Goal: Answer question/provide support: Share knowledge or assist other users

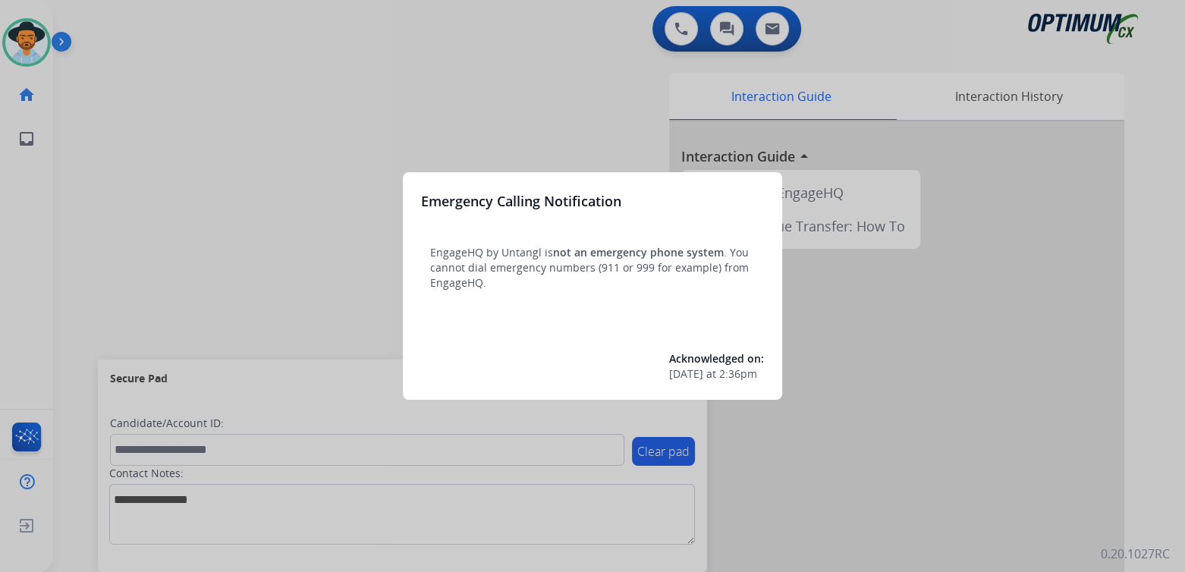
click at [385, 77] on div at bounding box center [592, 286] width 1185 height 572
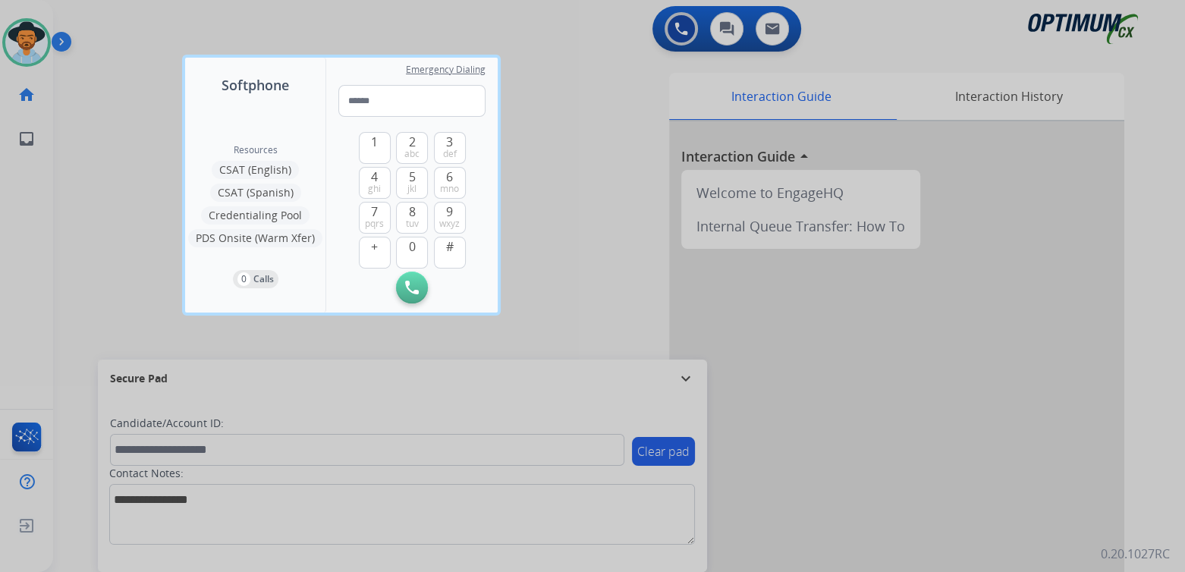
click at [599, 188] on div at bounding box center [592, 286] width 1185 height 572
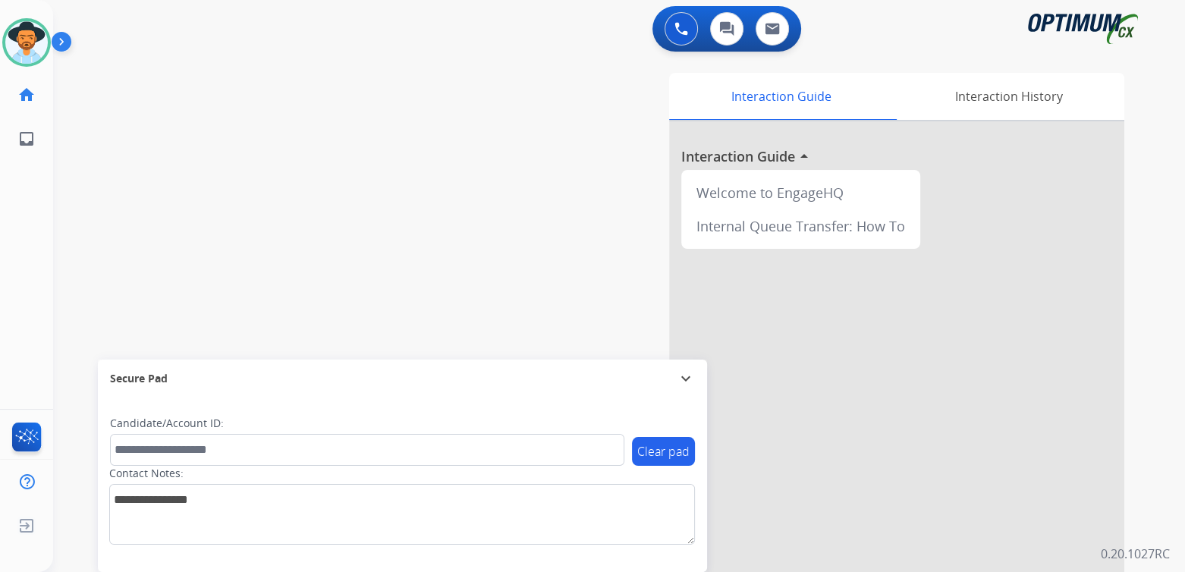
click at [686, 376] on mat-icon "expand_more" at bounding box center [686, 378] width 18 height 18
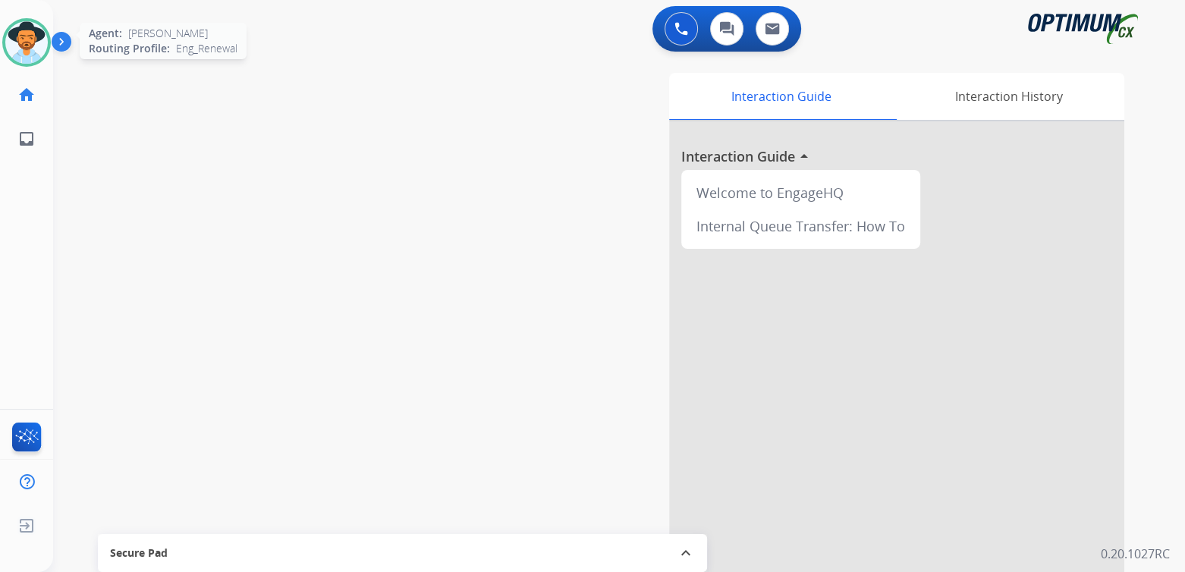
click at [49, 41] on div at bounding box center [26, 42] width 49 height 49
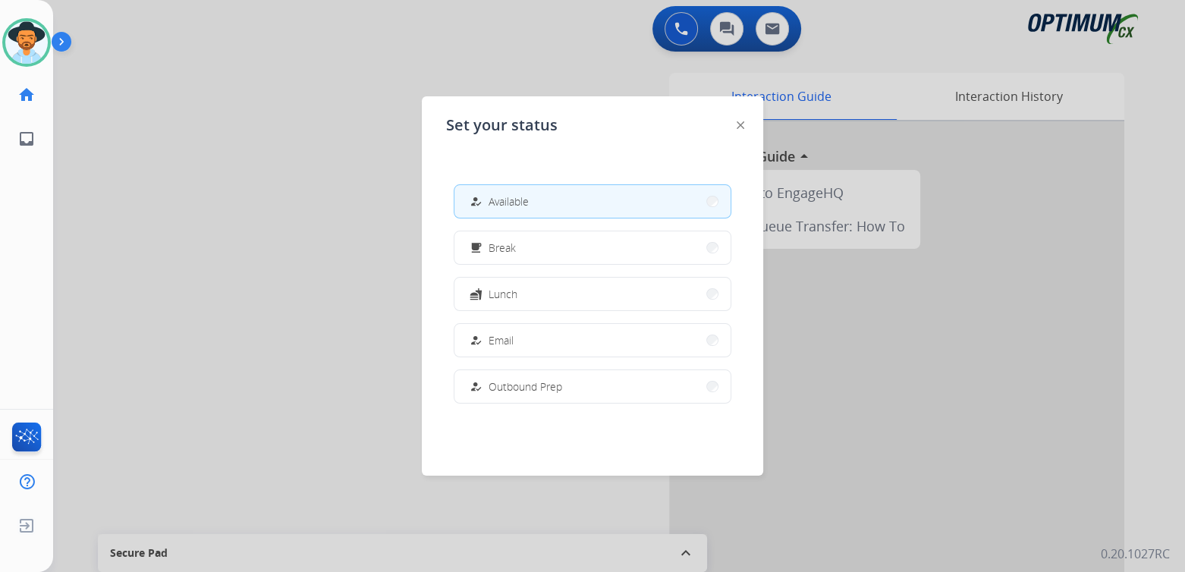
click at [297, 211] on div at bounding box center [592, 286] width 1185 height 572
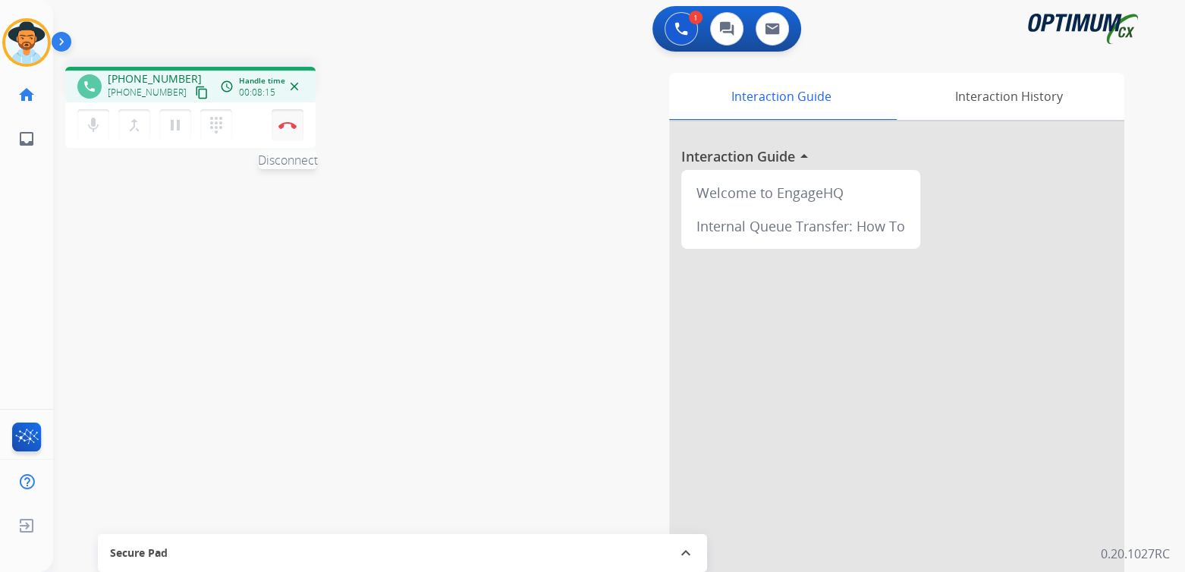
click at [291, 118] on button "Disconnect" at bounding box center [288, 125] width 32 height 32
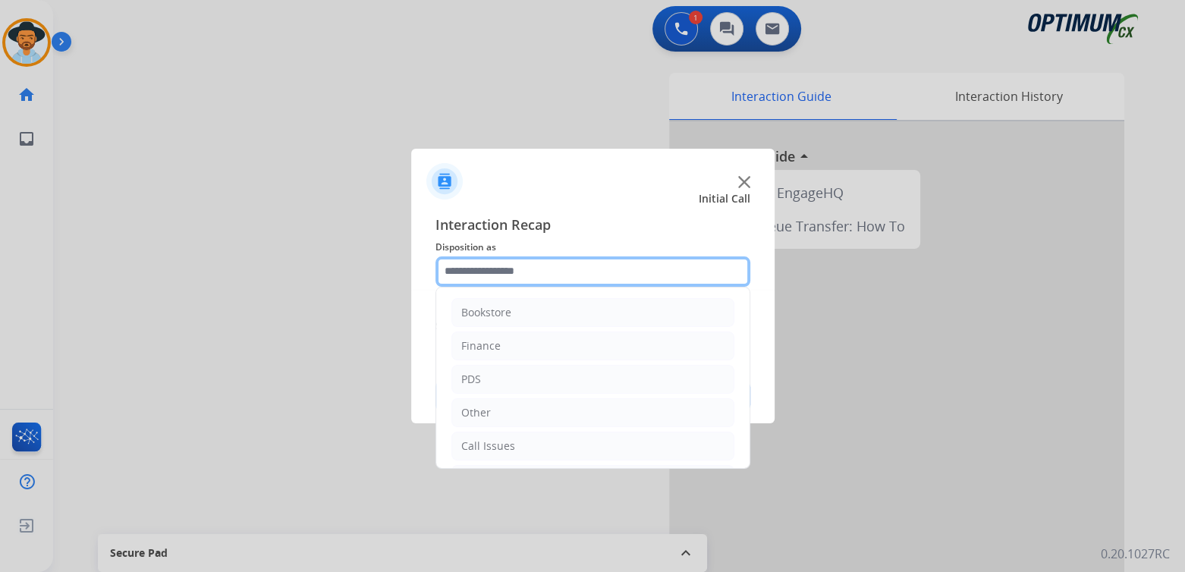
click at [502, 277] on input "text" at bounding box center [592, 271] width 315 height 30
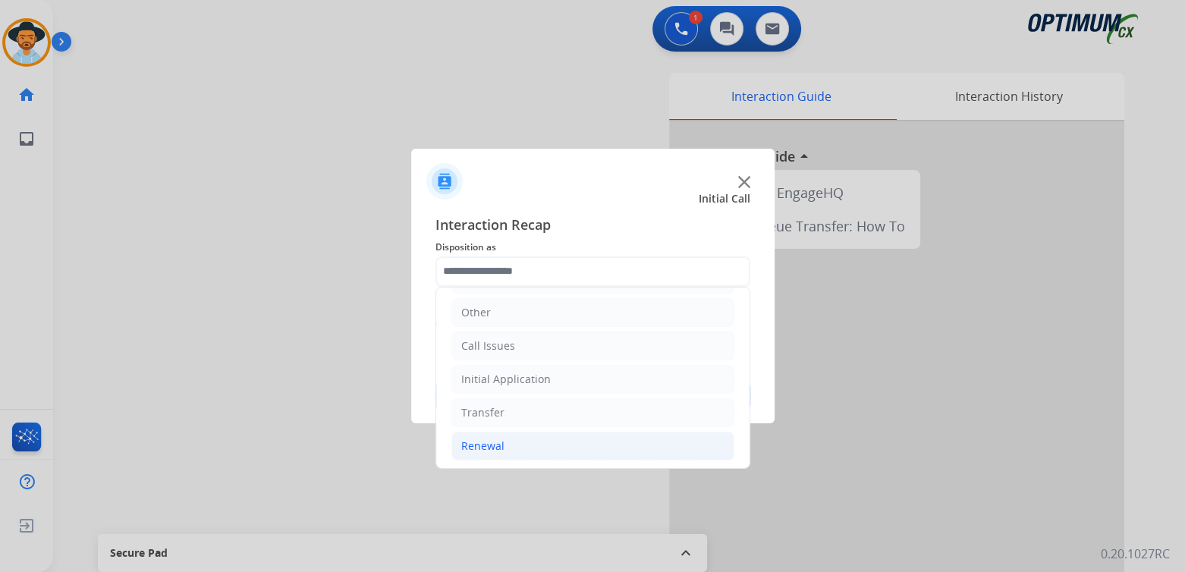
click at [471, 440] on div "Renewal" at bounding box center [482, 445] width 43 height 15
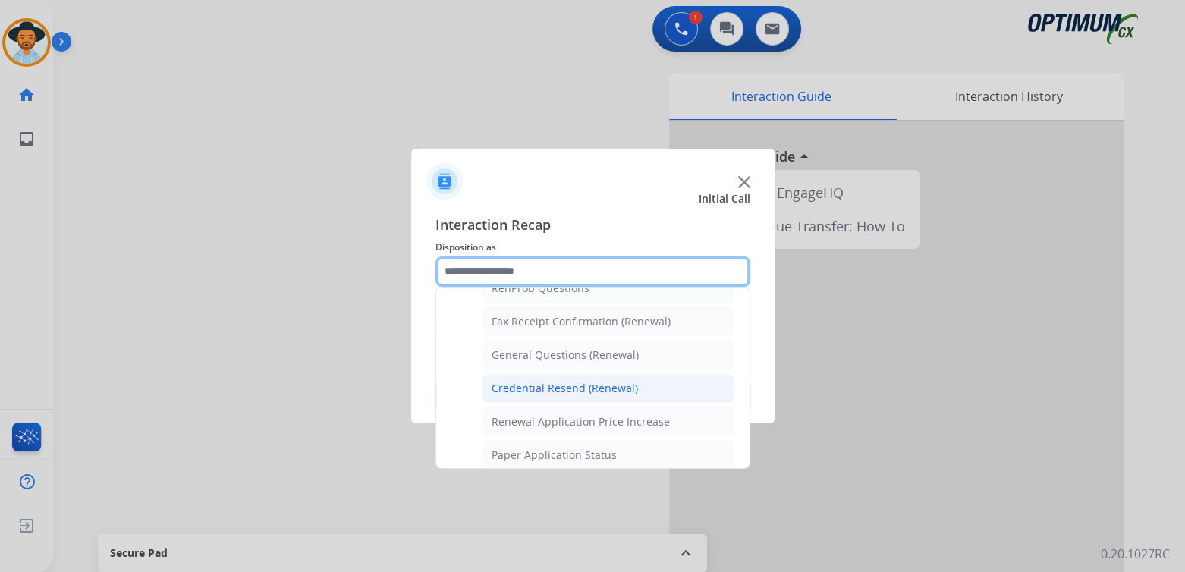
scroll to position [405, 0]
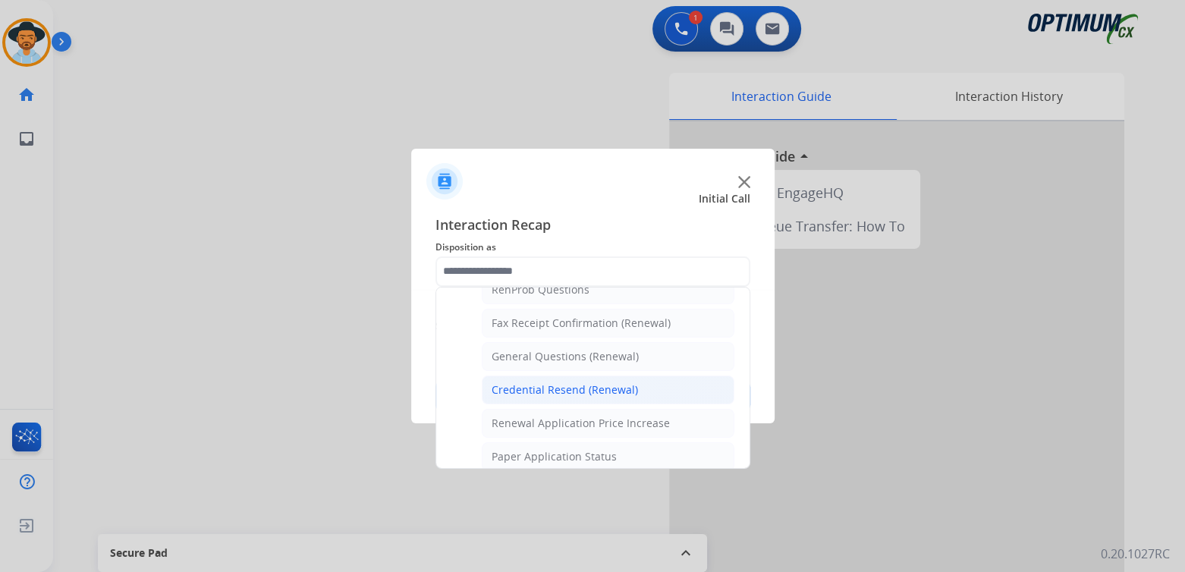
click at [570, 376] on li "Credential Resend (Renewal)" at bounding box center [608, 390] width 253 height 29
type input "**********"
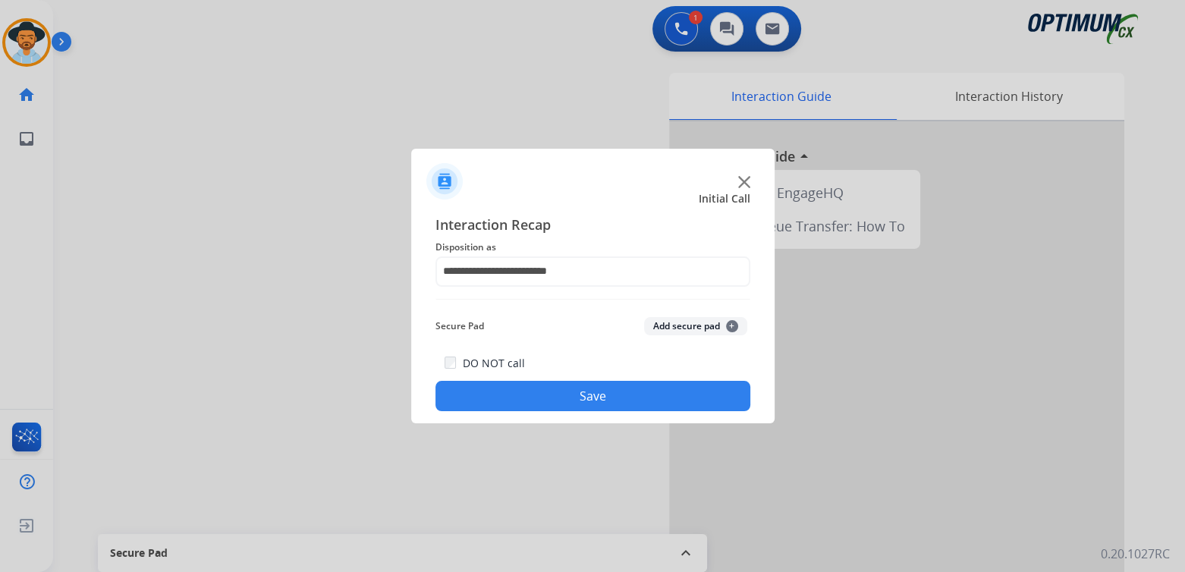
click at [597, 389] on button "Save" at bounding box center [592, 396] width 315 height 30
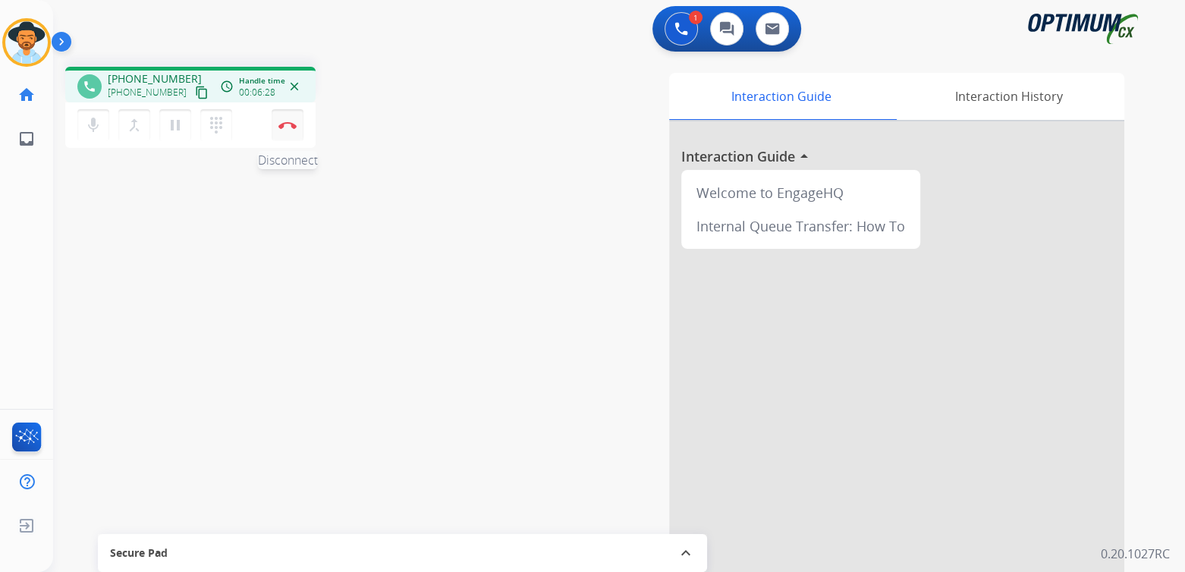
click at [289, 121] on img at bounding box center [287, 125] width 18 height 8
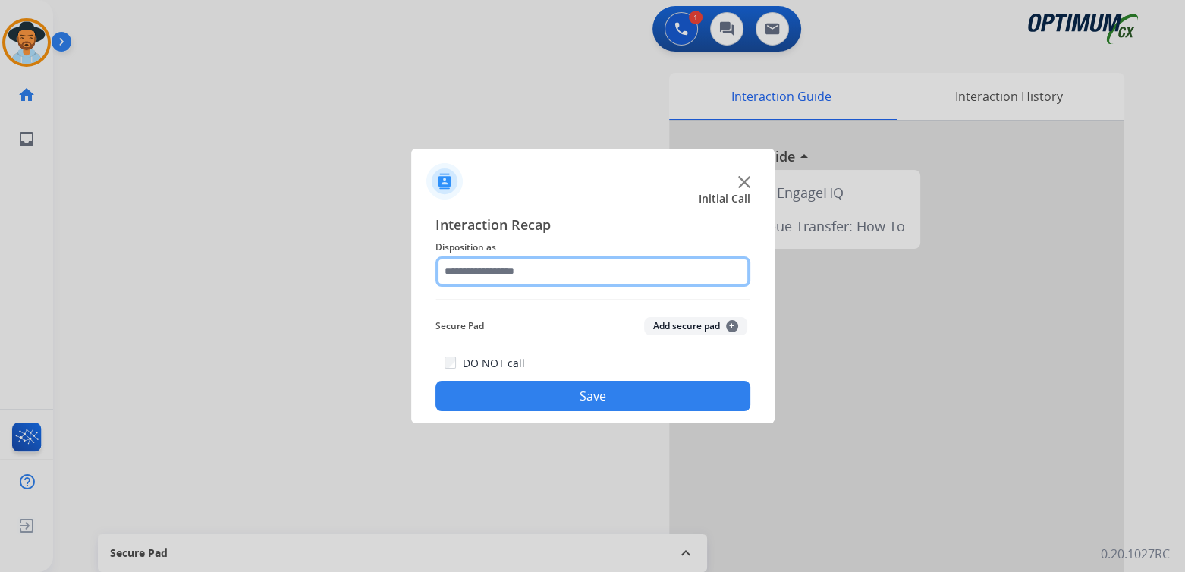
click at [536, 280] on input "text" at bounding box center [592, 271] width 315 height 30
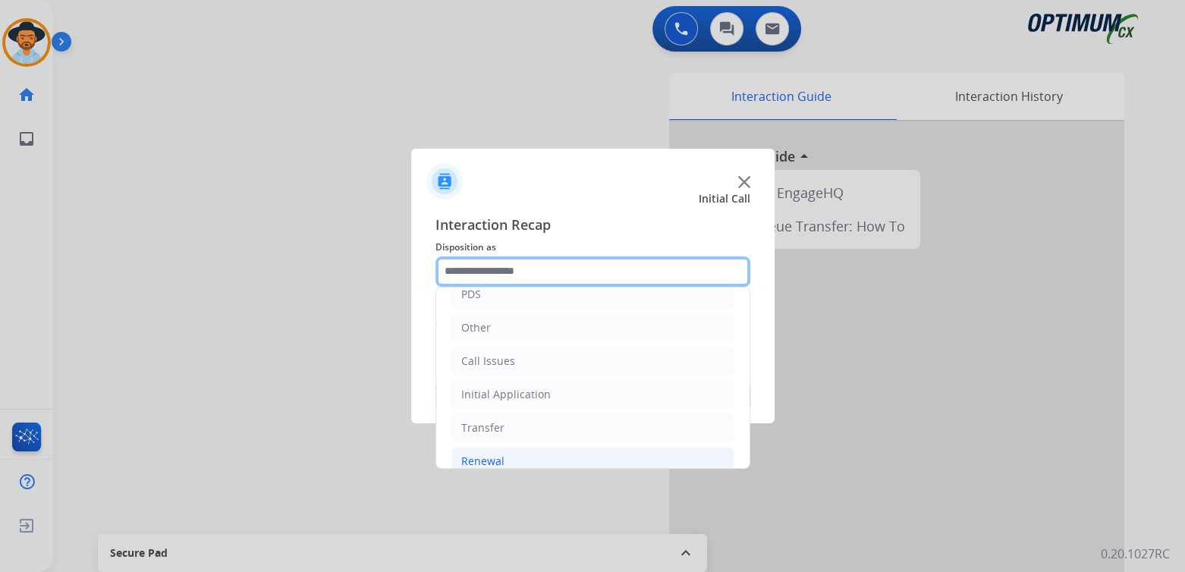
scroll to position [100, 0]
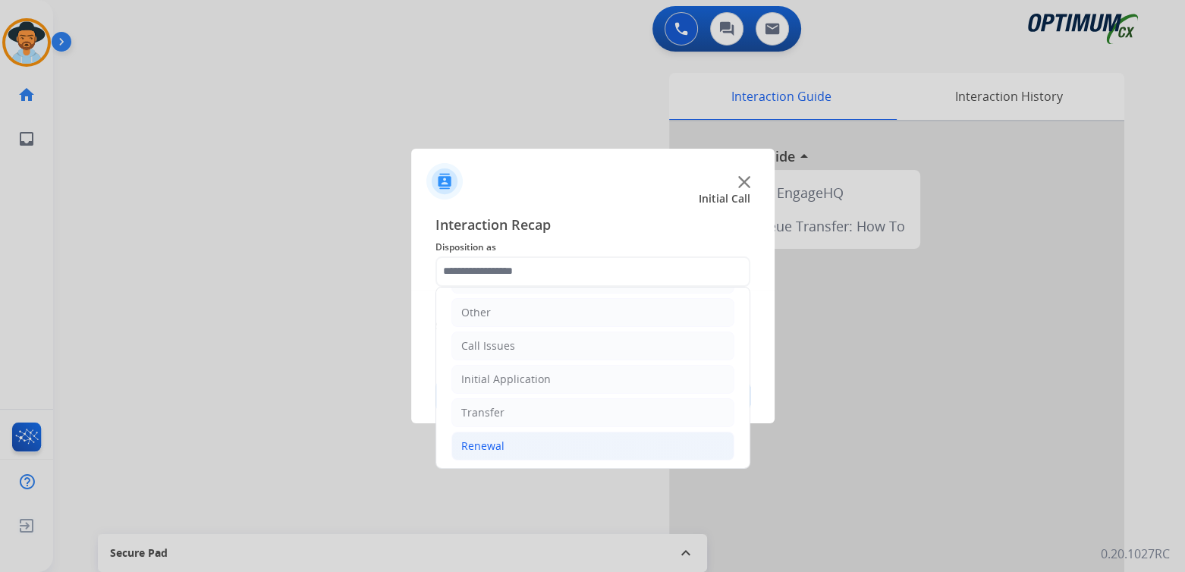
click at [512, 443] on li "Renewal" at bounding box center [592, 446] width 283 height 29
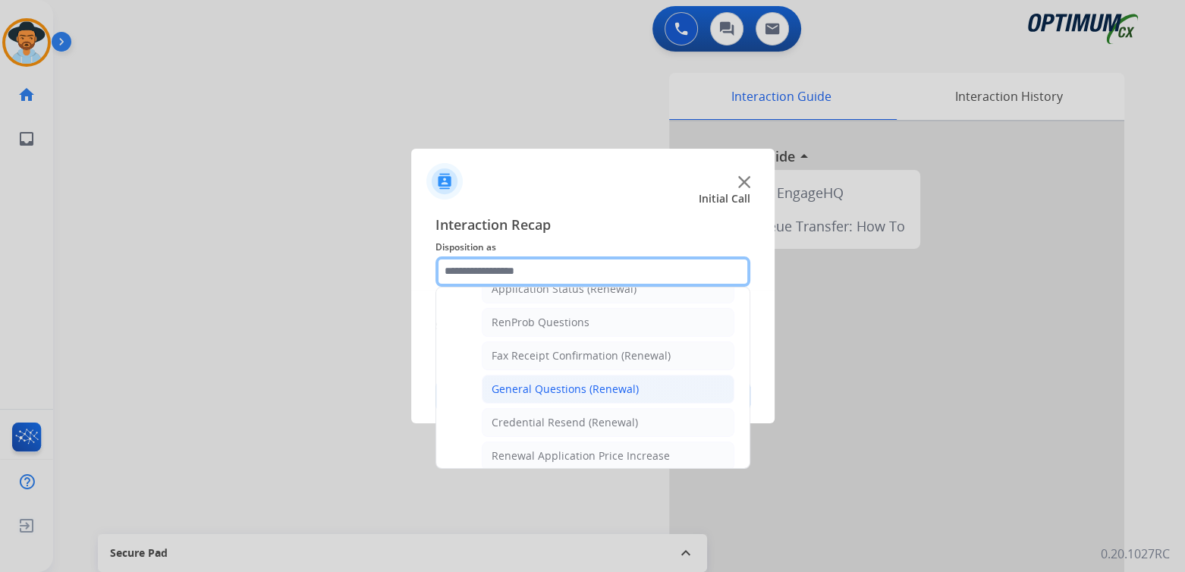
scroll to position [380, 0]
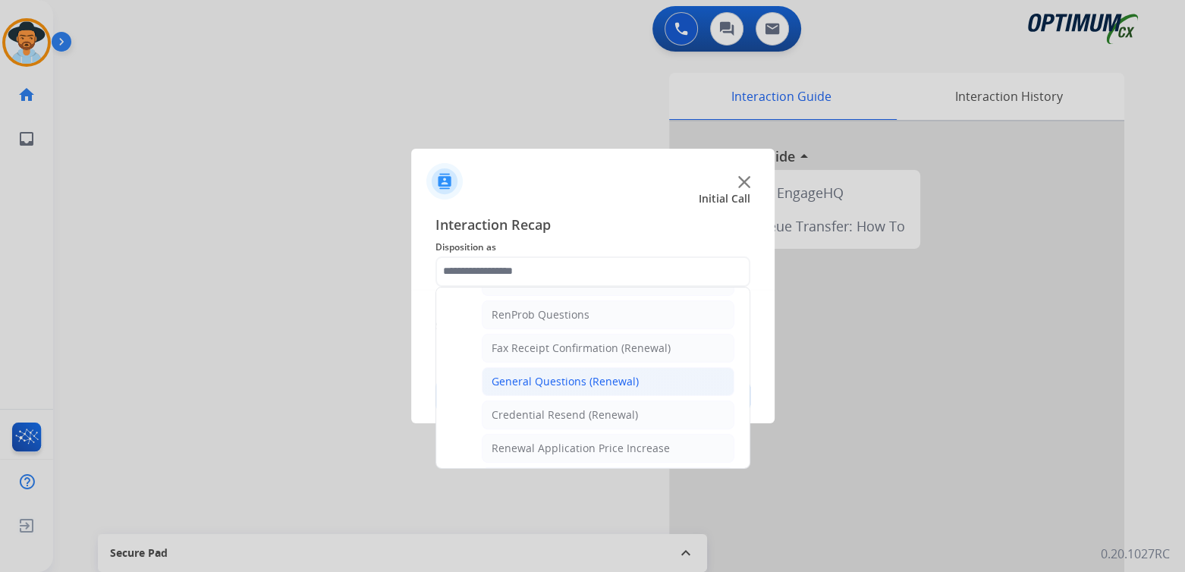
click at [537, 375] on div "General Questions (Renewal)" at bounding box center [565, 381] width 147 height 15
type input "**********"
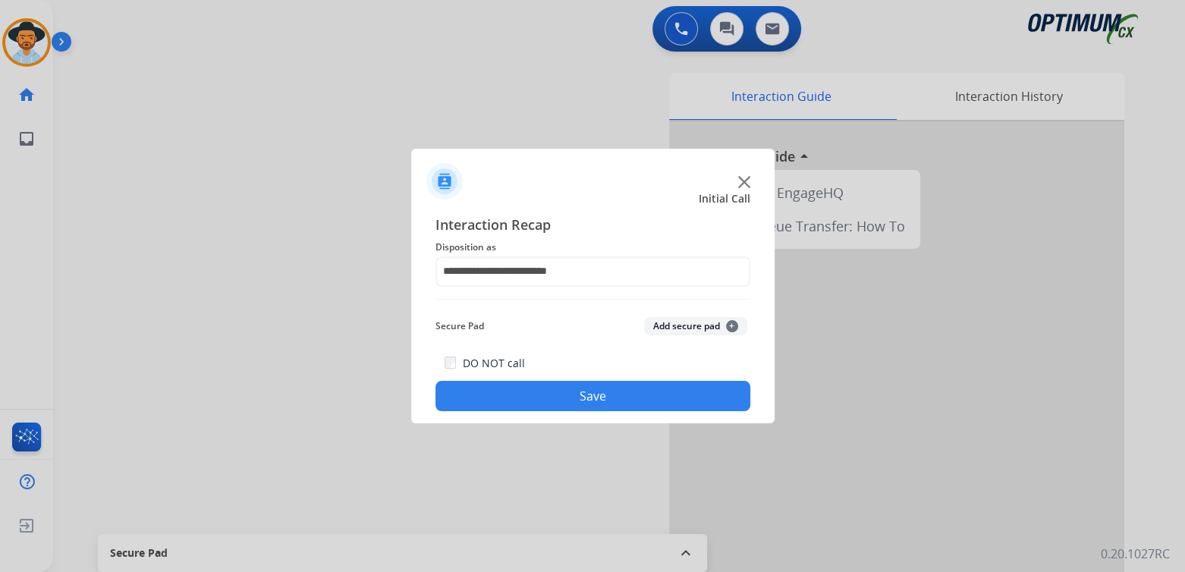
click at [634, 388] on button "Save" at bounding box center [592, 396] width 315 height 30
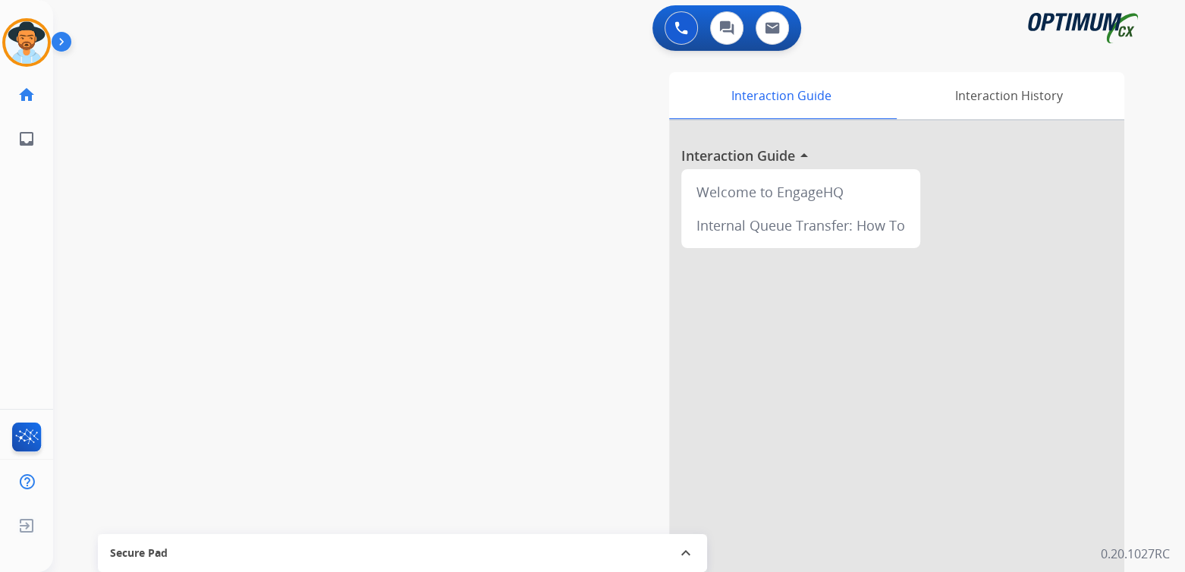
scroll to position [2, 0]
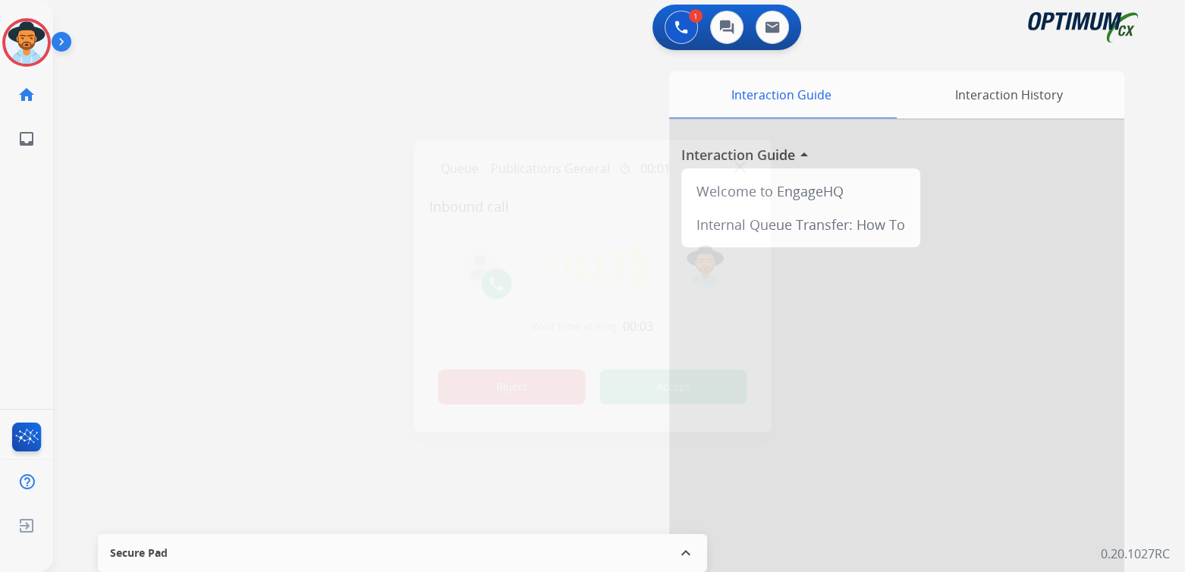
click at [536, 391] on button "Reject" at bounding box center [511, 386] width 147 height 35
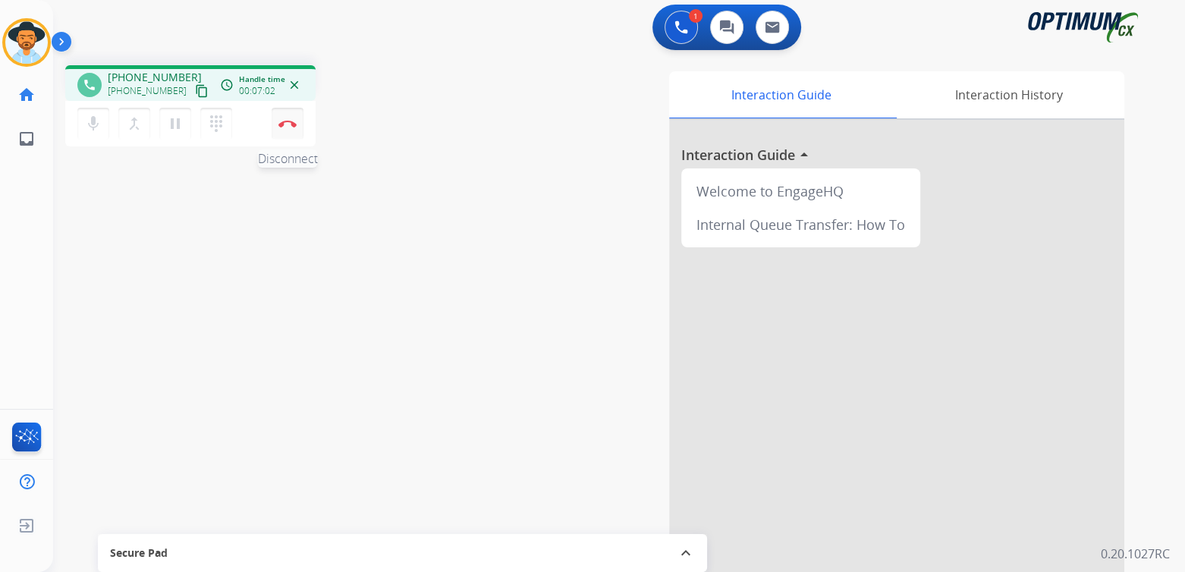
click at [291, 125] on img at bounding box center [287, 124] width 18 height 8
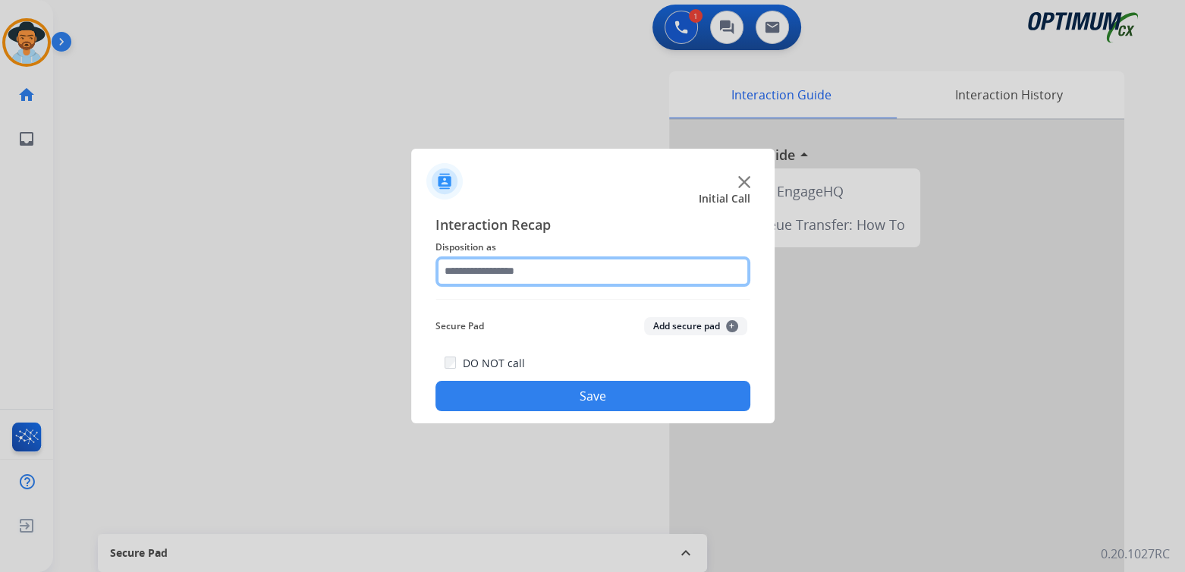
click at [523, 275] on input "text" at bounding box center [592, 271] width 315 height 30
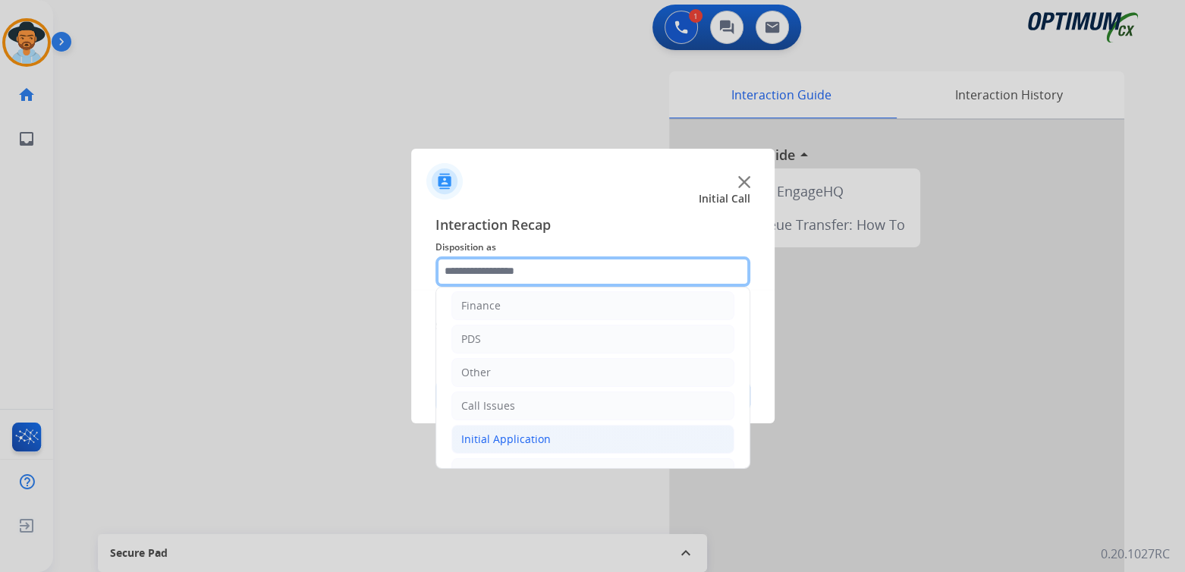
scroll to position [100, 0]
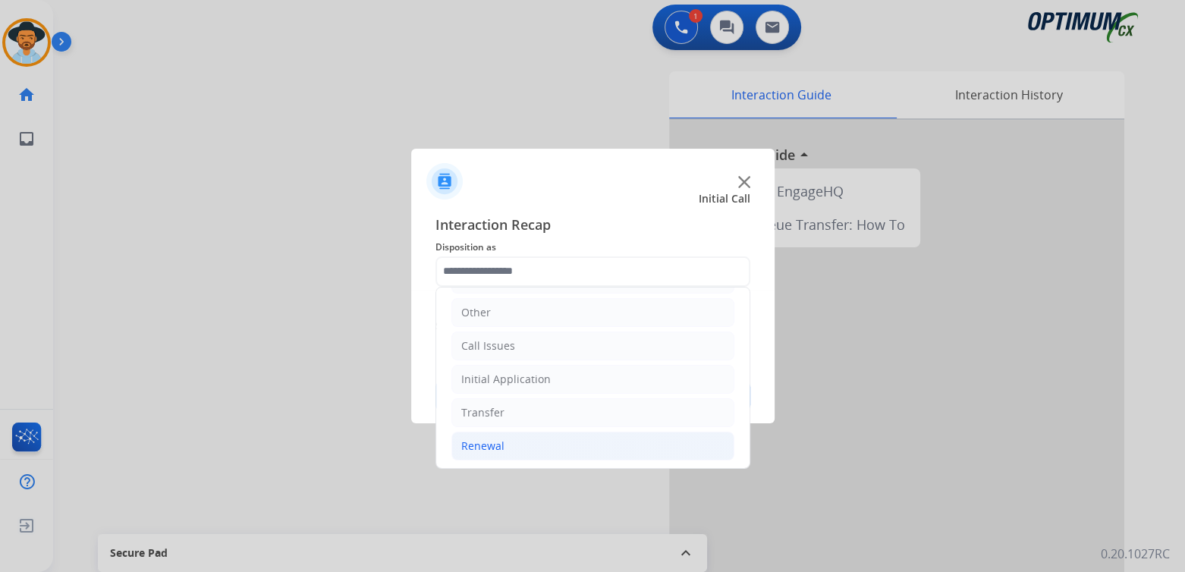
click at [486, 440] on div "Renewal" at bounding box center [482, 445] width 43 height 15
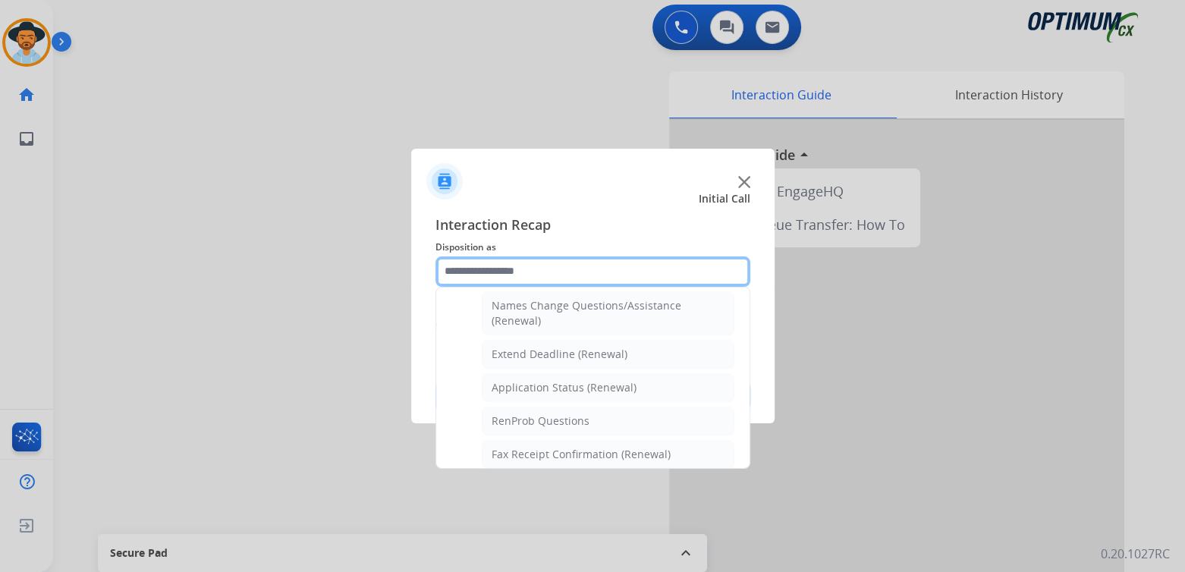
scroll to position [275, 0]
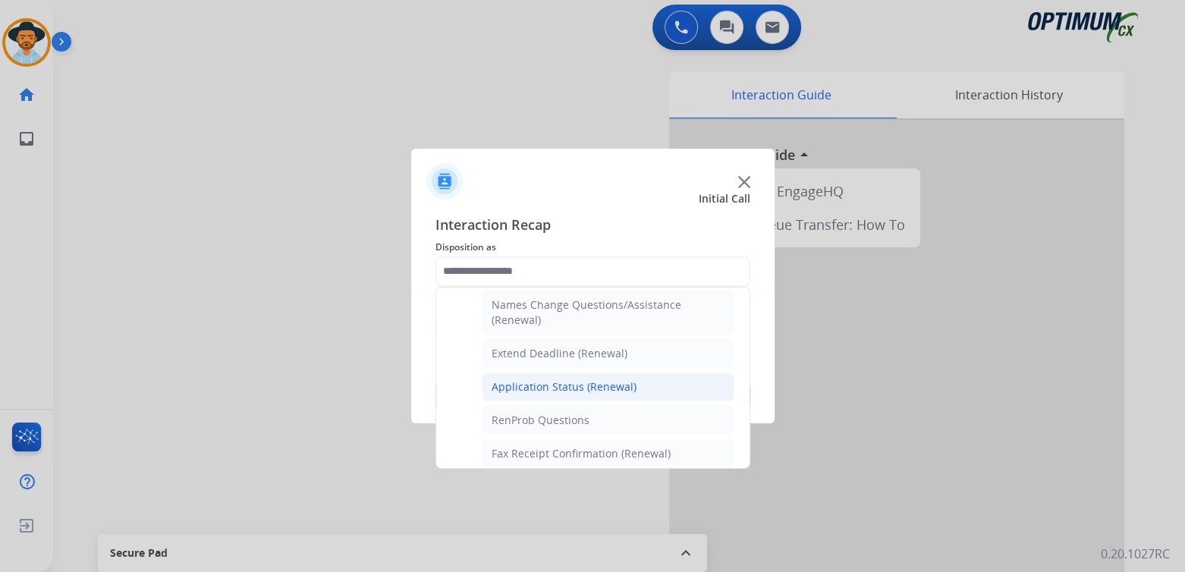
click at [551, 380] on div "Application Status (Renewal)" at bounding box center [564, 386] width 145 height 15
type input "**********"
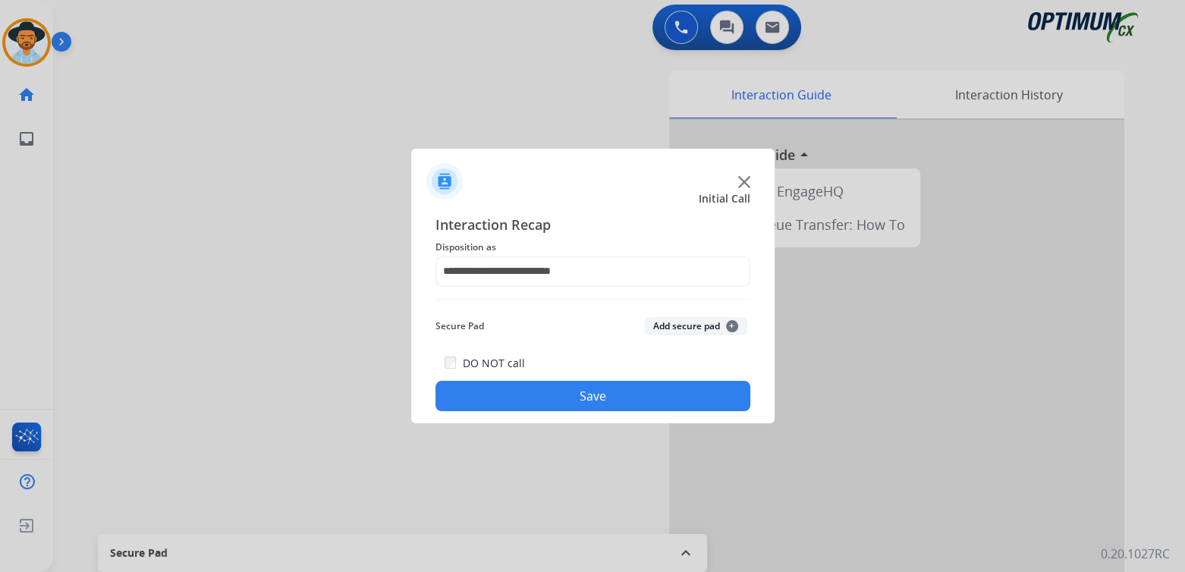
click at [602, 397] on button "Save" at bounding box center [592, 396] width 315 height 30
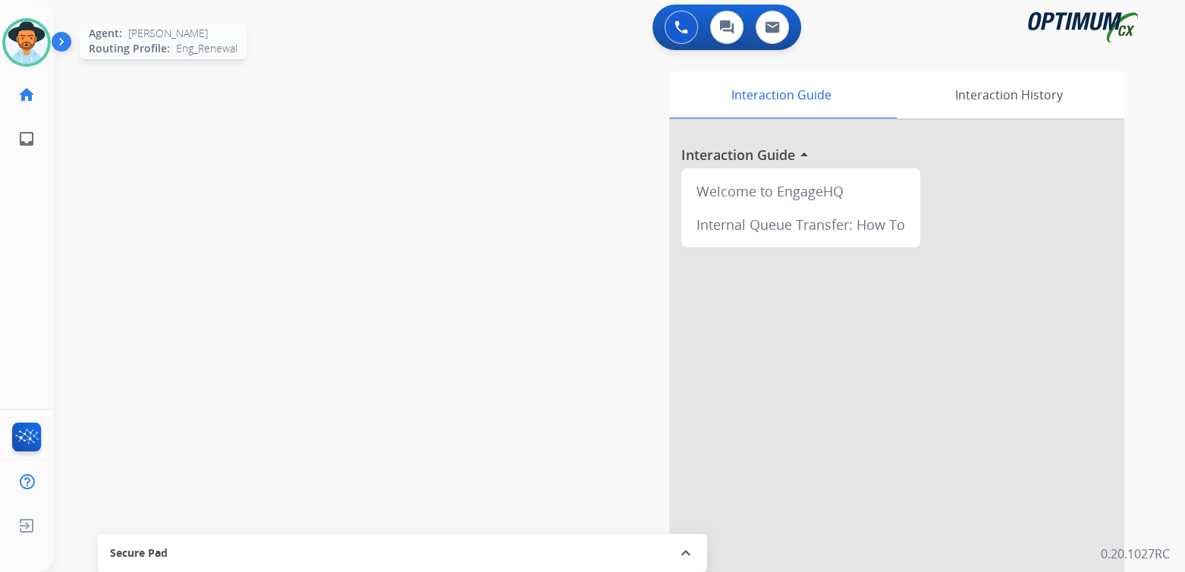
click at [27, 31] on img at bounding box center [26, 42] width 42 height 42
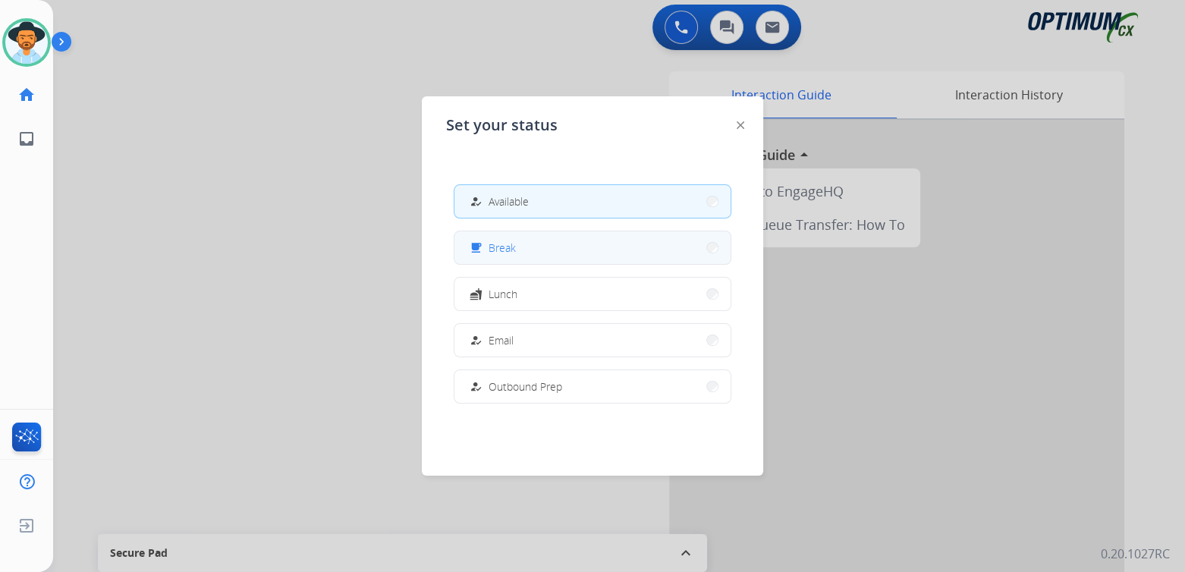
click at [541, 257] on button "free_breakfast Break" at bounding box center [592, 247] width 276 height 33
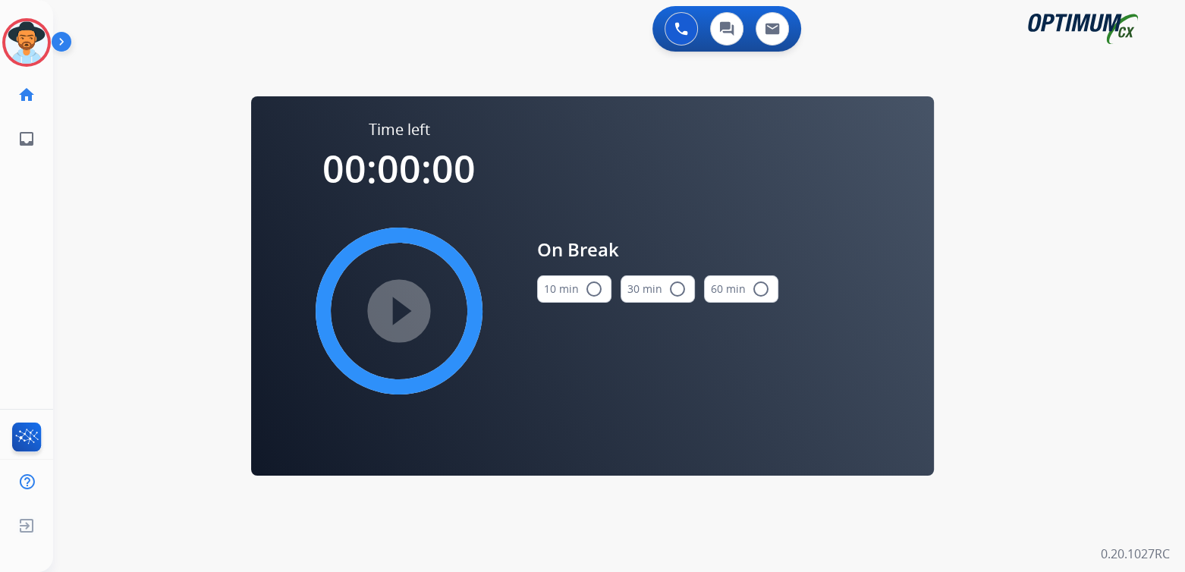
scroll to position [0, 0]
click at [592, 290] on mat-icon "radio_button_unchecked" at bounding box center [594, 289] width 18 height 18
click at [403, 310] on mat-icon "play_circle_filled" at bounding box center [399, 311] width 18 height 18
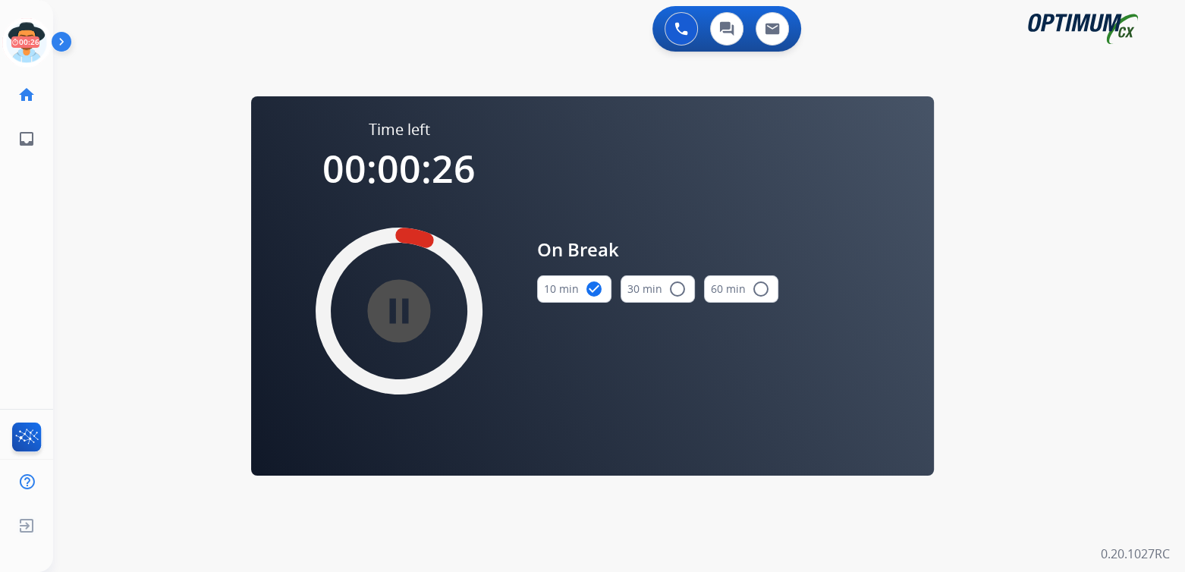
drag, startPoint x: 35, startPoint y: 46, endPoint x: 51, endPoint y: 52, distance: 17.0
click at [35, 46] on icon at bounding box center [26, 42] width 49 height 49
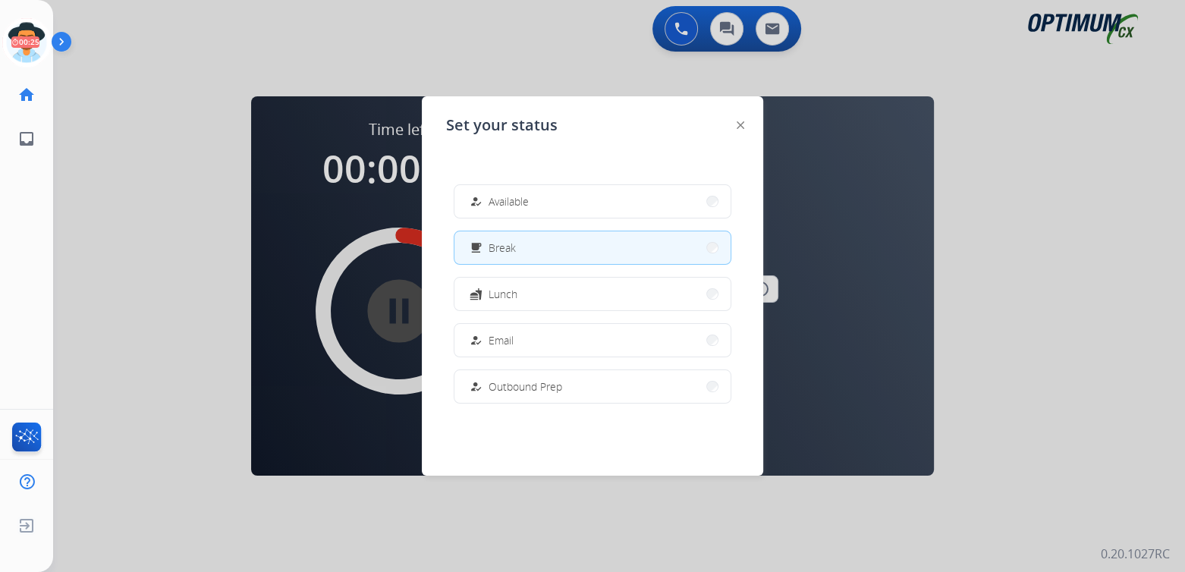
click at [590, 209] on button "how_to_reg Available" at bounding box center [592, 201] width 276 height 33
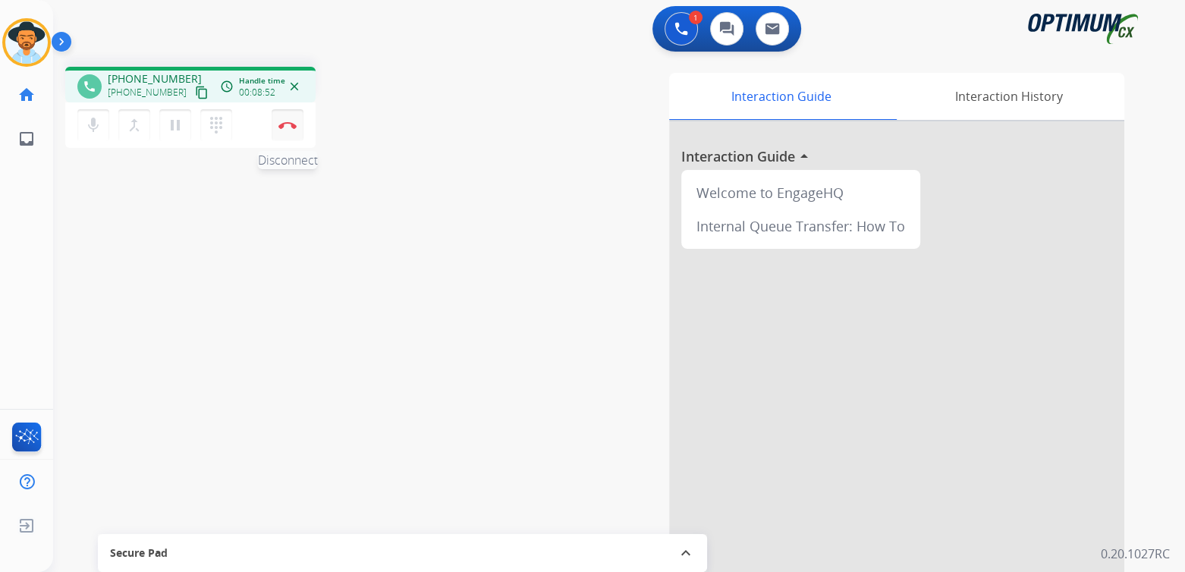
click at [292, 121] on img at bounding box center [287, 125] width 18 height 8
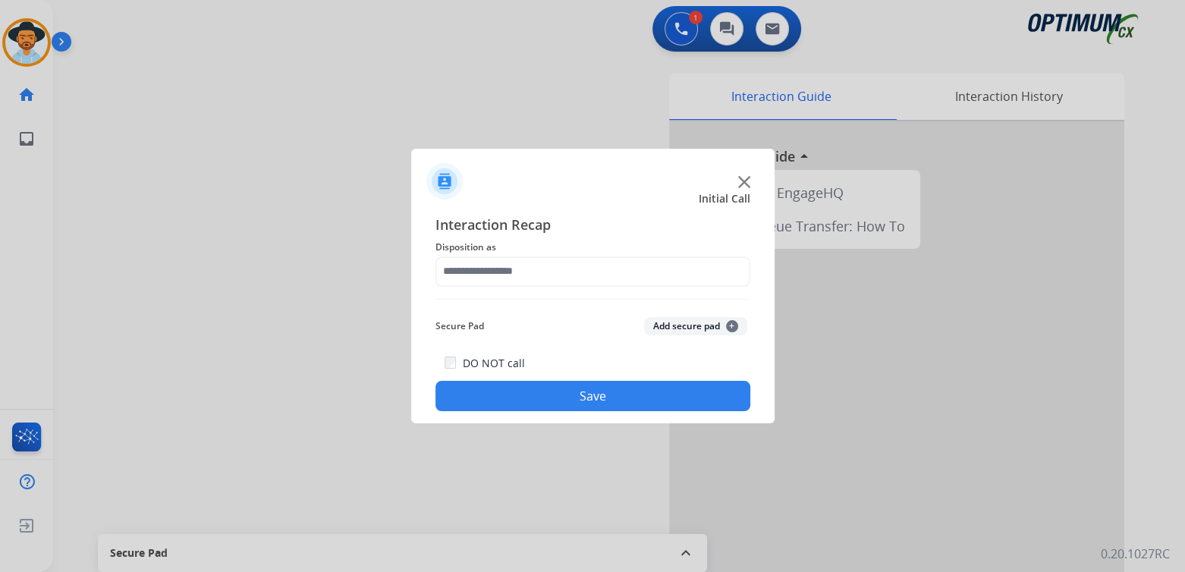
click at [507, 330] on div "Secure Pad Add secure pad +" at bounding box center [592, 326] width 315 height 30
click at [504, 326] on div "Secure Pad Add secure pad +" at bounding box center [592, 326] width 315 height 30
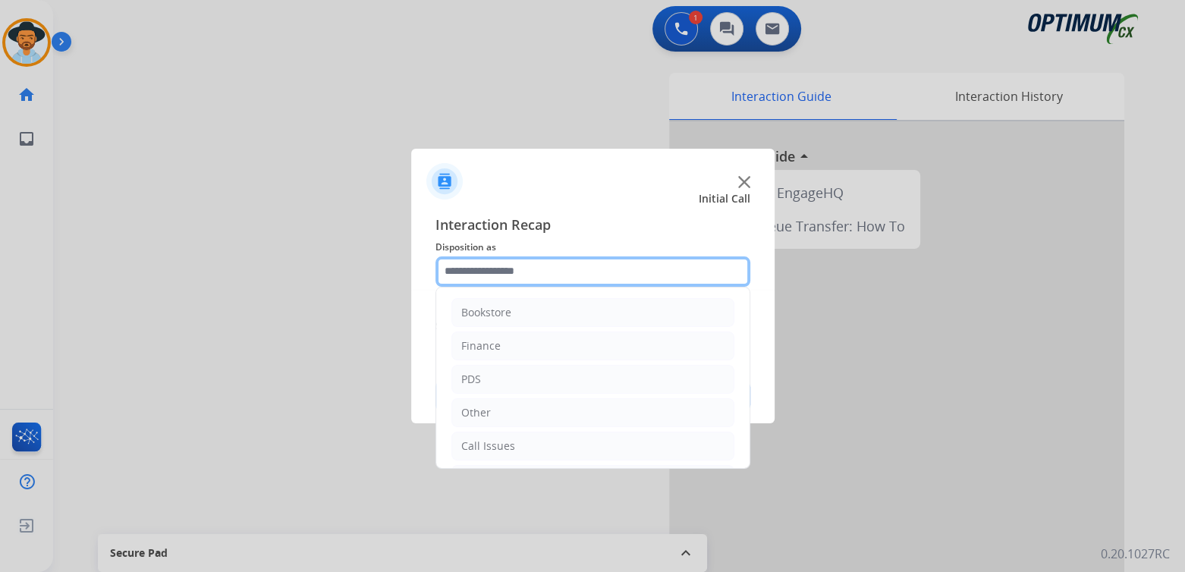
click at [524, 267] on input "text" at bounding box center [592, 271] width 315 height 30
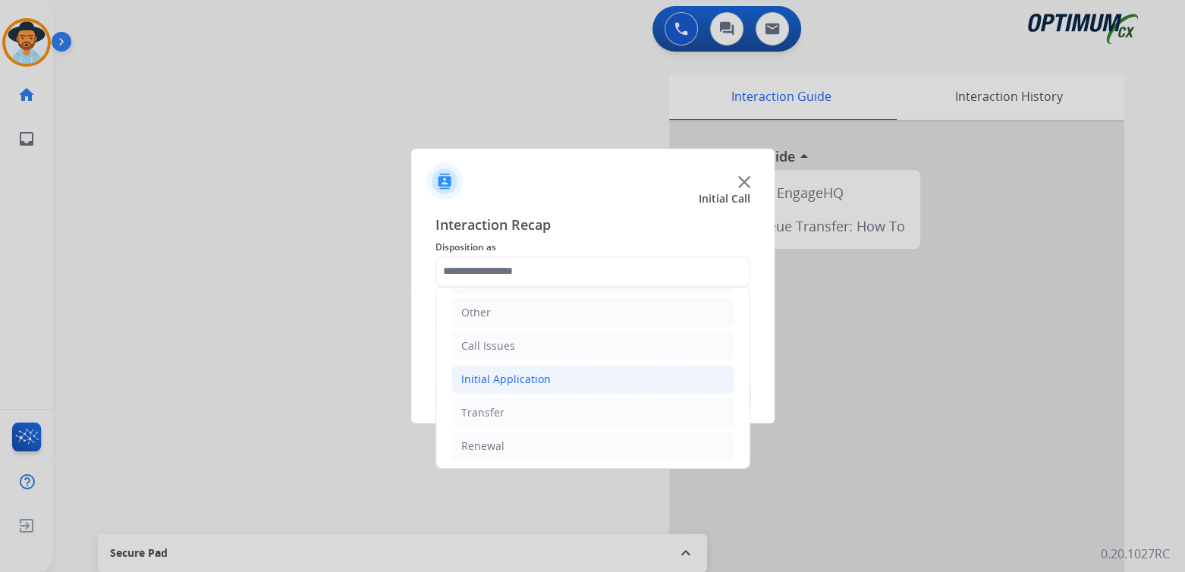
click at [545, 382] on div "Initial Application" at bounding box center [506, 379] width 90 height 15
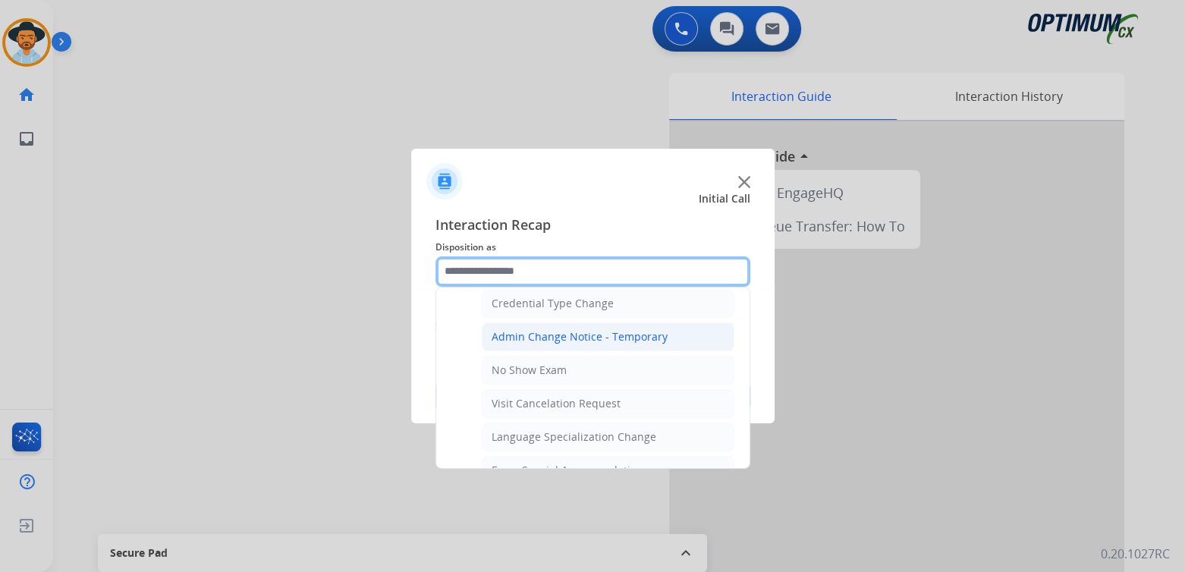
scroll to position [626, 0]
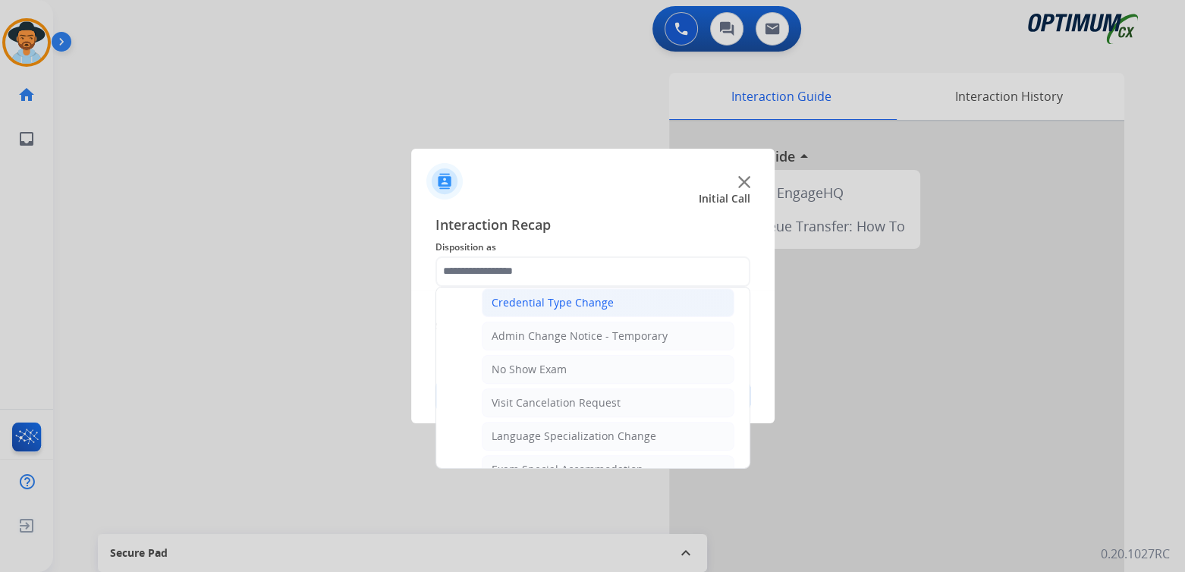
click at [539, 299] on div "Credential Type Change" at bounding box center [553, 302] width 122 height 15
type input "**********"
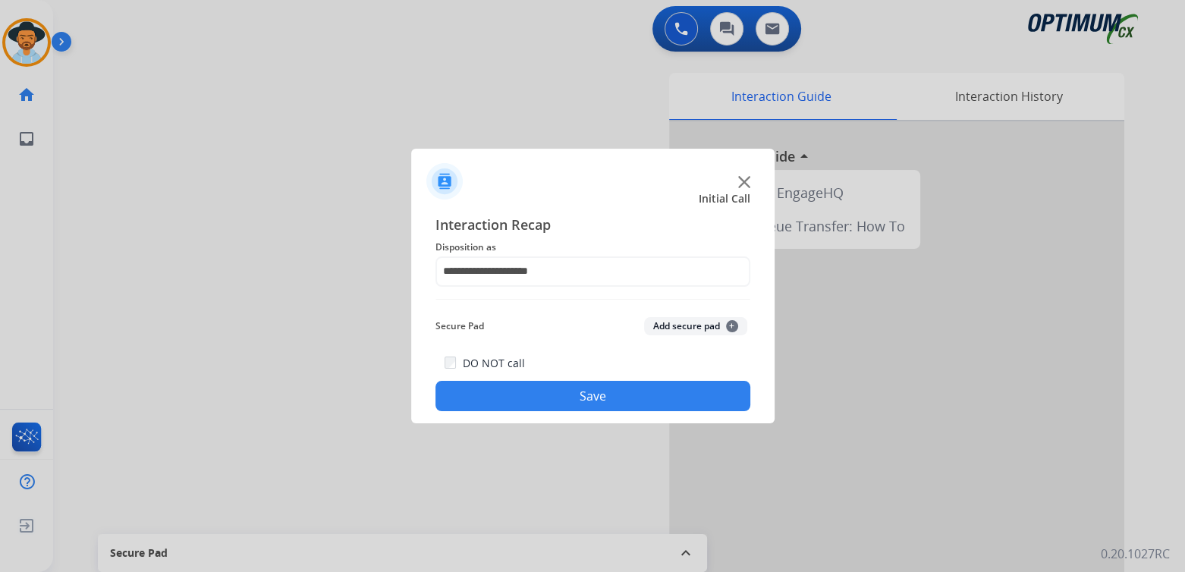
click at [652, 378] on div "DO NOT call Save" at bounding box center [592, 383] width 315 height 58
drag, startPoint x: 645, startPoint y: 379, endPoint x: 853, endPoint y: 391, distance: 208.9
click at [650, 384] on div "DO NOT call Save" at bounding box center [592, 383] width 315 height 58
click at [646, 407] on button "Save" at bounding box center [592, 396] width 315 height 30
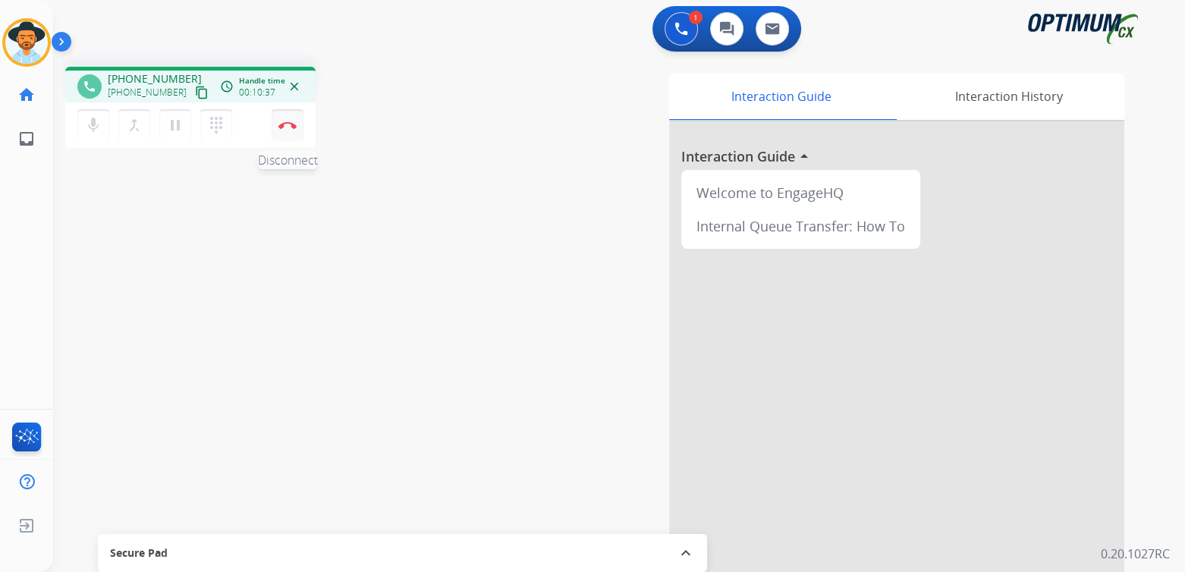
click at [285, 126] on img at bounding box center [287, 125] width 18 height 8
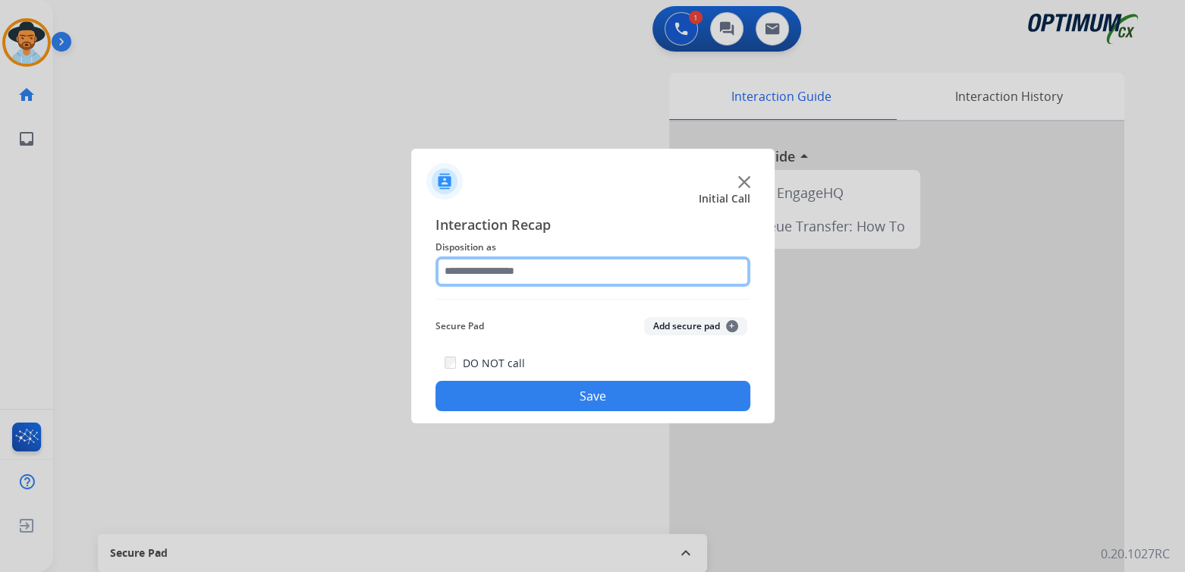
click at [514, 280] on input "text" at bounding box center [592, 271] width 315 height 30
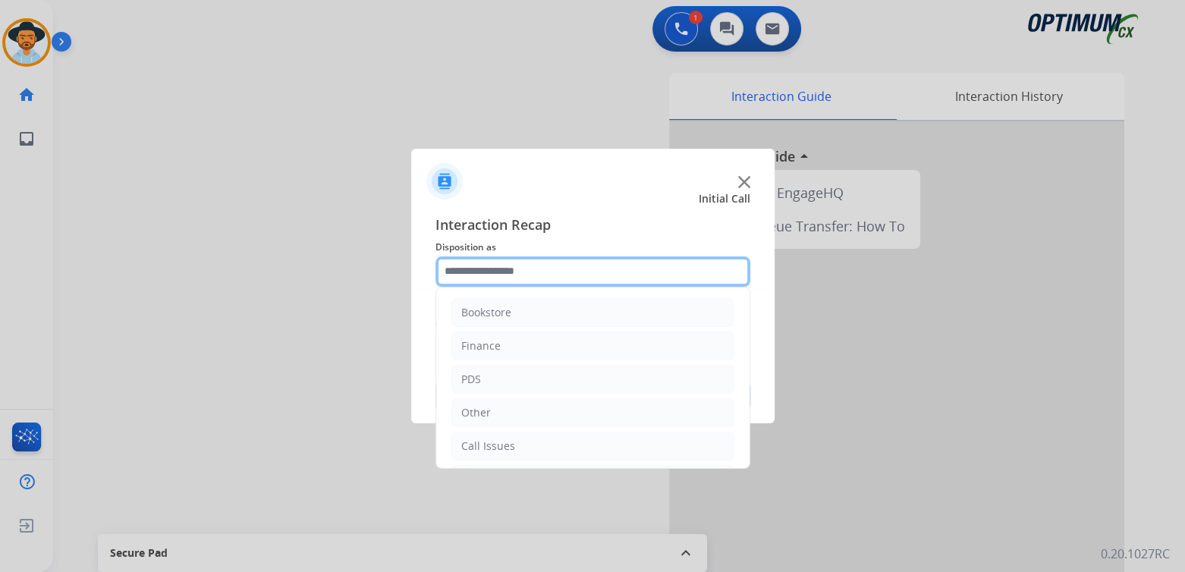
scroll to position [100, 0]
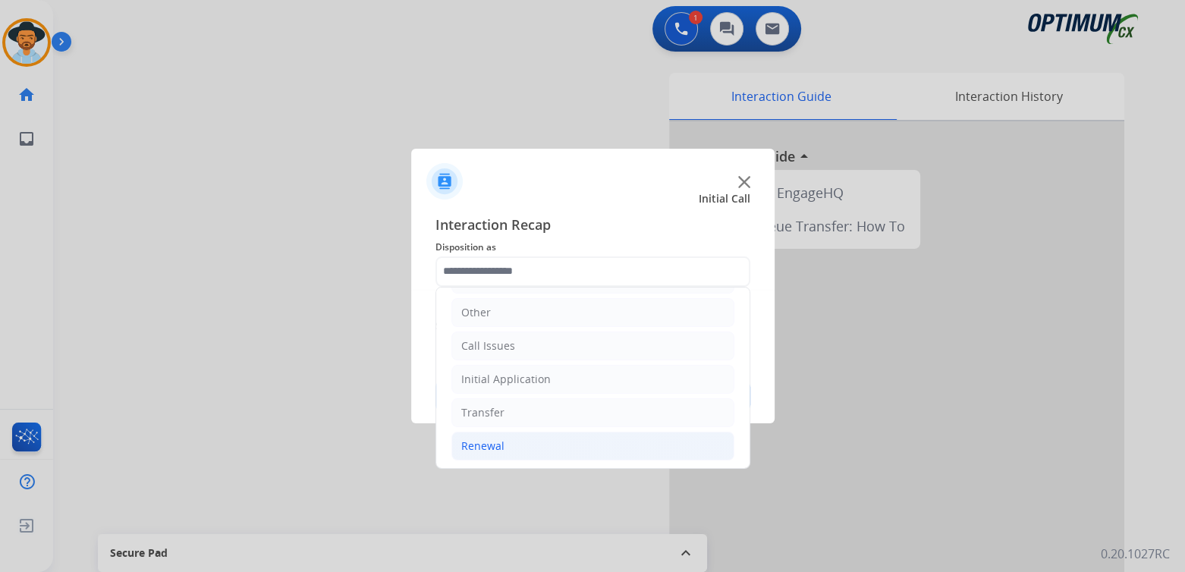
click at [495, 449] on div "Renewal" at bounding box center [482, 445] width 43 height 15
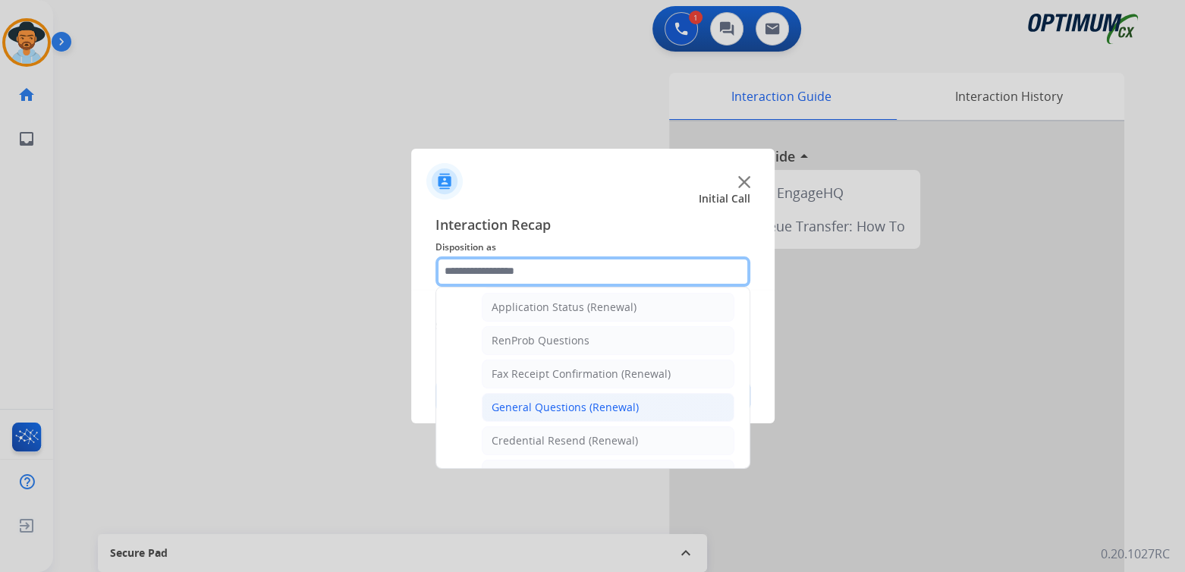
scroll to position [355, 0]
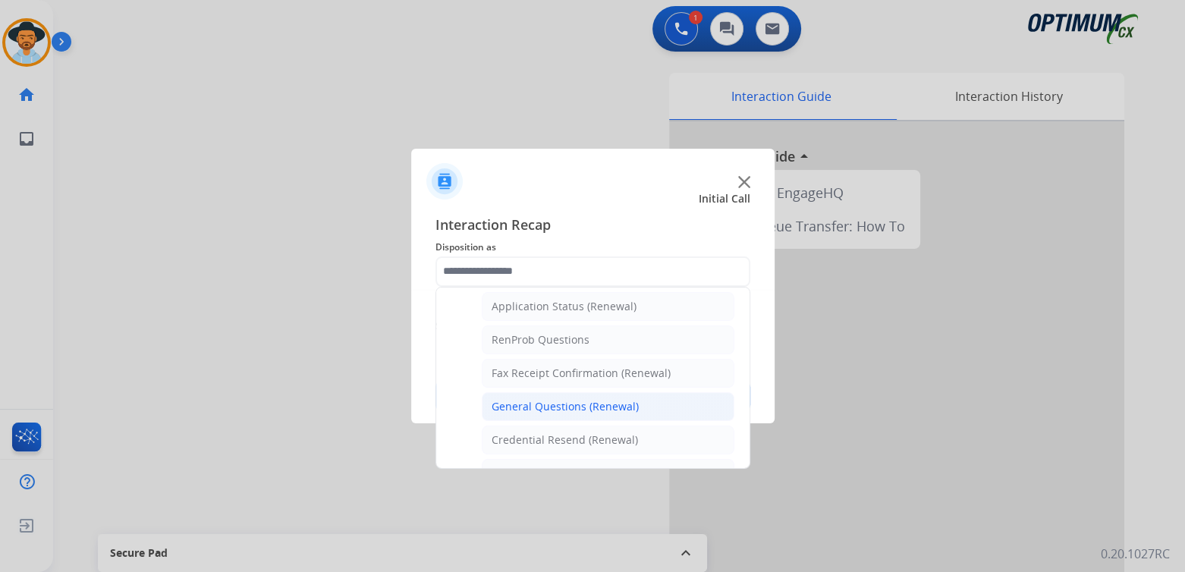
click at [539, 401] on div "General Questions (Renewal)" at bounding box center [565, 406] width 147 height 15
type input "**********"
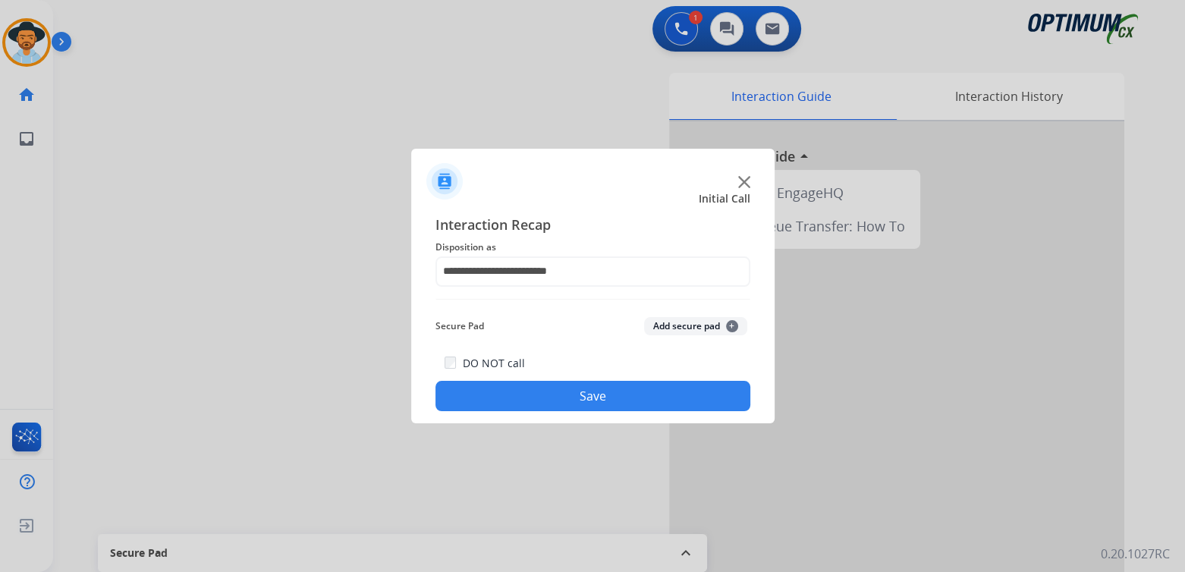
click at [656, 390] on button "Save" at bounding box center [592, 396] width 315 height 30
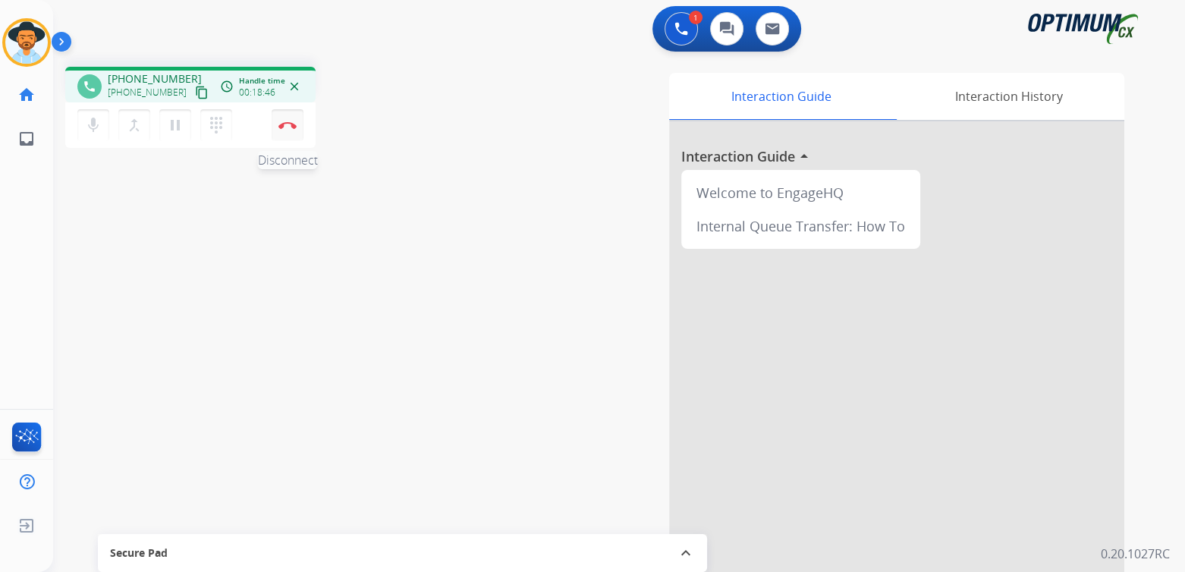
click at [284, 122] on img at bounding box center [287, 125] width 18 height 8
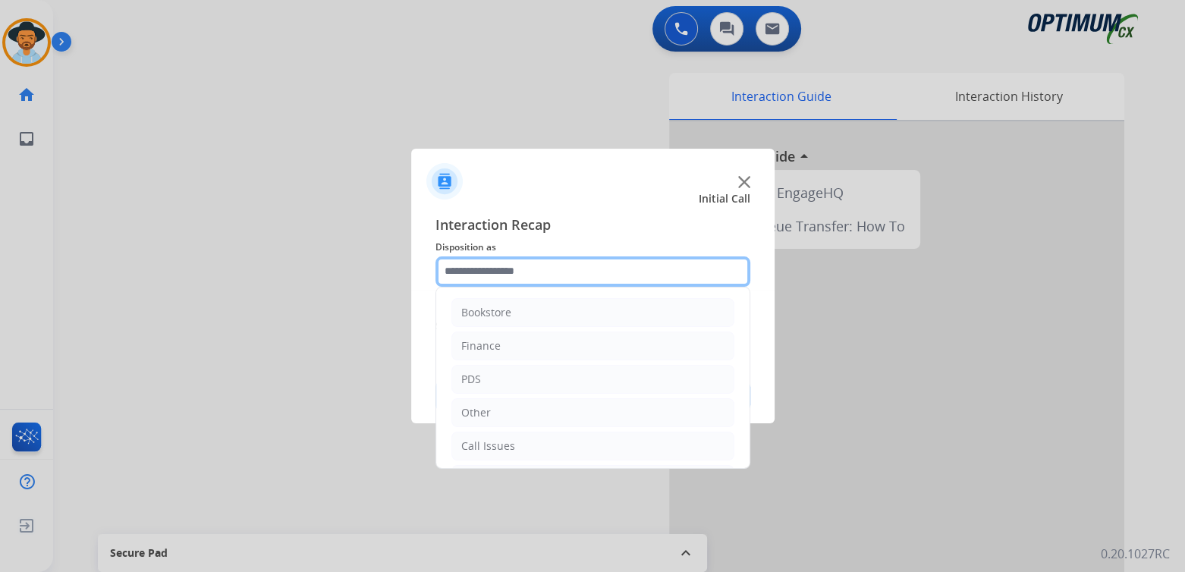
click at [524, 273] on input "text" at bounding box center [592, 271] width 315 height 30
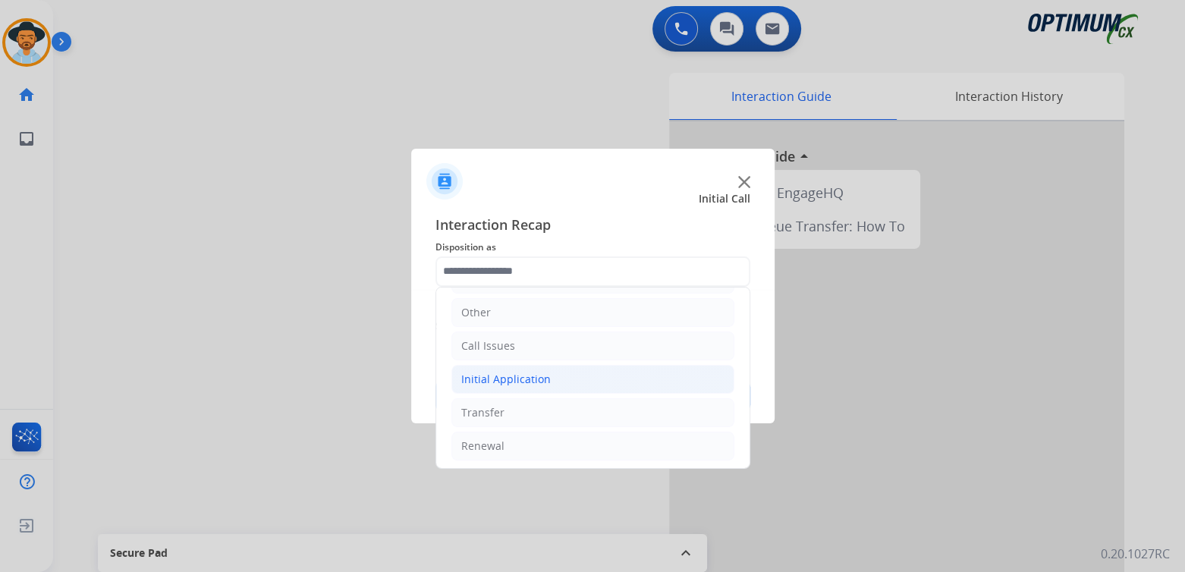
click at [537, 375] on div "Initial Application" at bounding box center [506, 379] width 90 height 15
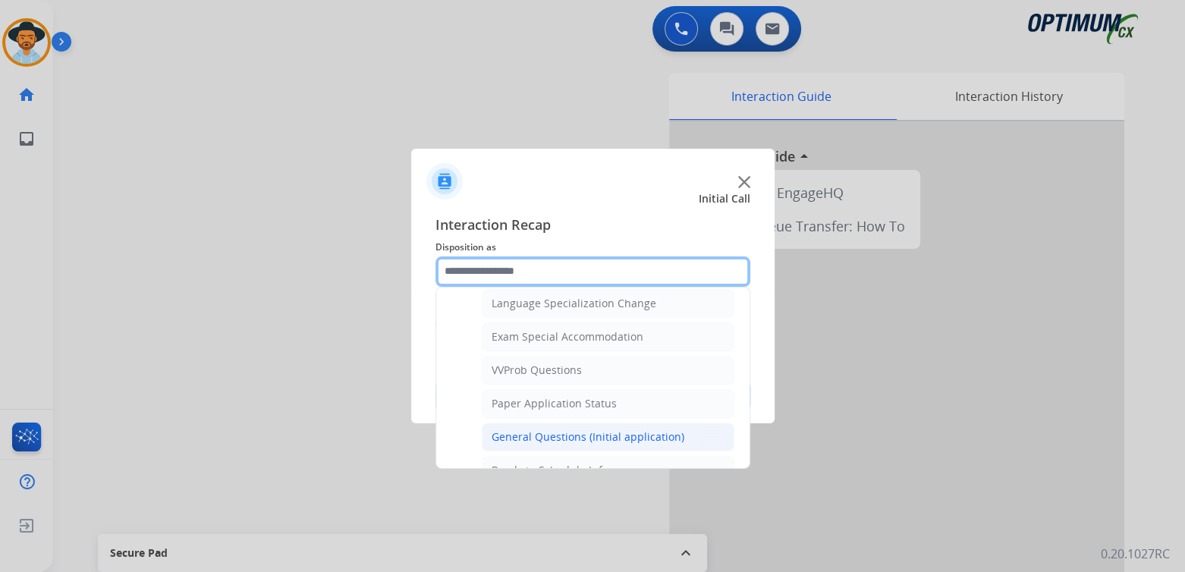
scroll to position [761, 0]
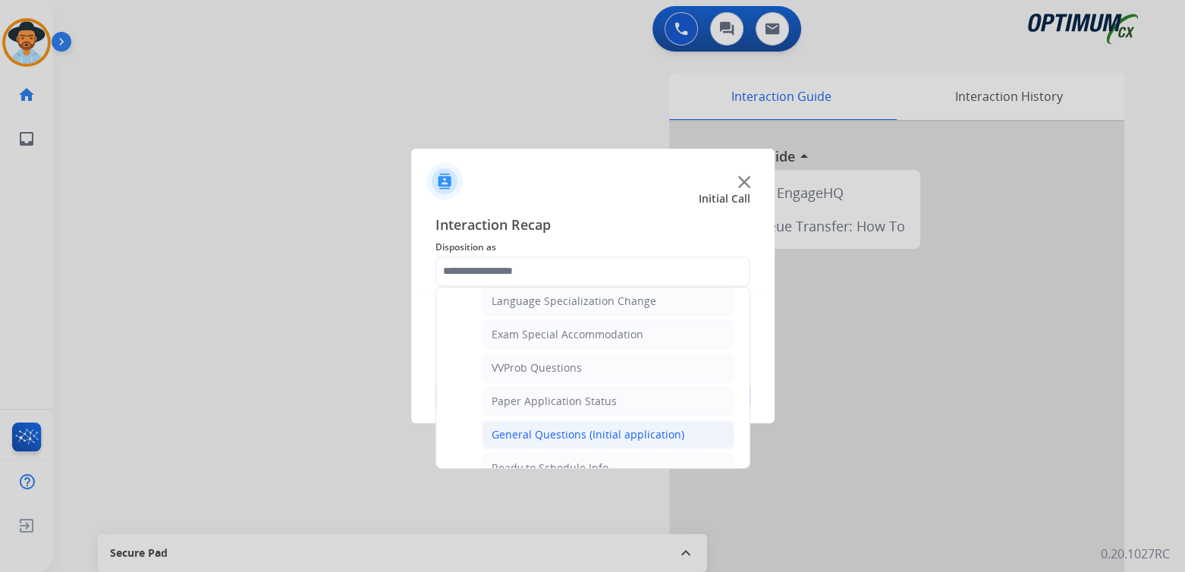
click at [557, 429] on div "General Questions (Initial application)" at bounding box center [588, 434] width 193 height 15
type input "**********"
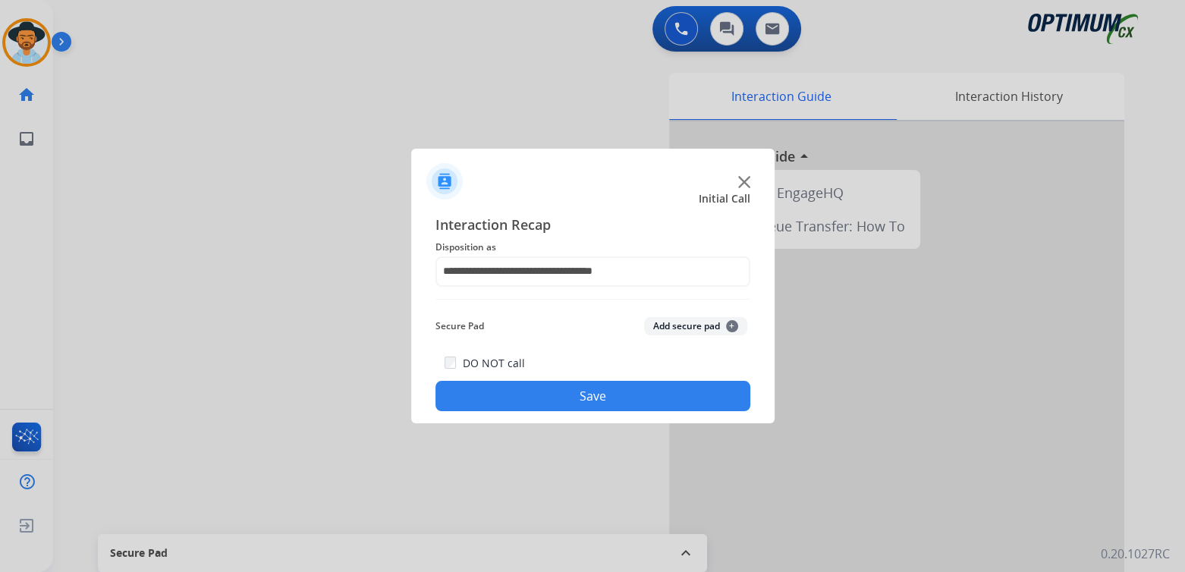
drag, startPoint x: 627, startPoint y: 399, endPoint x: 643, endPoint y: 393, distance: 17.0
click at [628, 399] on button "Save" at bounding box center [592, 396] width 315 height 30
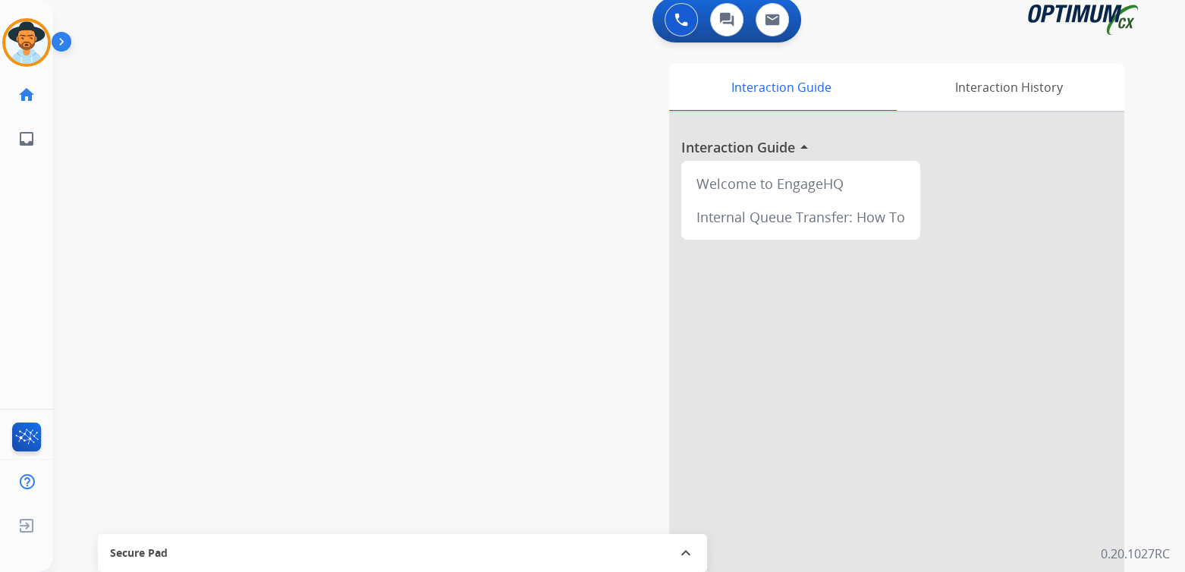
scroll to position [10, 0]
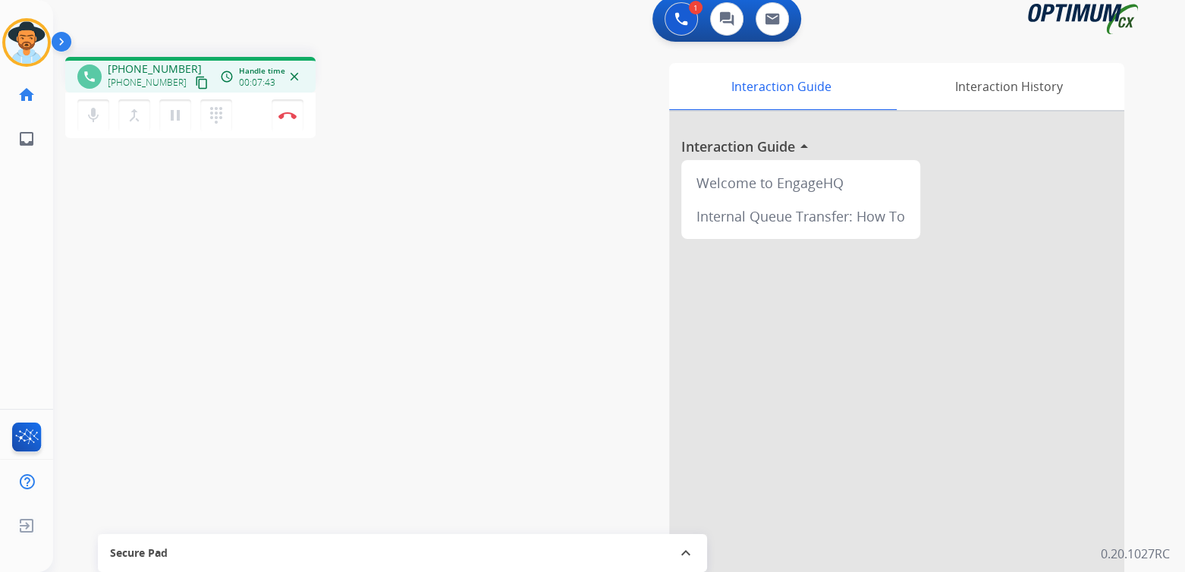
drag, startPoint x: 284, startPoint y: 121, endPoint x: 316, endPoint y: 117, distance: 32.8
click at [284, 121] on button "Disconnect" at bounding box center [288, 115] width 32 height 32
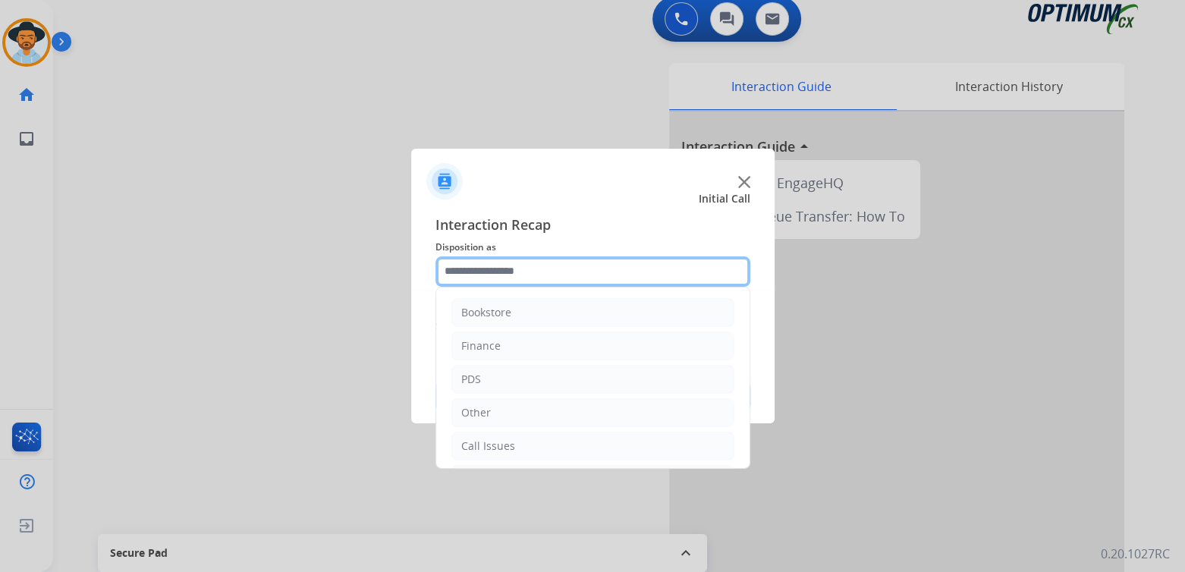
click at [544, 281] on input "text" at bounding box center [592, 271] width 315 height 30
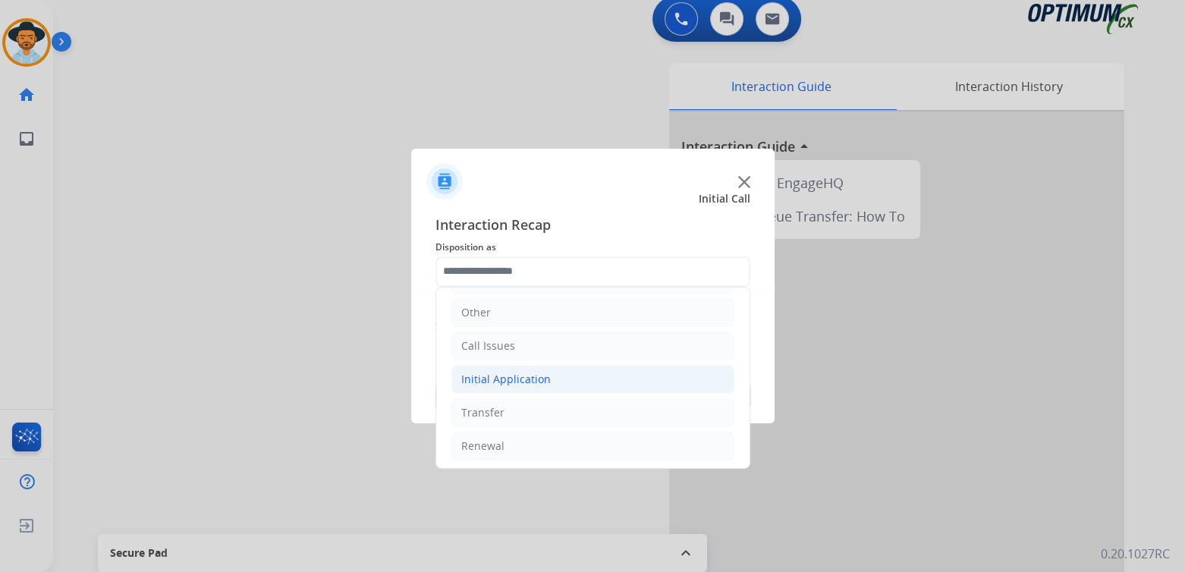
click at [516, 376] on div "Initial Application" at bounding box center [506, 379] width 90 height 15
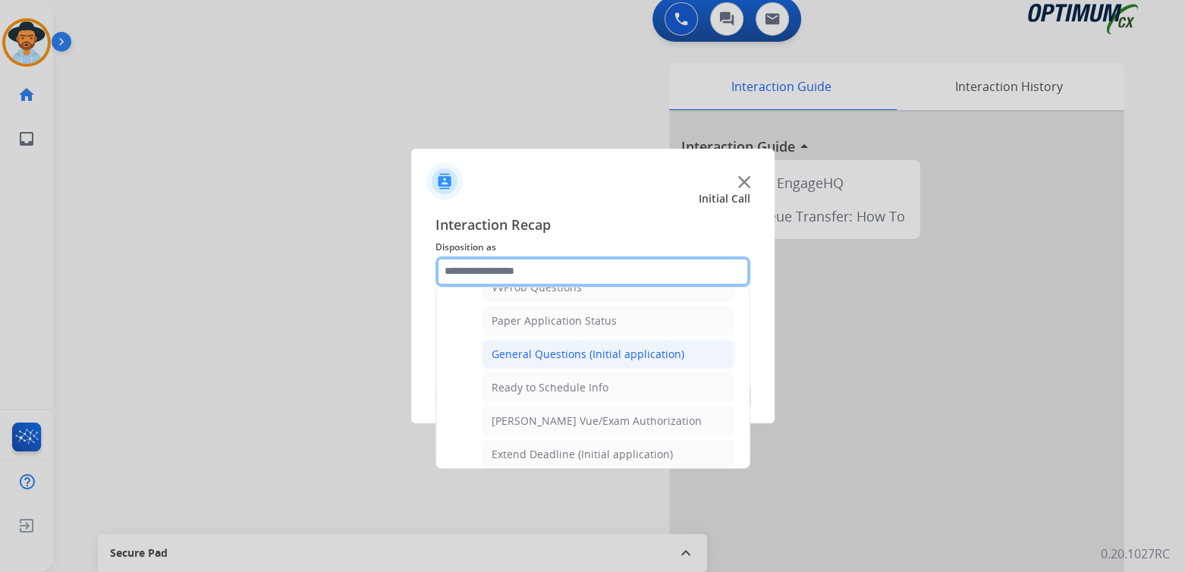
scroll to position [841, 0]
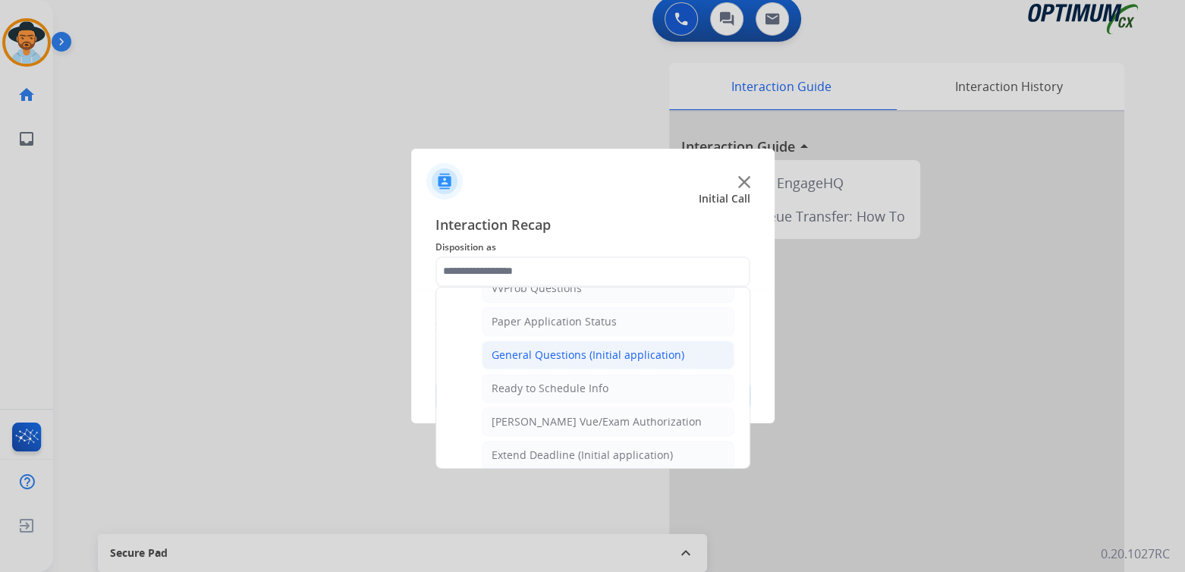
click at [566, 347] on div "General Questions (Initial application)" at bounding box center [588, 354] width 193 height 15
type input "**********"
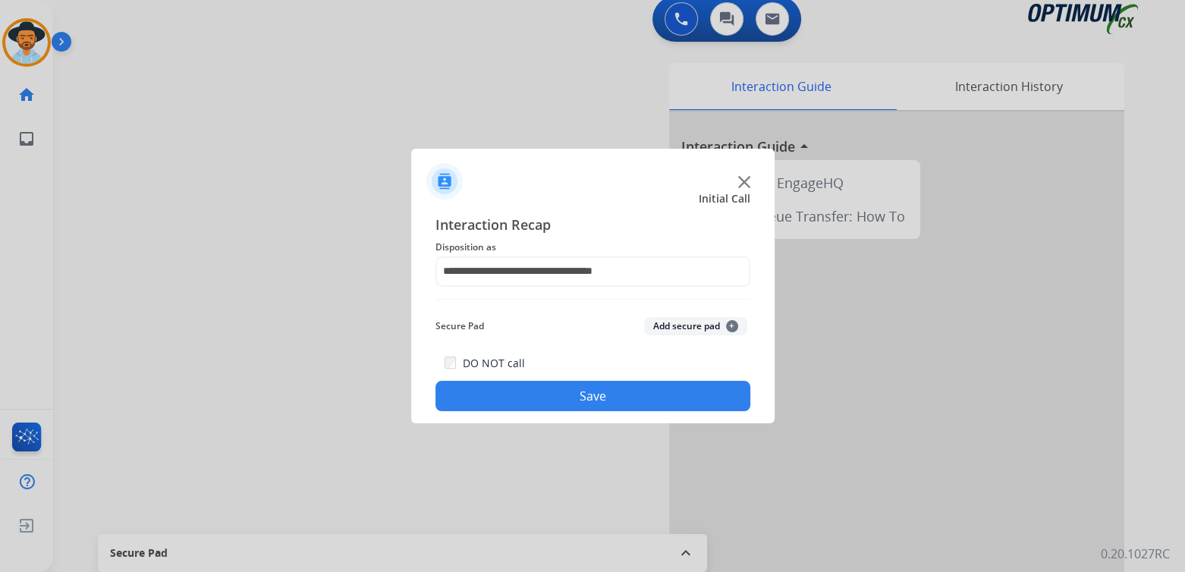
click at [636, 398] on button "Save" at bounding box center [592, 396] width 315 height 30
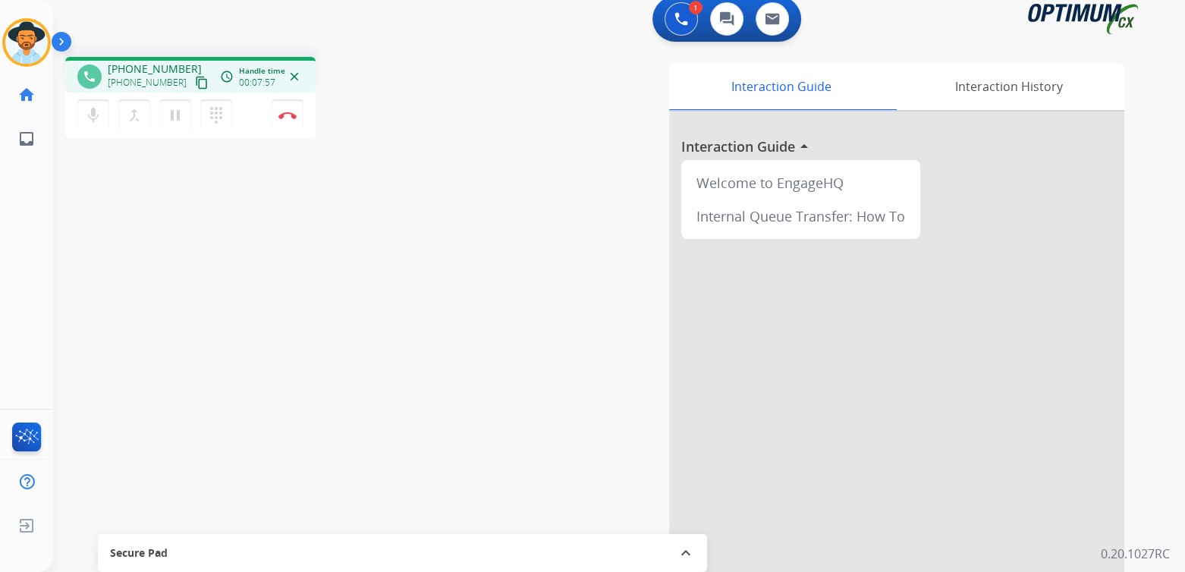
click at [310, 118] on div "mic Mute merge_type Bridge pause Hold dialpad Dialpad Disconnect" at bounding box center [190, 116] width 250 height 46
click at [290, 117] on img at bounding box center [287, 116] width 18 height 8
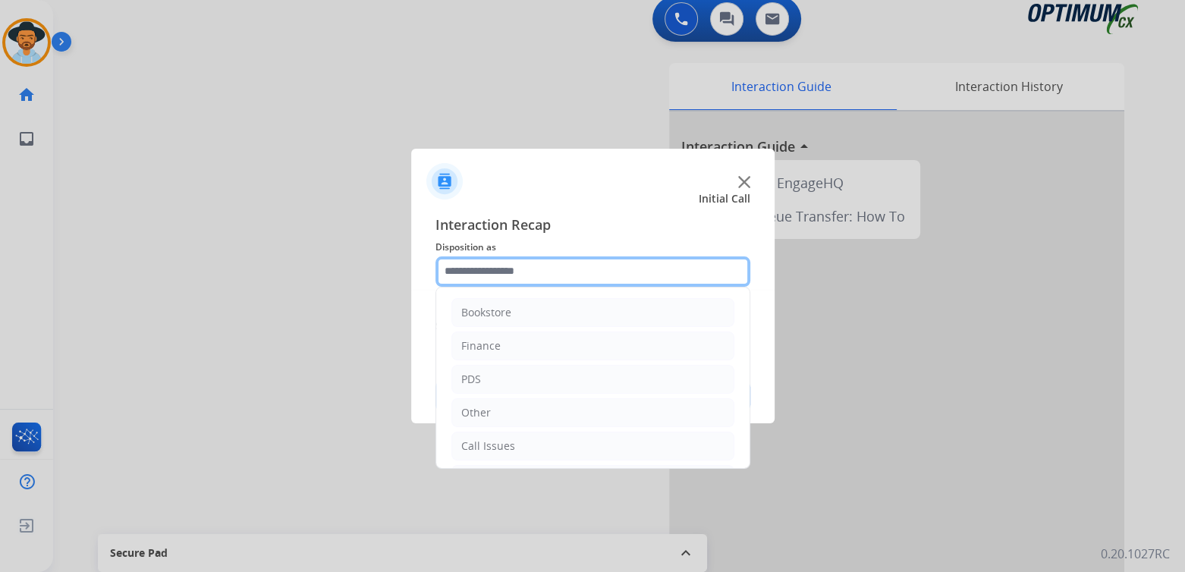
click at [589, 275] on input "text" at bounding box center [592, 271] width 315 height 30
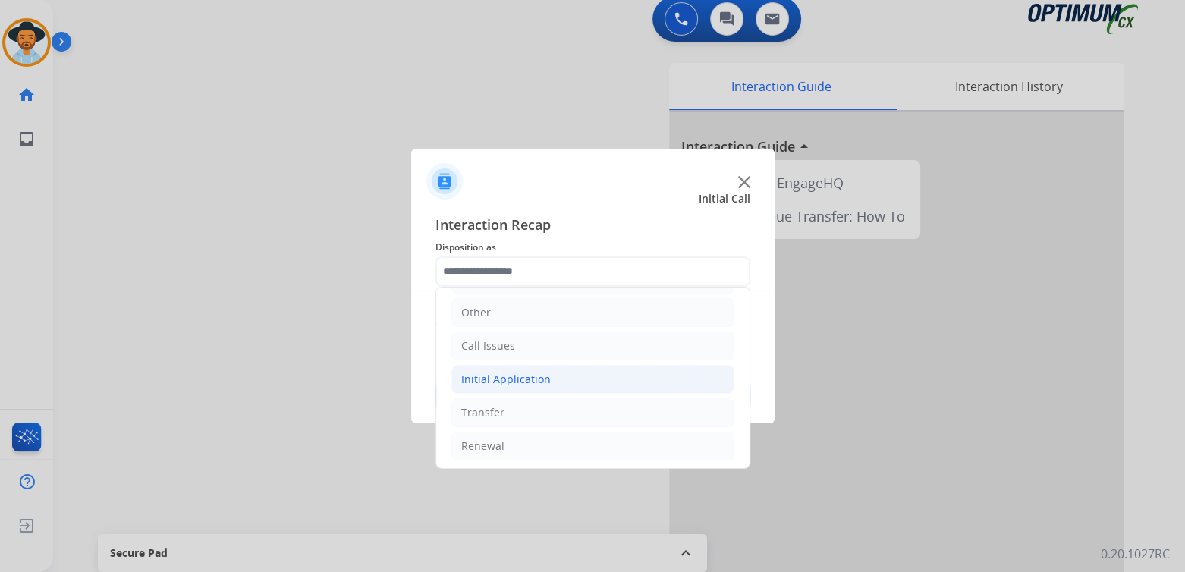
click at [530, 379] on div "Initial Application" at bounding box center [506, 379] width 90 height 15
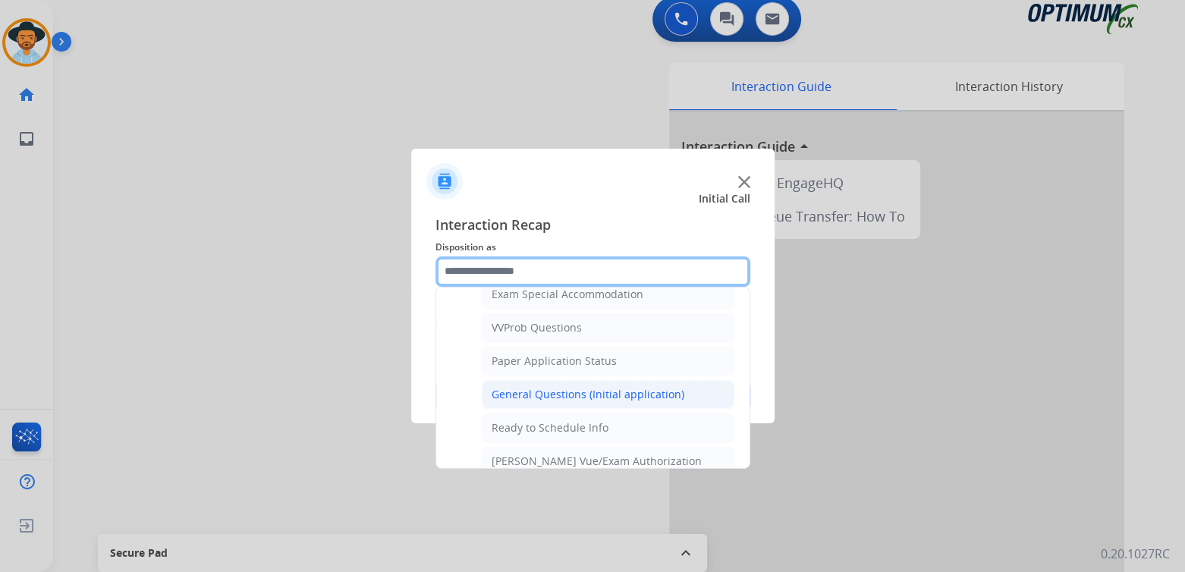
scroll to position [801, 0]
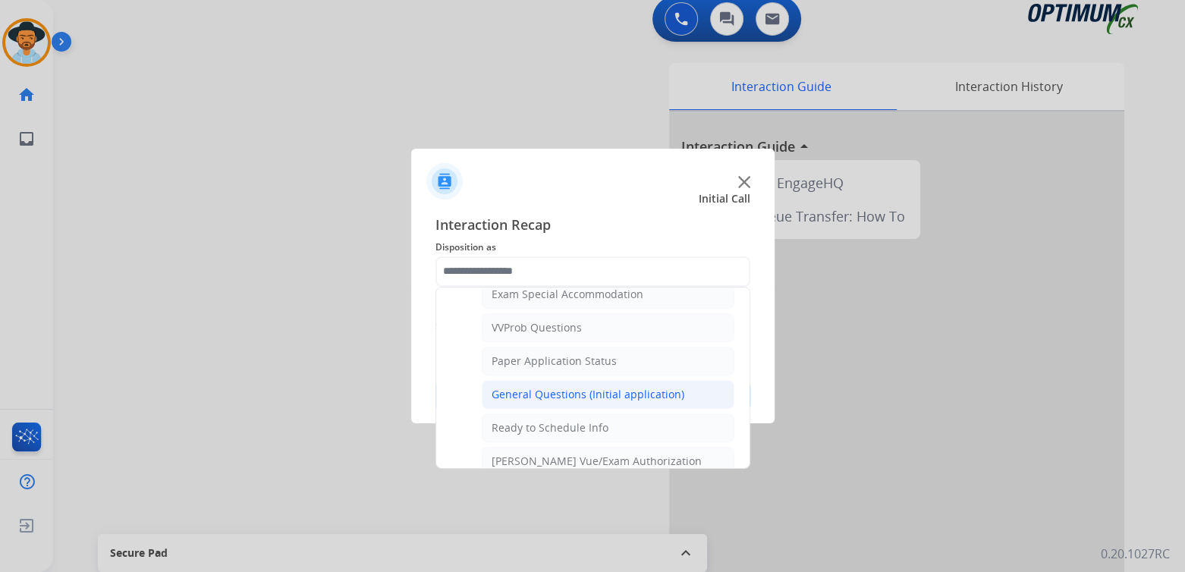
click at [554, 387] on div "General Questions (Initial application)" at bounding box center [588, 394] width 193 height 15
type input "**********"
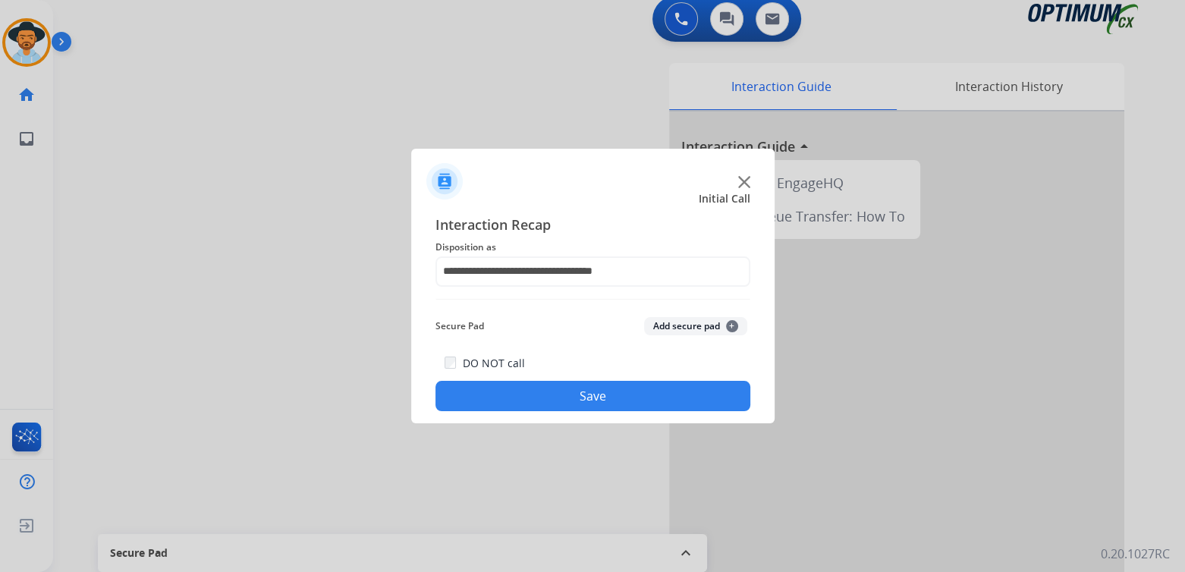
click at [630, 398] on button "Save" at bounding box center [592, 396] width 315 height 30
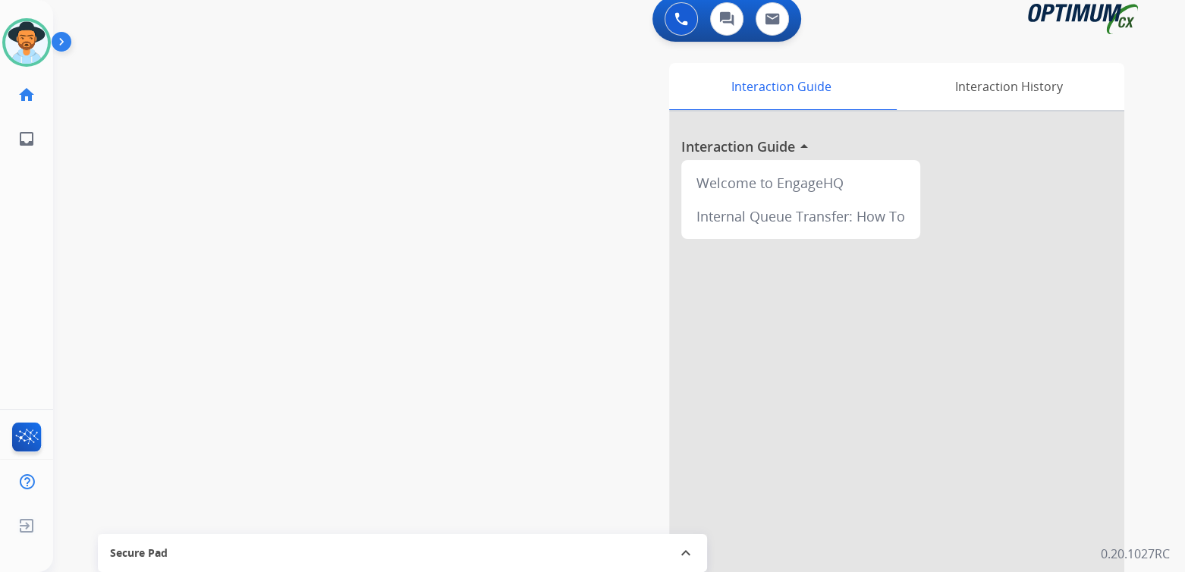
drag, startPoint x: 40, startPoint y: 46, endPoint x: 64, endPoint y: 58, distance: 26.8
click at [40, 46] on img at bounding box center [26, 42] width 42 height 42
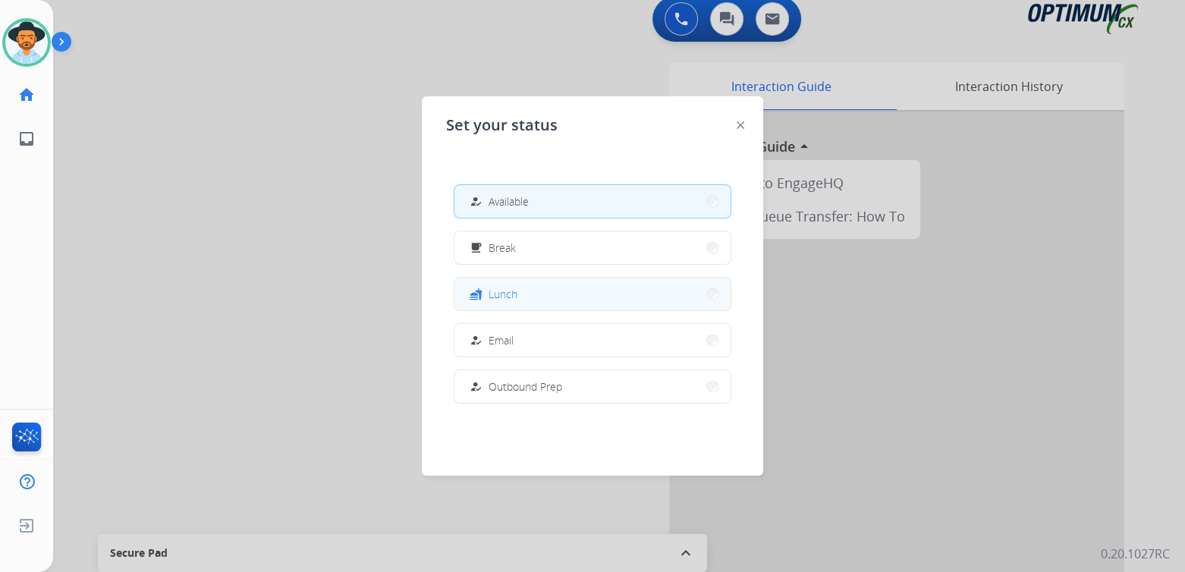
click at [545, 294] on button "fastfood Lunch" at bounding box center [592, 294] width 276 height 33
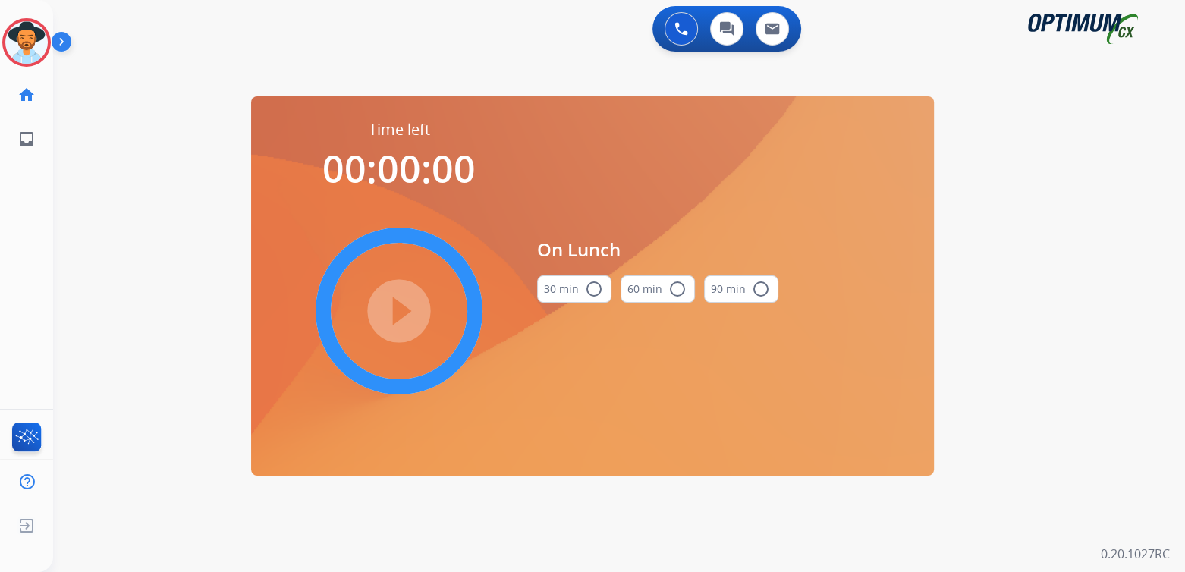
scroll to position [0, 0]
click at [599, 284] on mat-icon "radio_button_unchecked" at bounding box center [594, 289] width 18 height 18
drag, startPoint x: 399, startPoint y: 307, endPoint x: 534, endPoint y: 297, distance: 135.5
click at [399, 307] on mat-icon "play_circle_filled" at bounding box center [399, 311] width 18 height 18
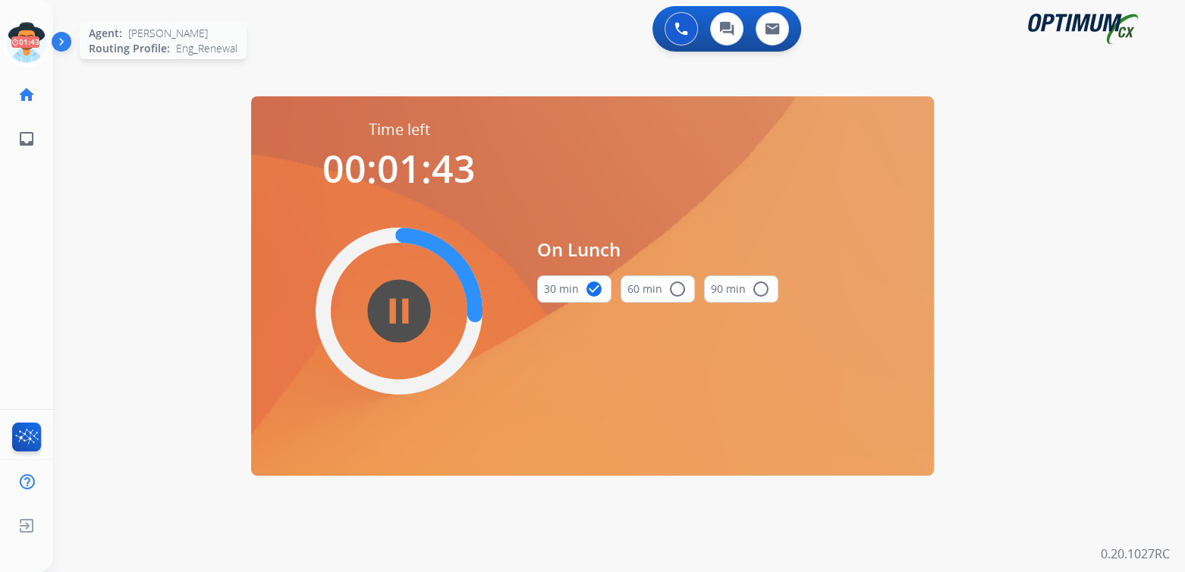
click at [32, 45] on icon at bounding box center [26, 42] width 49 height 49
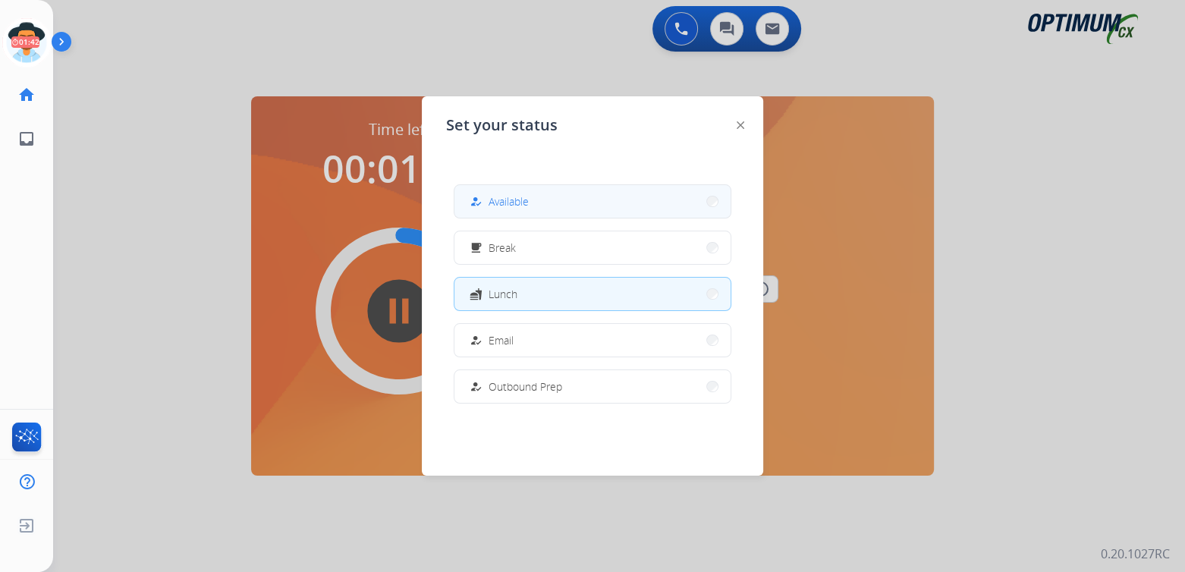
click at [529, 206] on span "Available" at bounding box center [509, 201] width 40 height 16
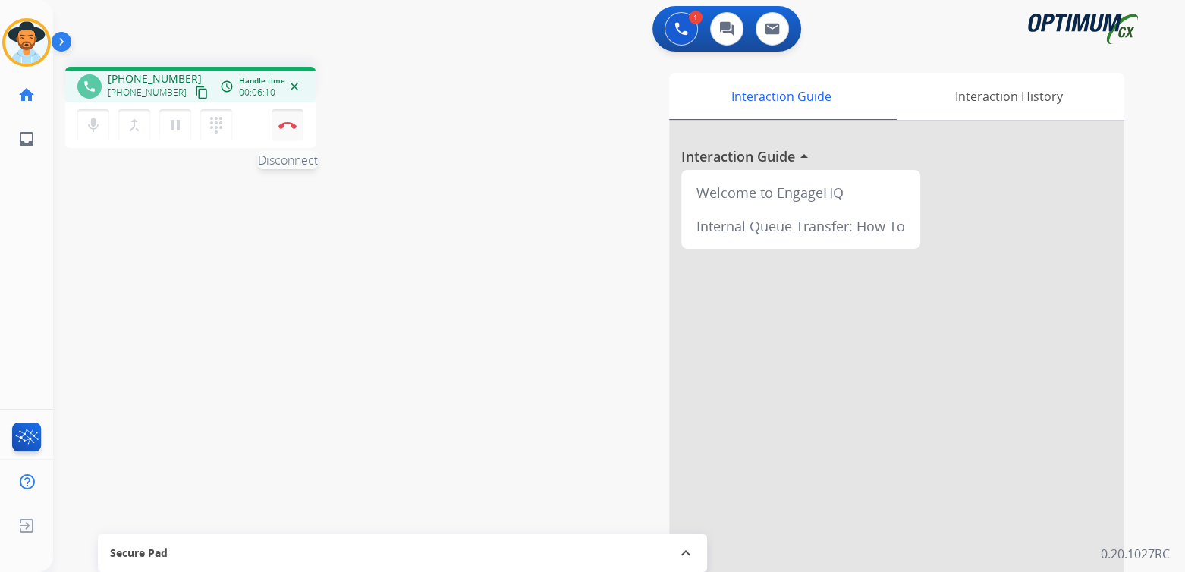
click at [289, 127] on img at bounding box center [287, 125] width 18 height 8
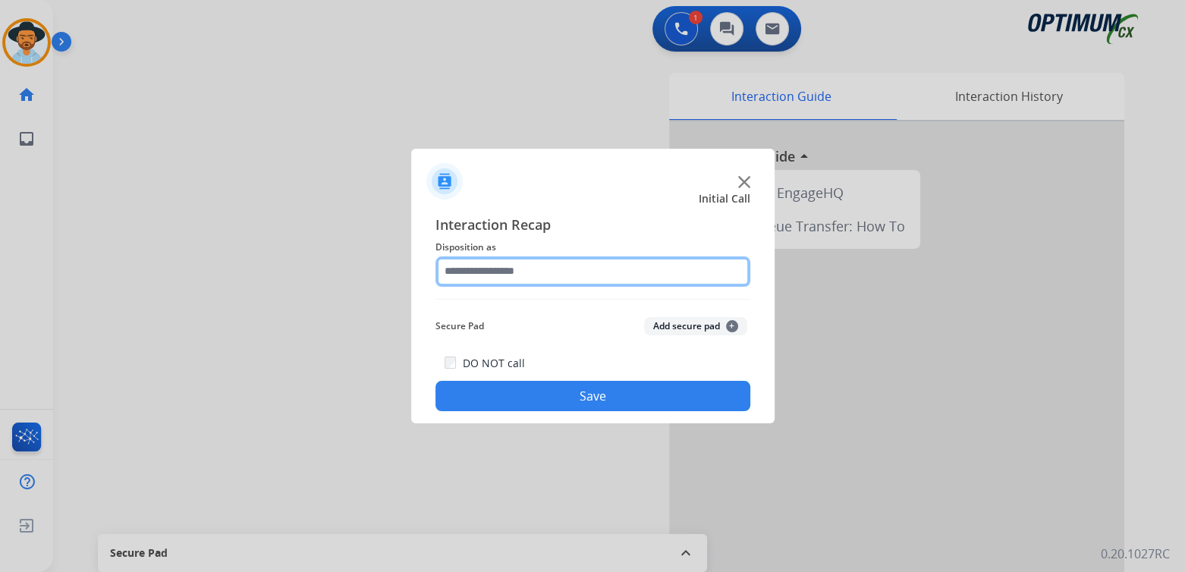
click at [512, 272] on input "text" at bounding box center [592, 271] width 315 height 30
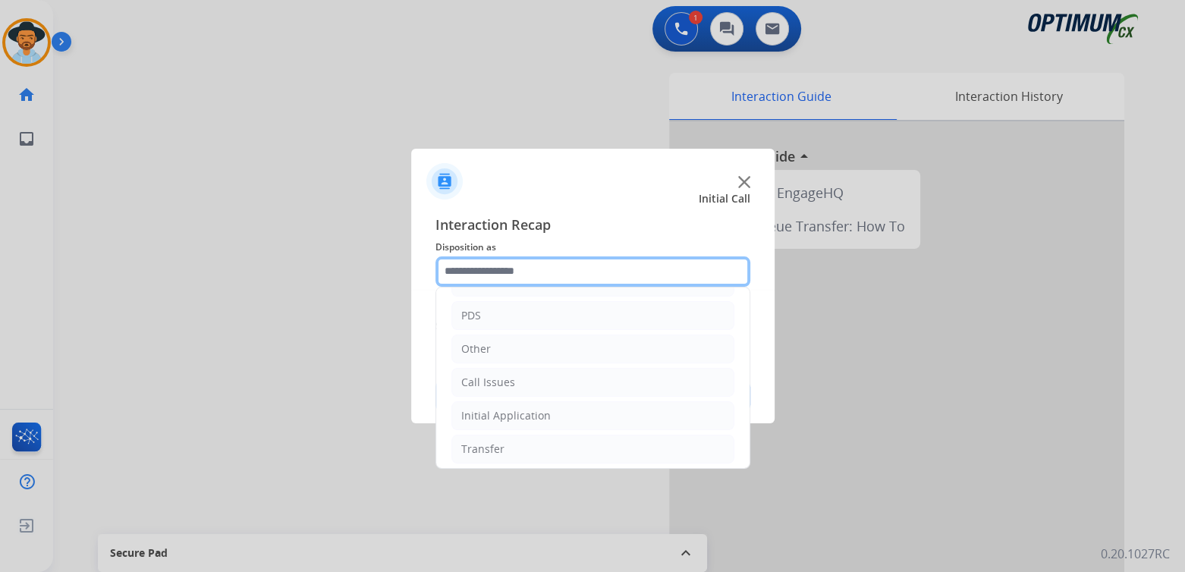
scroll to position [100, 0]
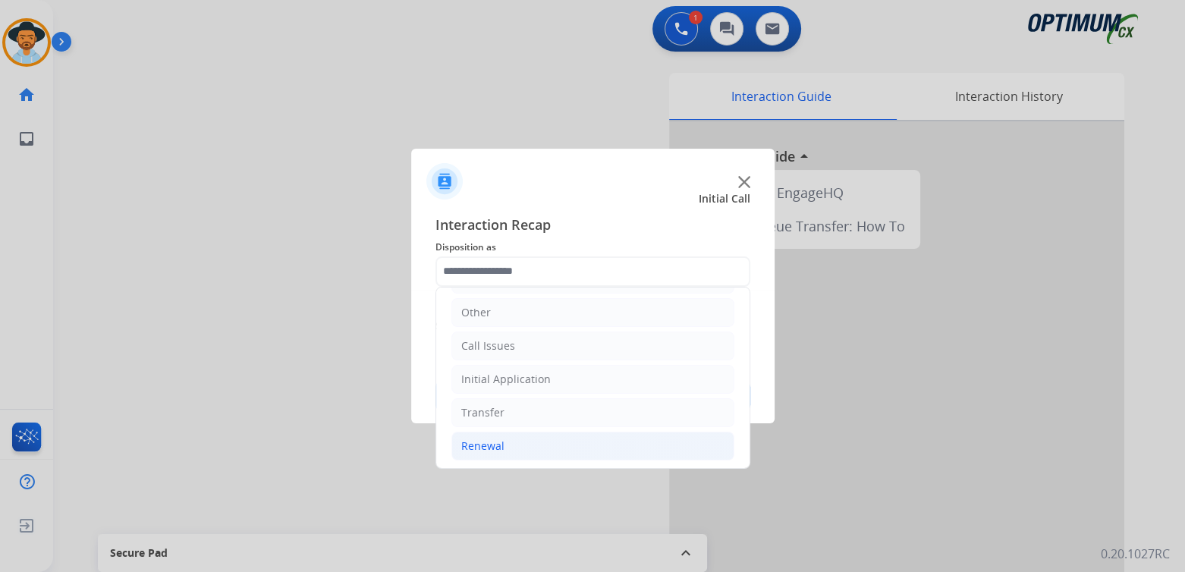
click at [497, 449] on div "Renewal" at bounding box center [482, 445] width 43 height 15
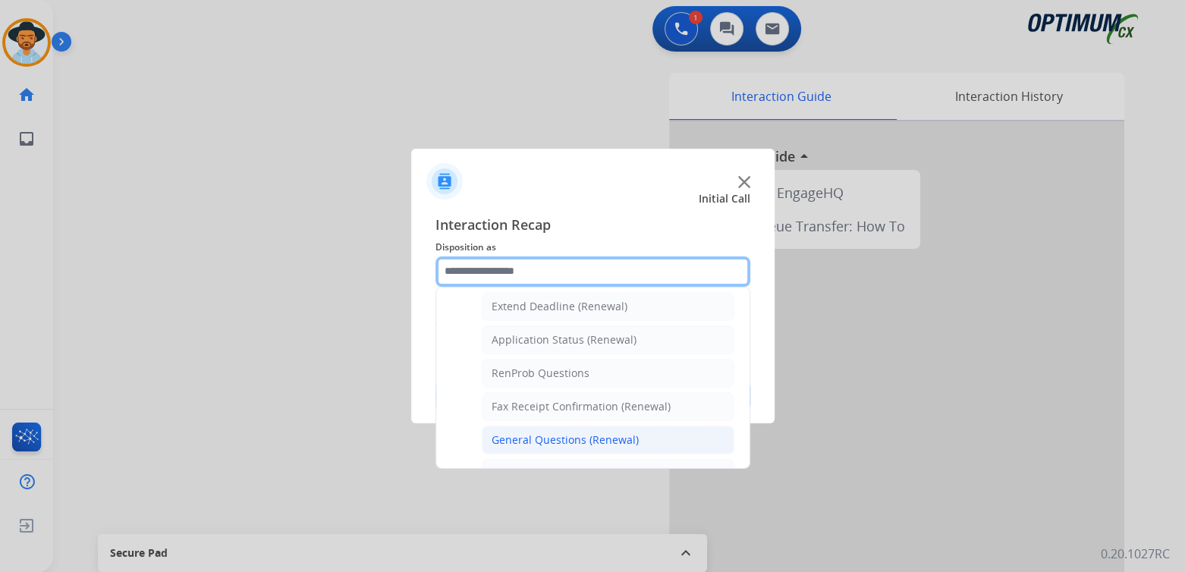
scroll to position [323, 0]
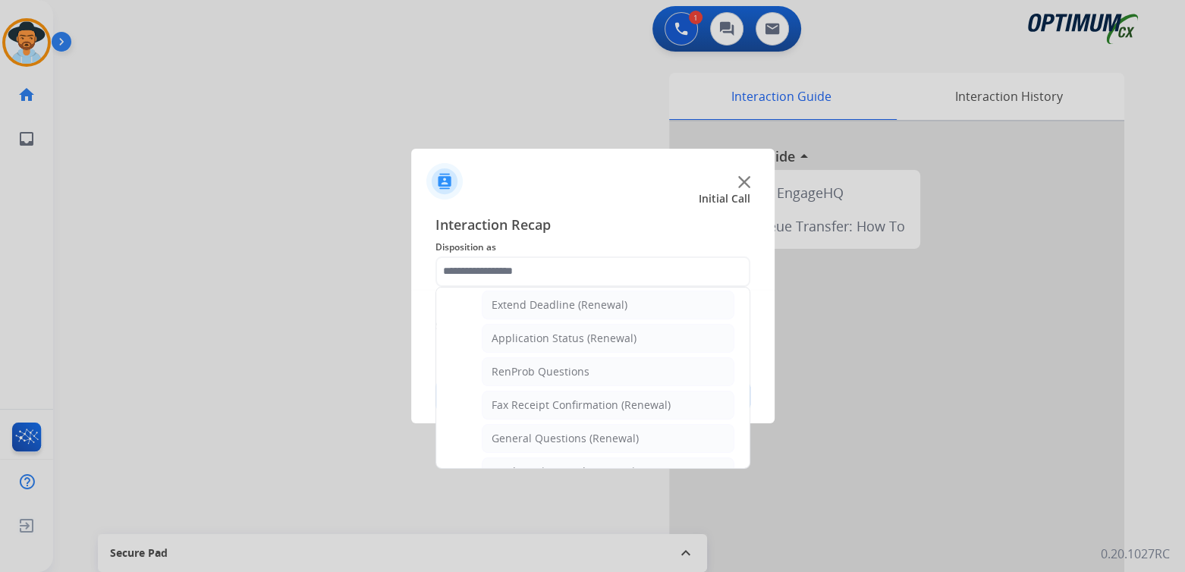
drag, startPoint x: 526, startPoint y: 432, endPoint x: 554, endPoint y: 416, distance: 31.9
click at [526, 432] on div "General Questions (Renewal)" at bounding box center [565, 438] width 147 height 15
type input "**********"
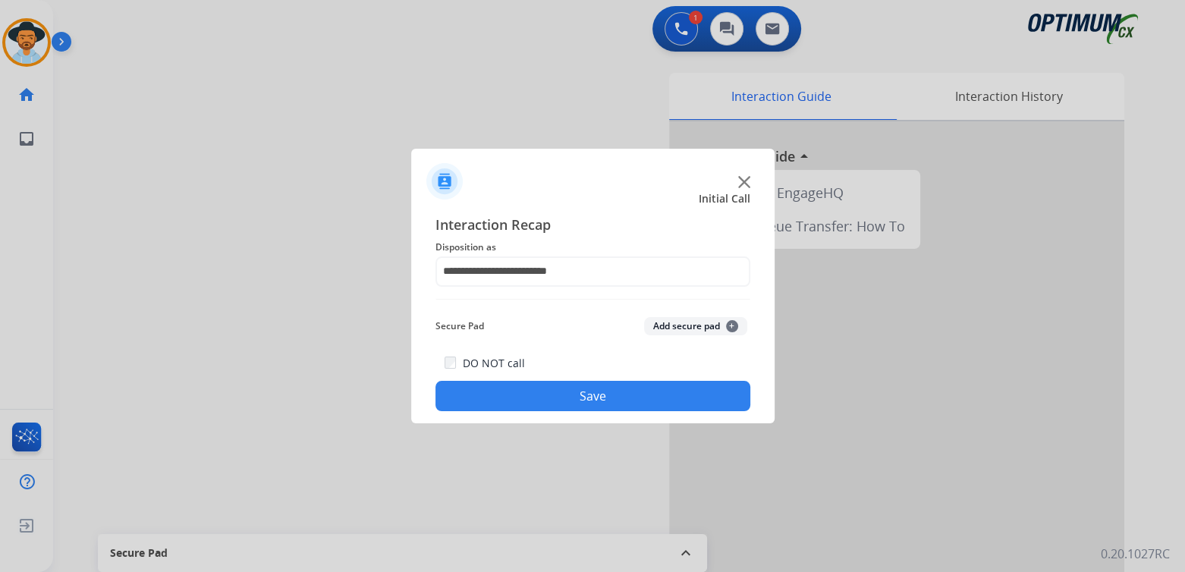
click at [593, 391] on button "Save" at bounding box center [592, 396] width 315 height 30
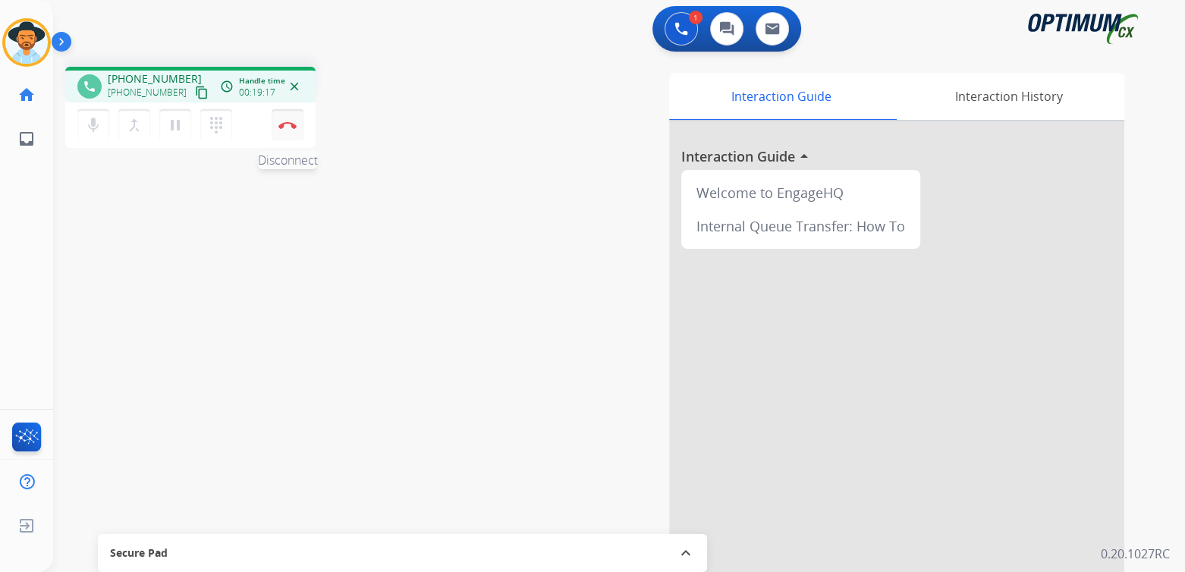
click at [286, 124] on img at bounding box center [287, 125] width 18 height 8
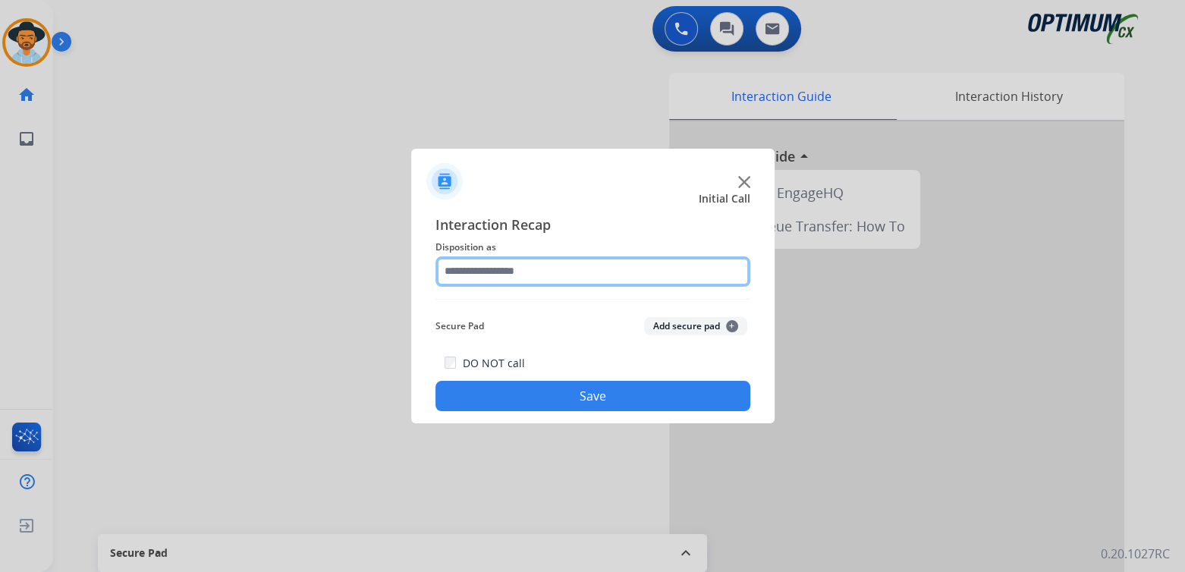
click at [515, 275] on input "text" at bounding box center [592, 271] width 315 height 30
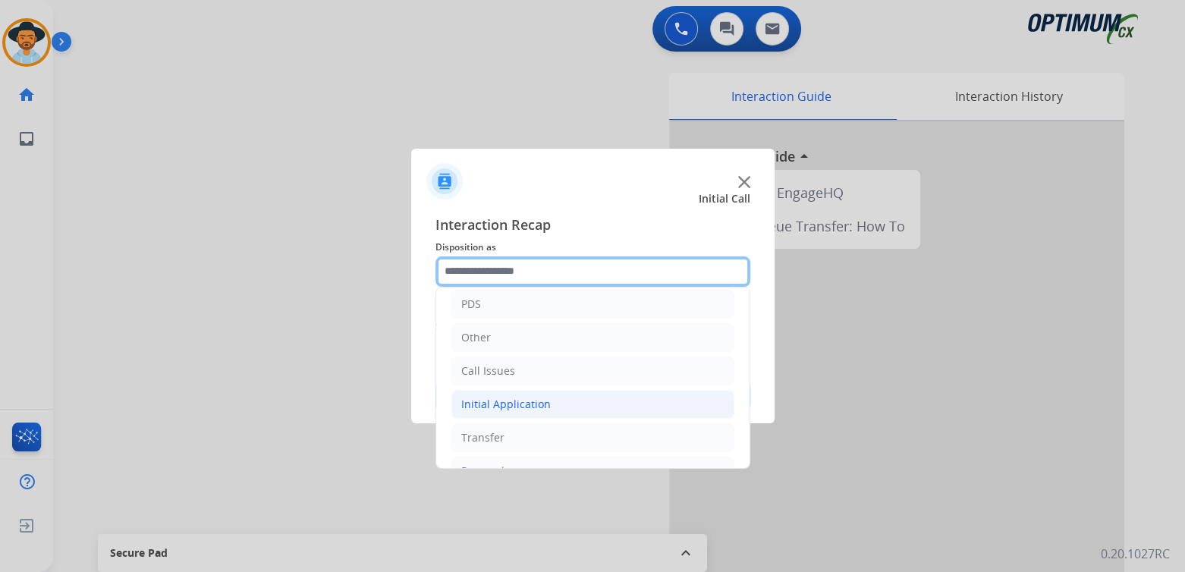
scroll to position [100, 0]
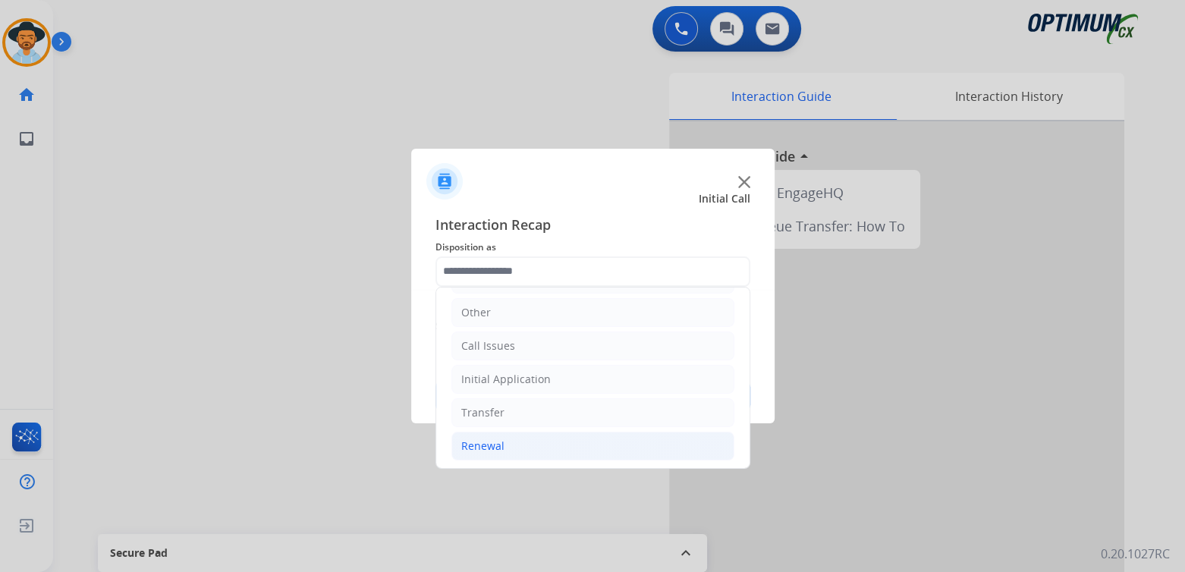
click at [495, 448] on div "Renewal" at bounding box center [482, 445] width 43 height 15
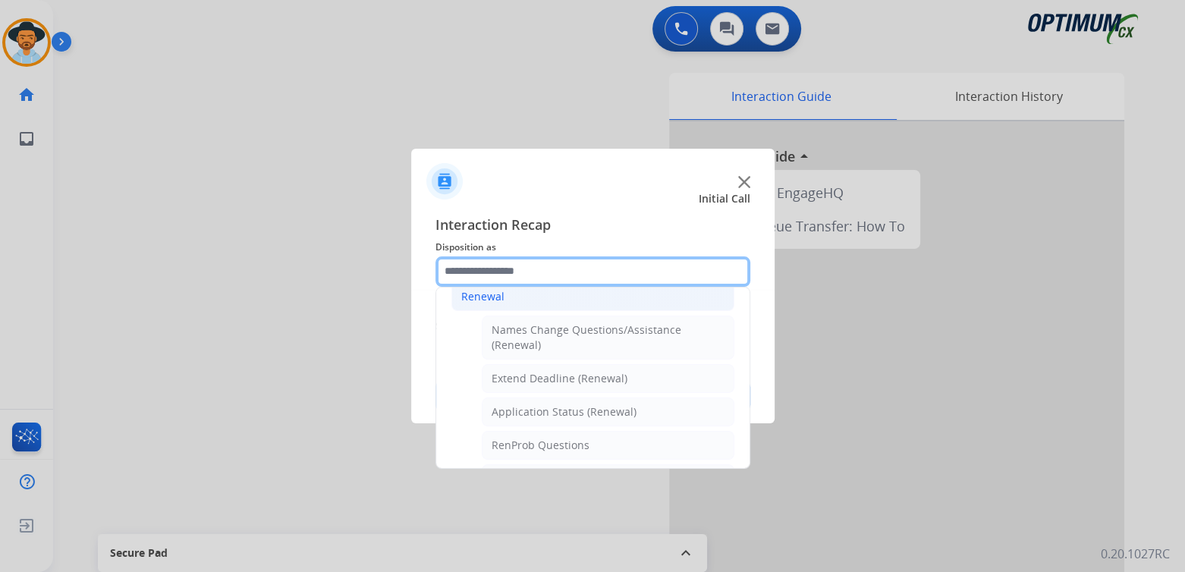
scroll to position [250, 0]
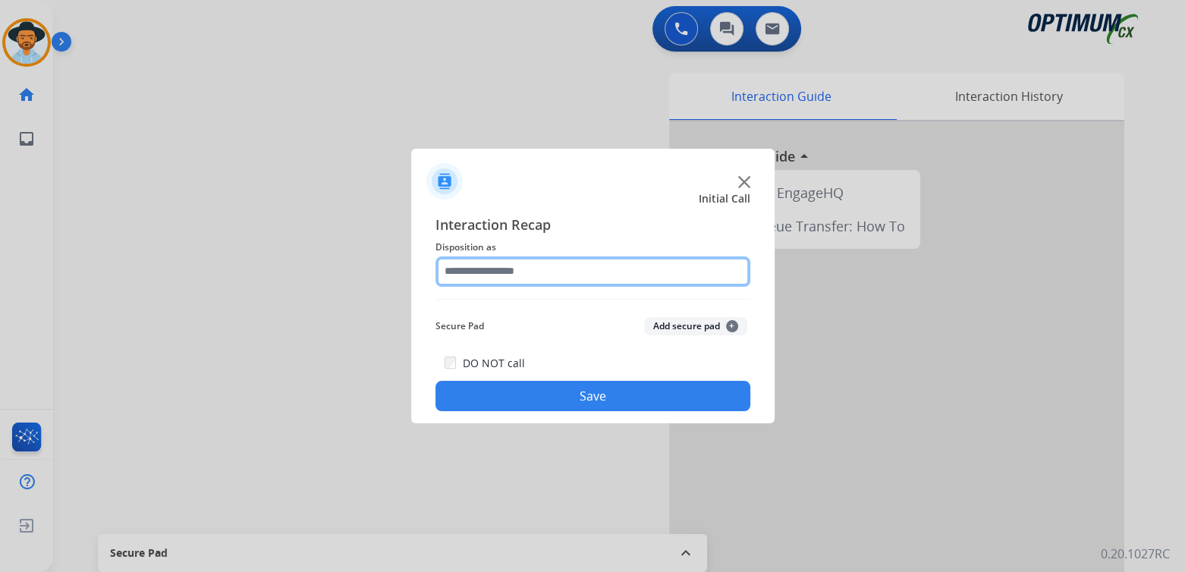
click at [548, 273] on input "text" at bounding box center [592, 271] width 315 height 30
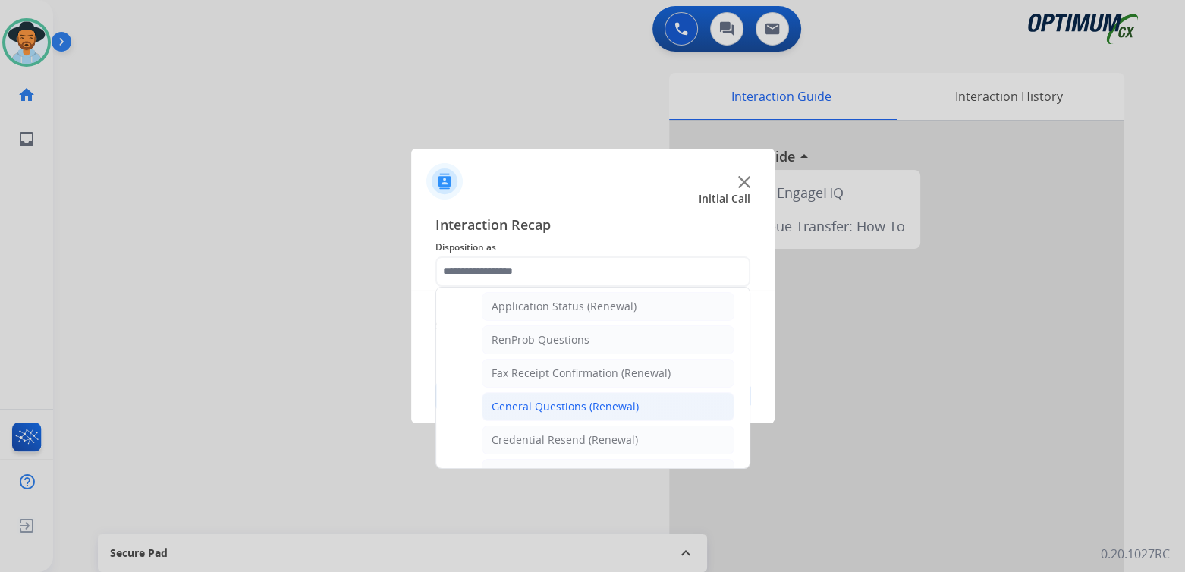
scroll to position [358, 0]
click at [534, 400] on div "General Questions (Renewal)" at bounding box center [565, 403] width 147 height 15
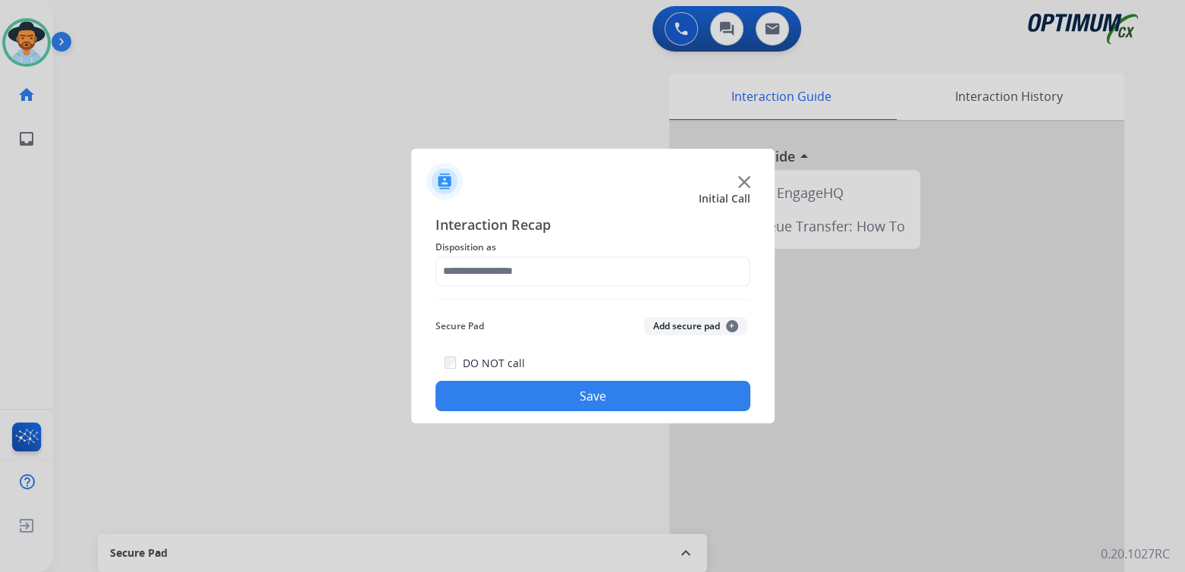
type input "**********"
click at [636, 402] on button "Save" at bounding box center [592, 396] width 315 height 30
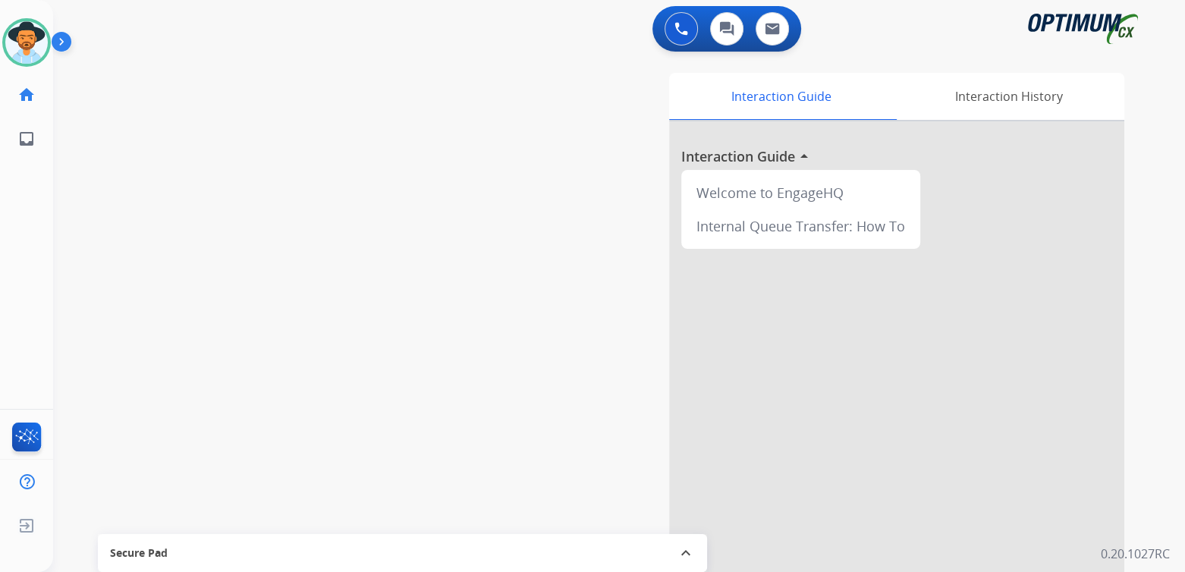
scroll to position [0, 0]
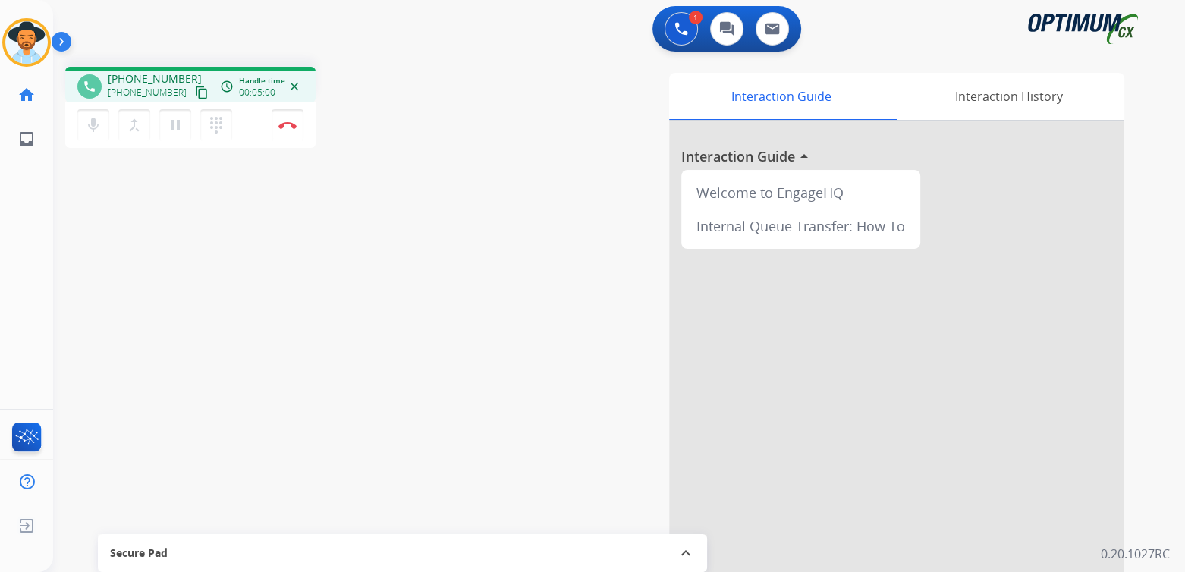
click at [304, 128] on div "mic Mute merge_type Bridge pause Hold dialpad Dialpad Disconnect" at bounding box center [190, 125] width 250 height 46
click at [284, 118] on button "Disconnect" at bounding box center [288, 125] width 32 height 32
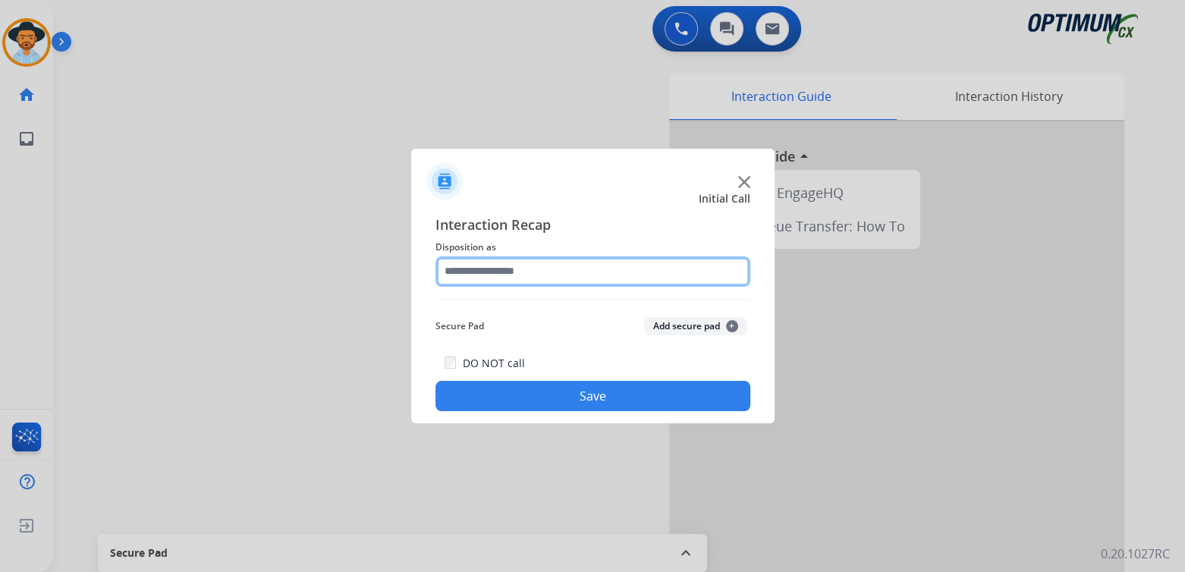
click at [522, 281] on input "text" at bounding box center [592, 271] width 315 height 30
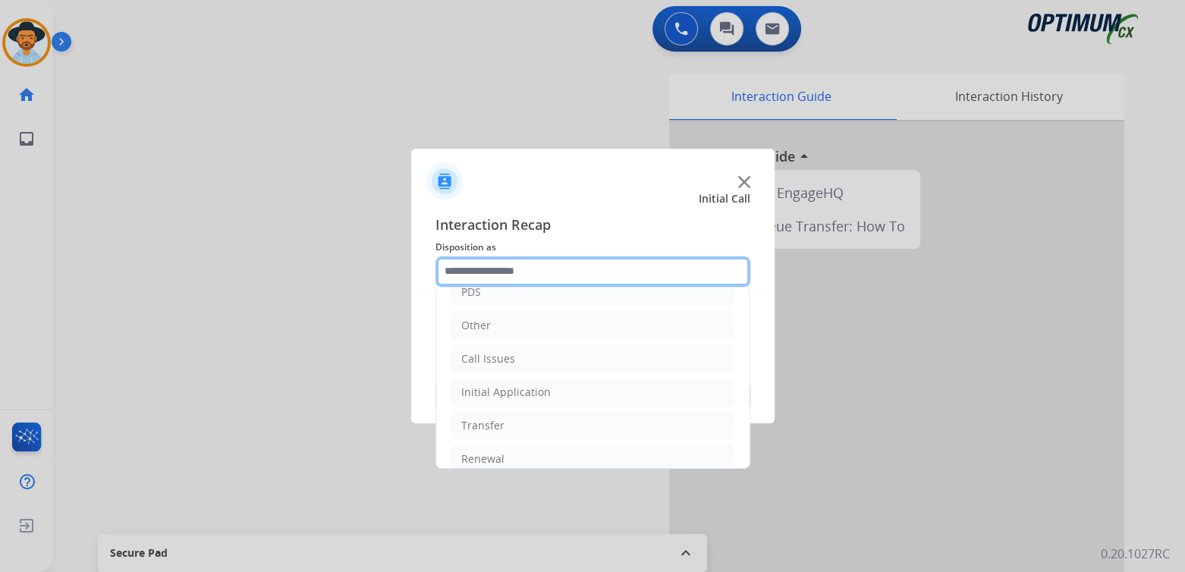
scroll to position [100, 0]
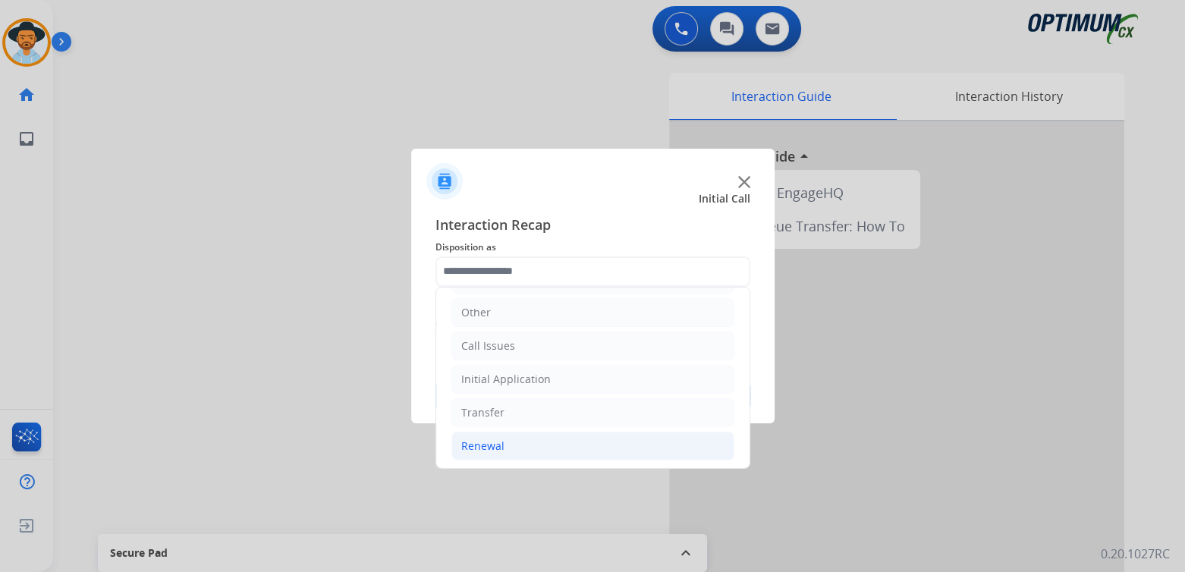
click at [504, 444] on li "Renewal" at bounding box center [592, 446] width 283 height 29
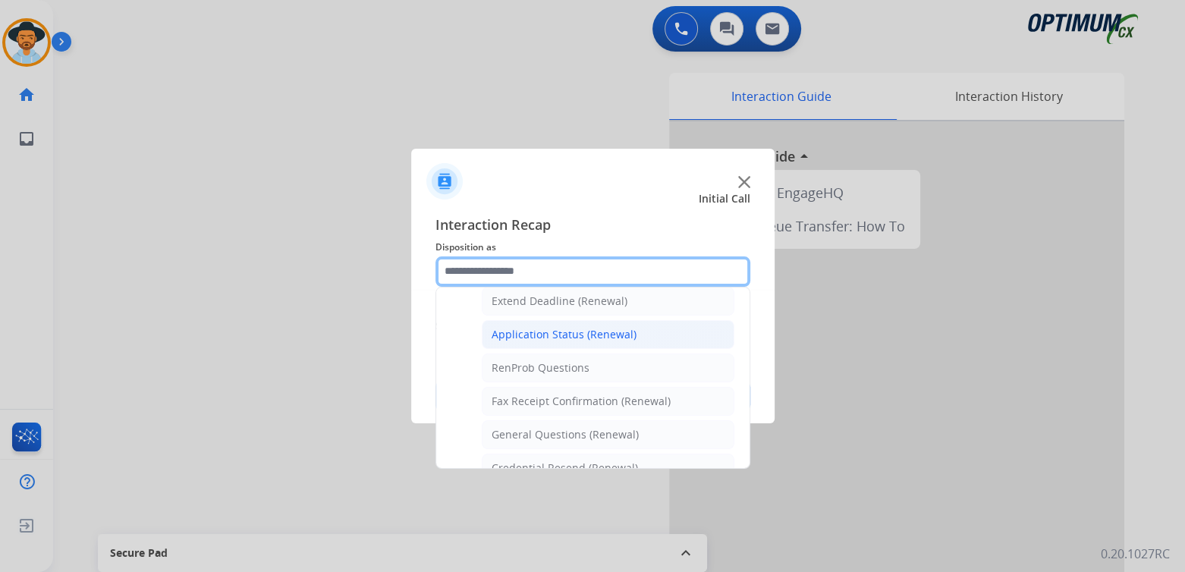
scroll to position [328, 0]
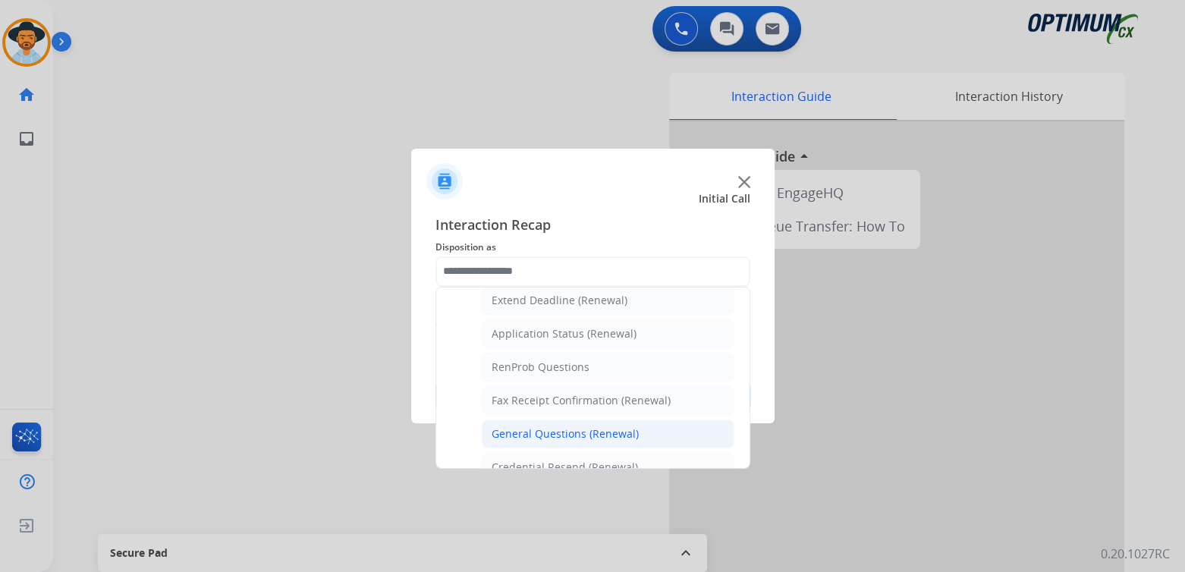
click at [561, 429] on div "General Questions (Renewal)" at bounding box center [565, 433] width 147 height 15
type input "**********"
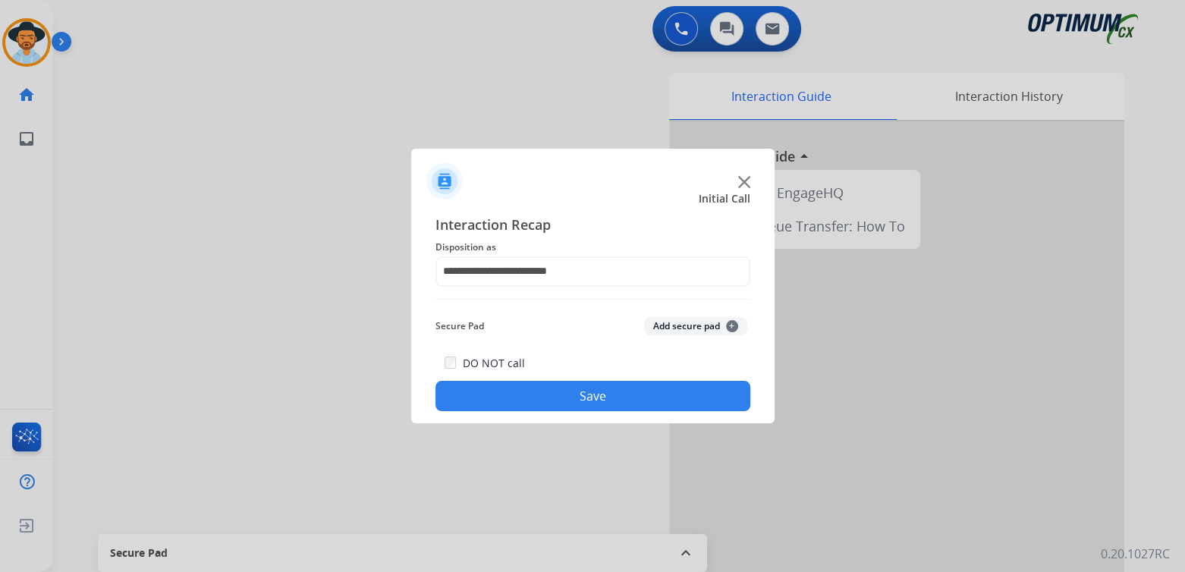
click at [635, 393] on button "Save" at bounding box center [592, 396] width 315 height 30
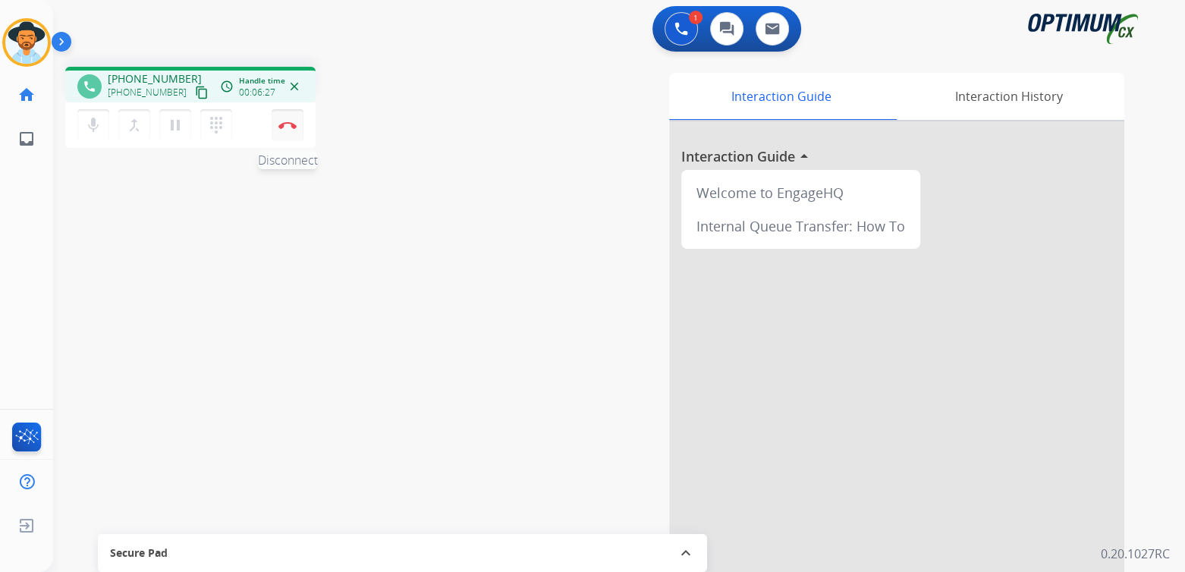
click at [282, 125] on img at bounding box center [287, 125] width 18 height 8
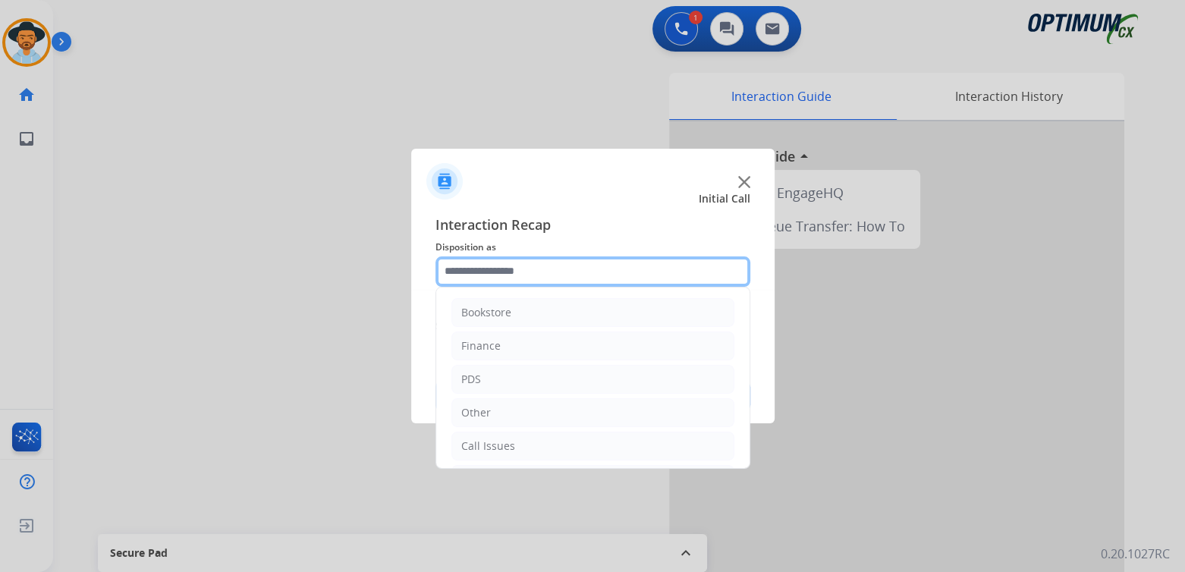
click at [528, 269] on input "text" at bounding box center [592, 271] width 315 height 30
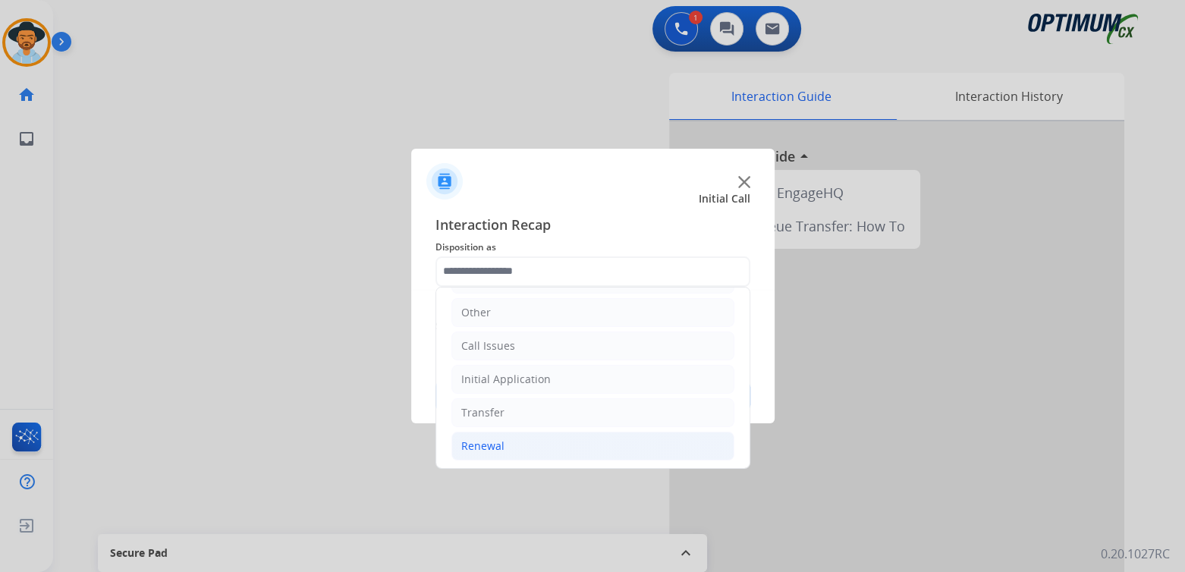
click at [495, 448] on div "Renewal" at bounding box center [482, 445] width 43 height 15
click at [481, 445] on div "Renewal" at bounding box center [482, 445] width 43 height 15
click at [477, 448] on div "Renewal" at bounding box center [482, 445] width 43 height 15
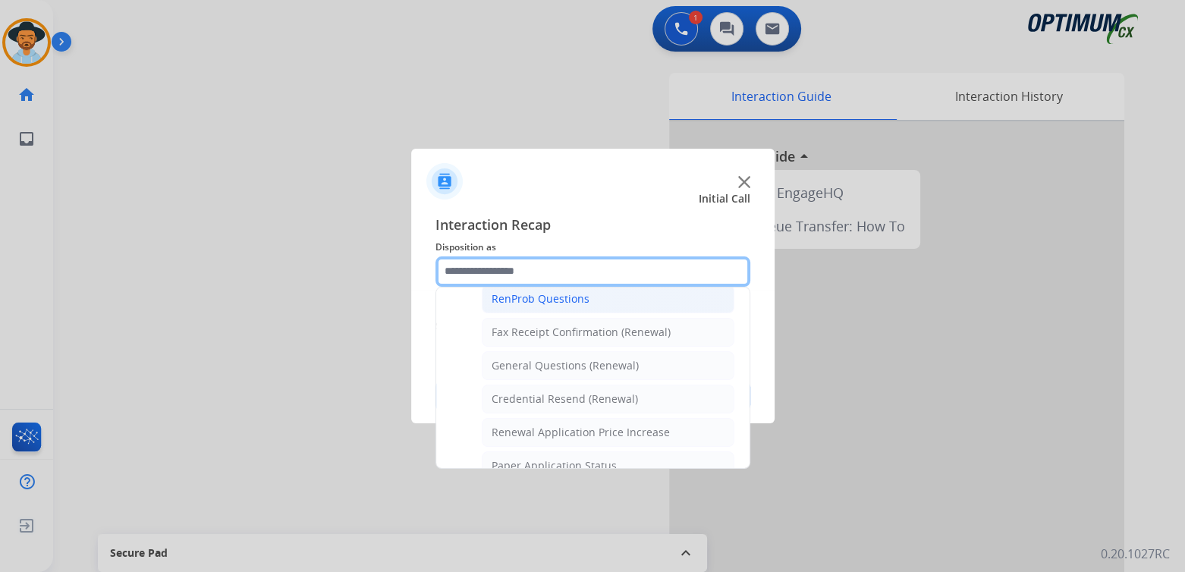
scroll to position [398, 0]
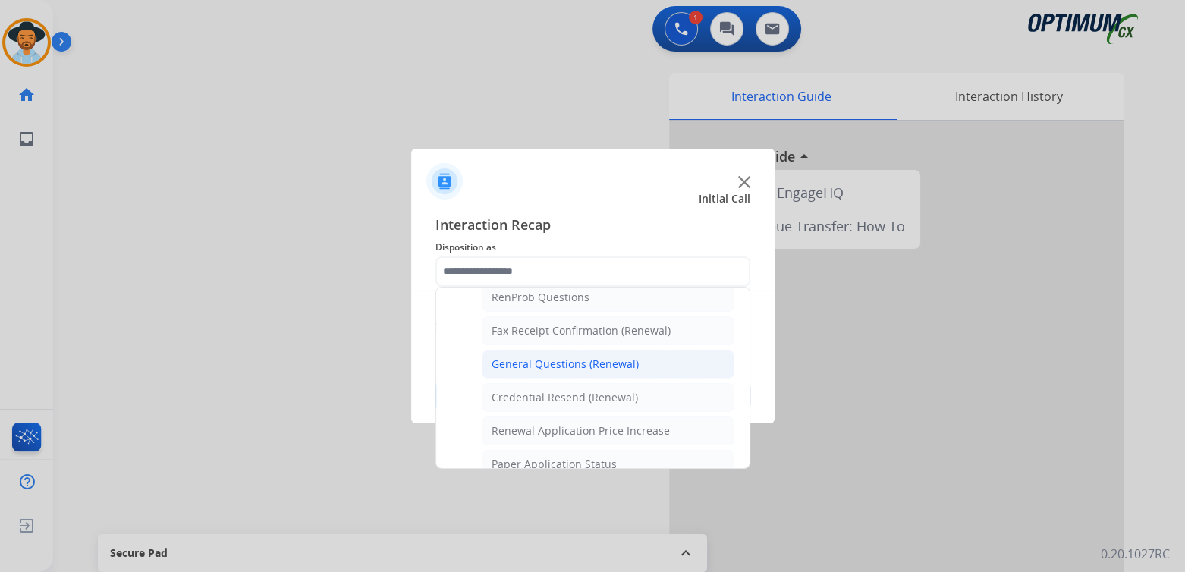
click at [525, 360] on div "General Questions (Renewal)" at bounding box center [565, 364] width 147 height 15
type input "**********"
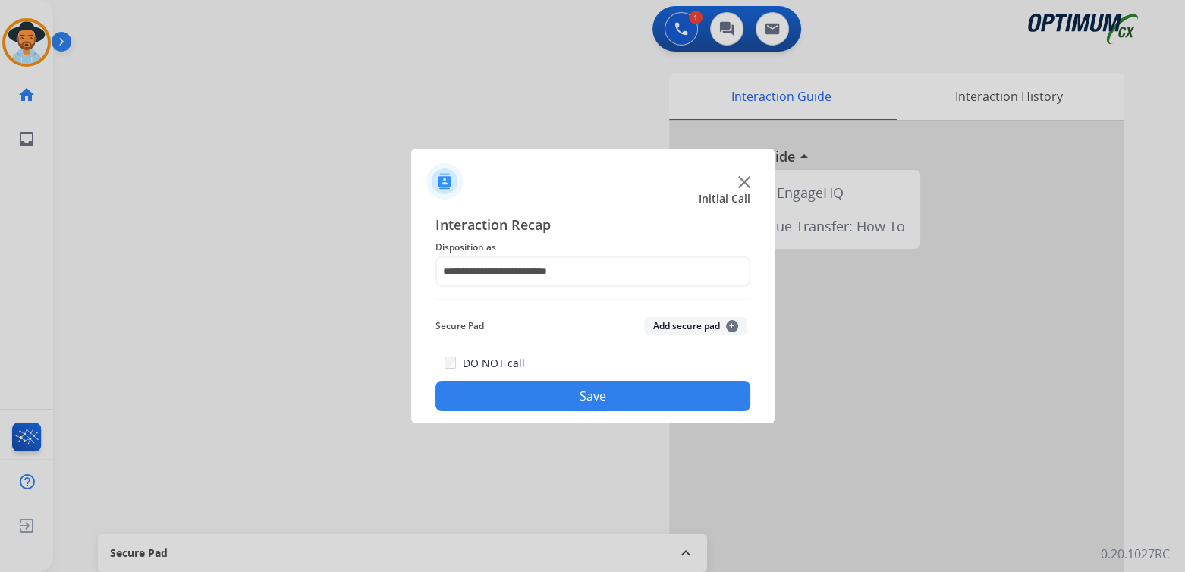
click at [627, 395] on button "Save" at bounding box center [592, 396] width 315 height 30
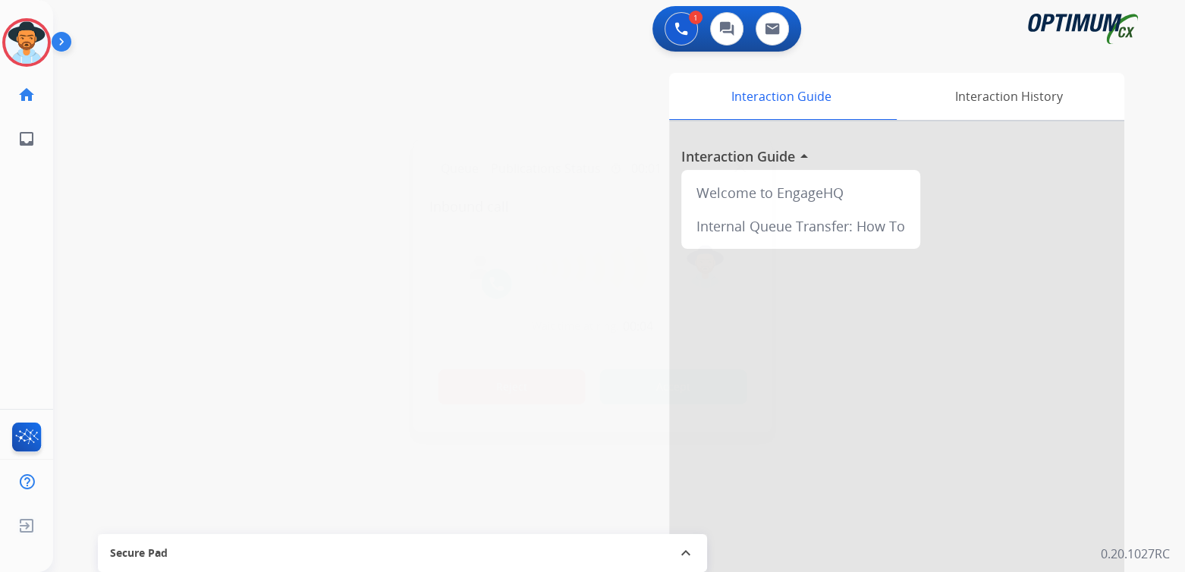
click at [491, 392] on button "Reject" at bounding box center [511, 386] width 147 height 35
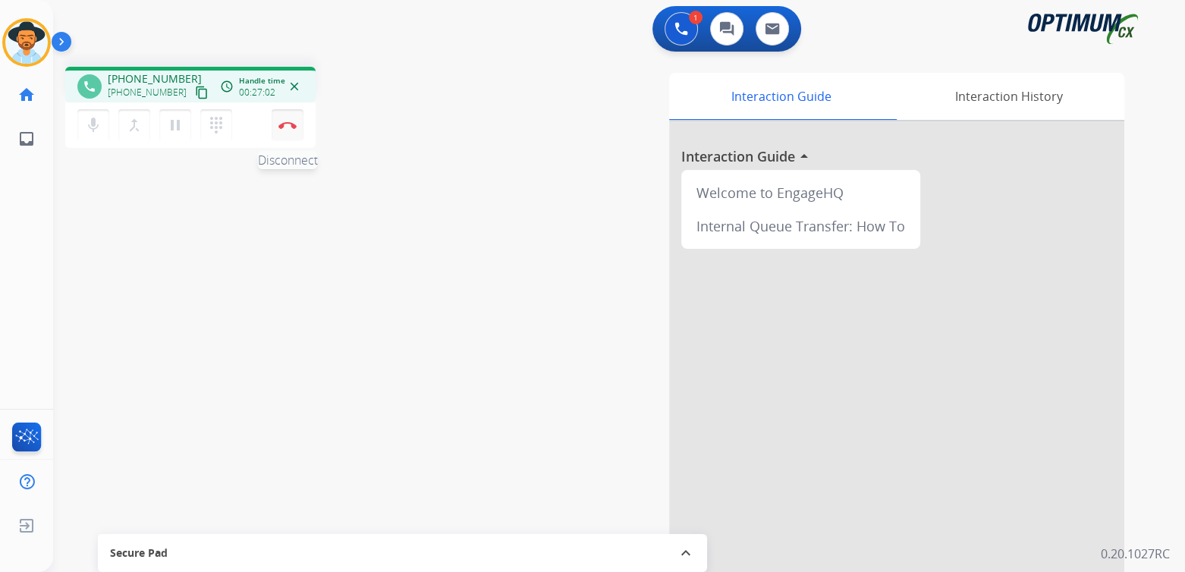
click at [289, 127] on img at bounding box center [287, 125] width 18 height 8
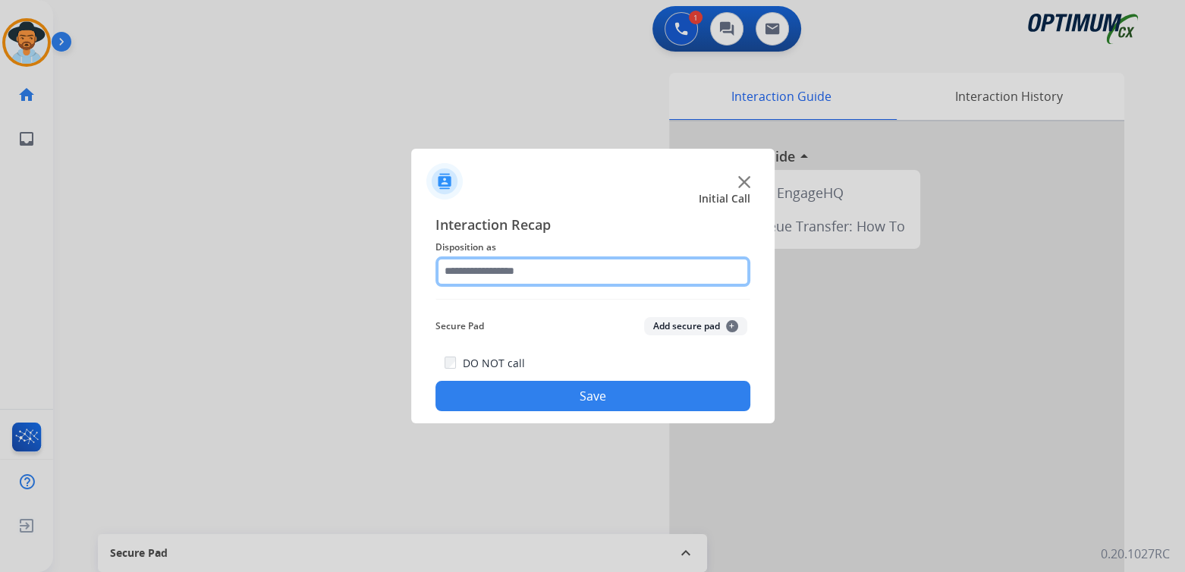
click at [500, 272] on input "text" at bounding box center [592, 271] width 315 height 30
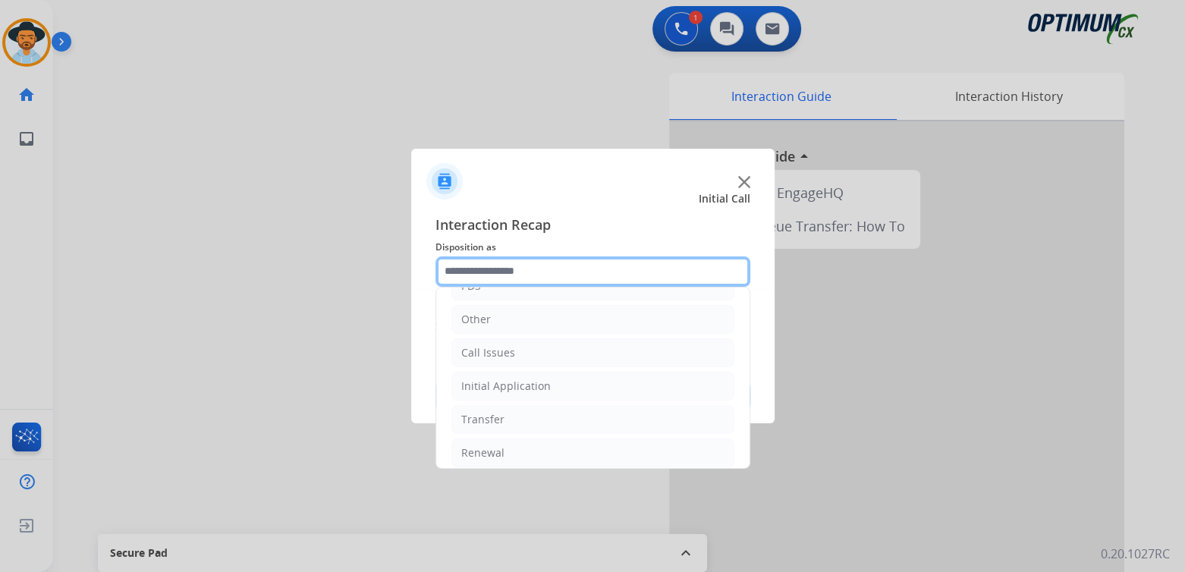
scroll to position [100, 0]
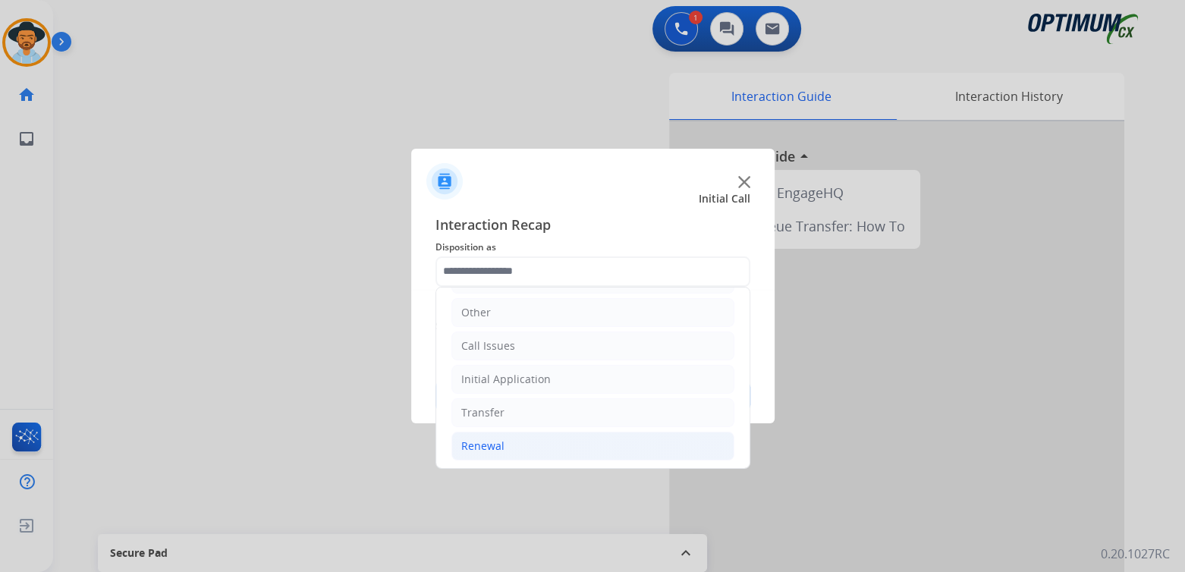
click at [490, 448] on div "Renewal" at bounding box center [482, 445] width 43 height 15
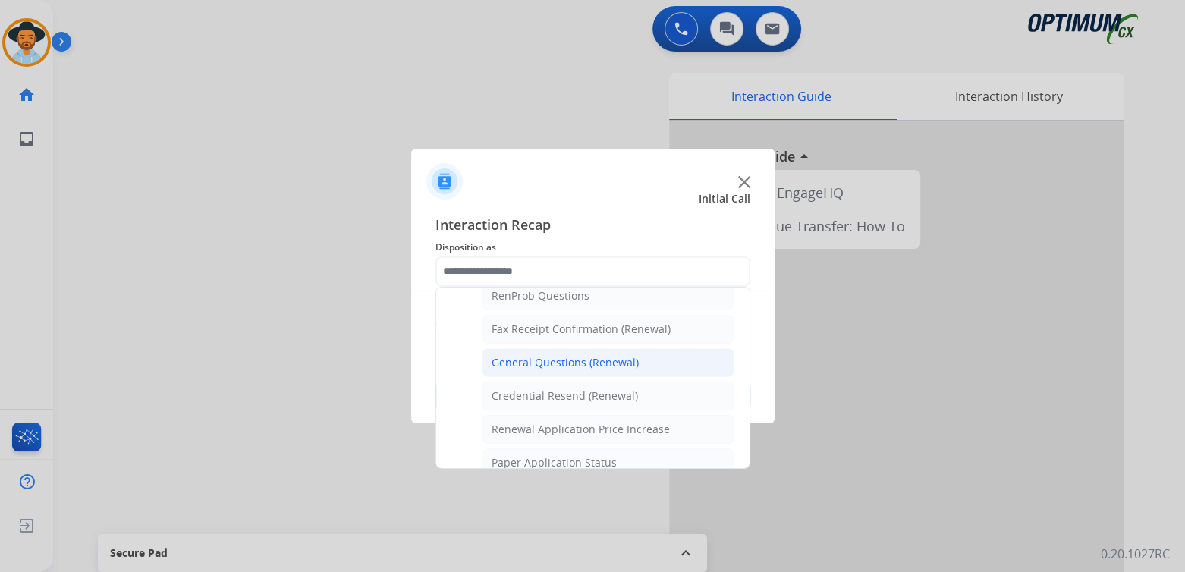
scroll to position [399, 0]
click at [527, 359] on div "General Questions (Renewal)" at bounding box center [565, 362] width 147 height 15
type input "**********"
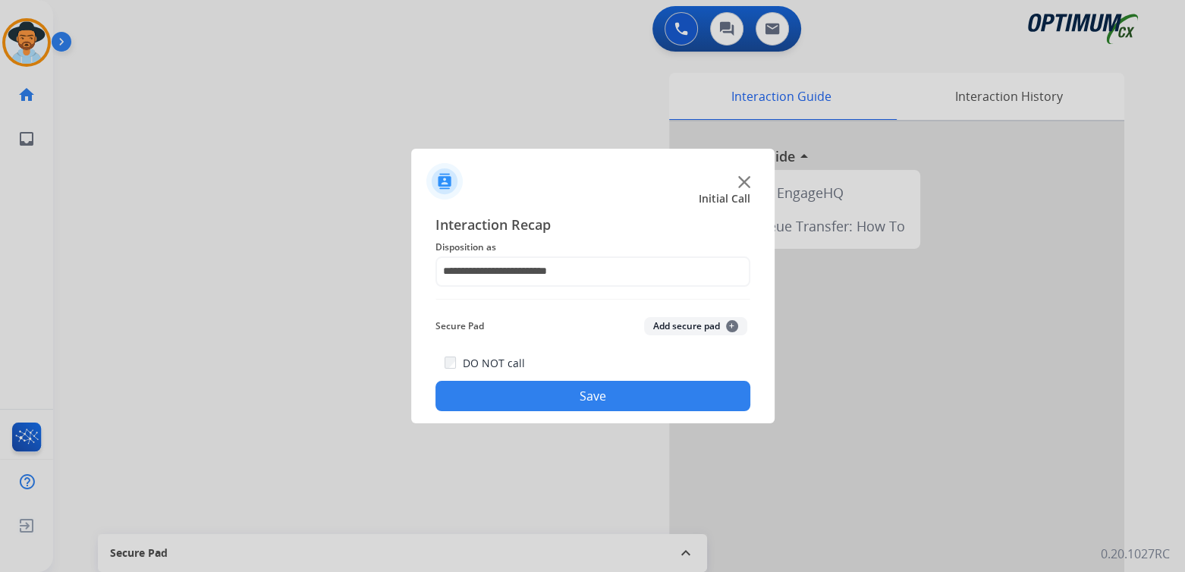
click at [596, 389] on button "Save" at bounding box center [592, 396] width 315 height 30
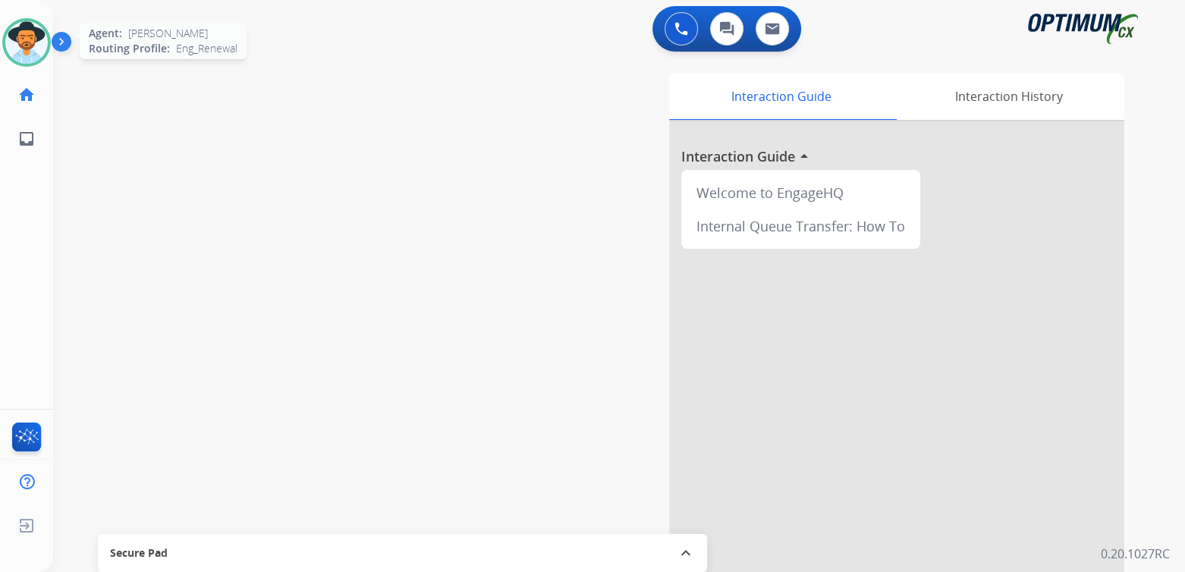
drag, startPoint x: 19, startPoint y: 37, endPoint x: 33, endPoint y: 32, distance: 15.4
click at [20, 37] on img at bounding box center [26, 42] width 42 height 42
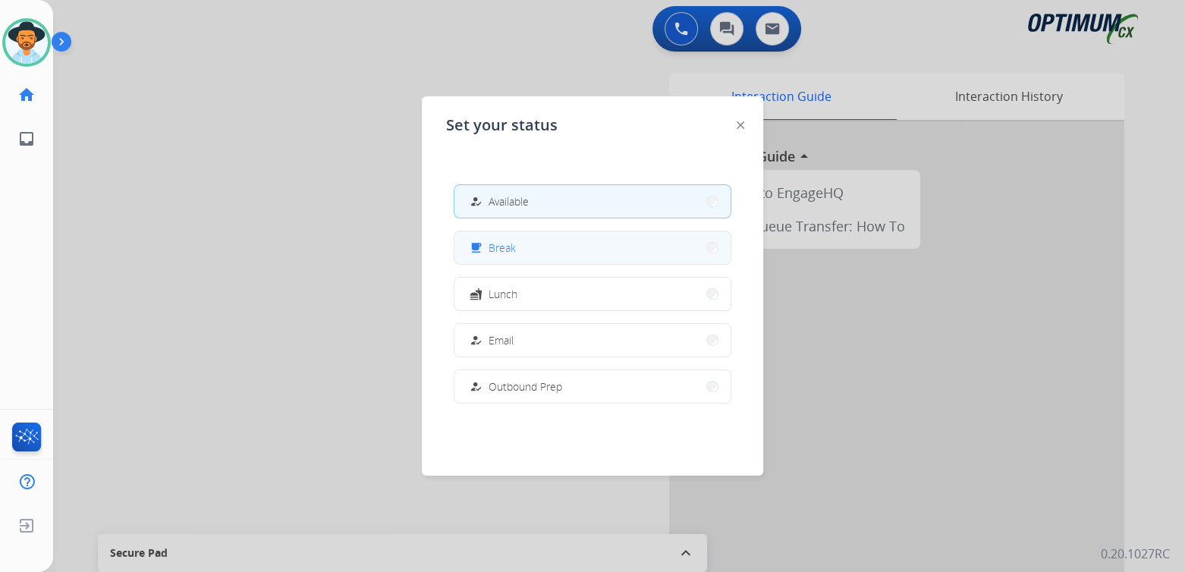
click at [514, 253] on span "Break" at bounding box center [502, 248] width 27 height 16
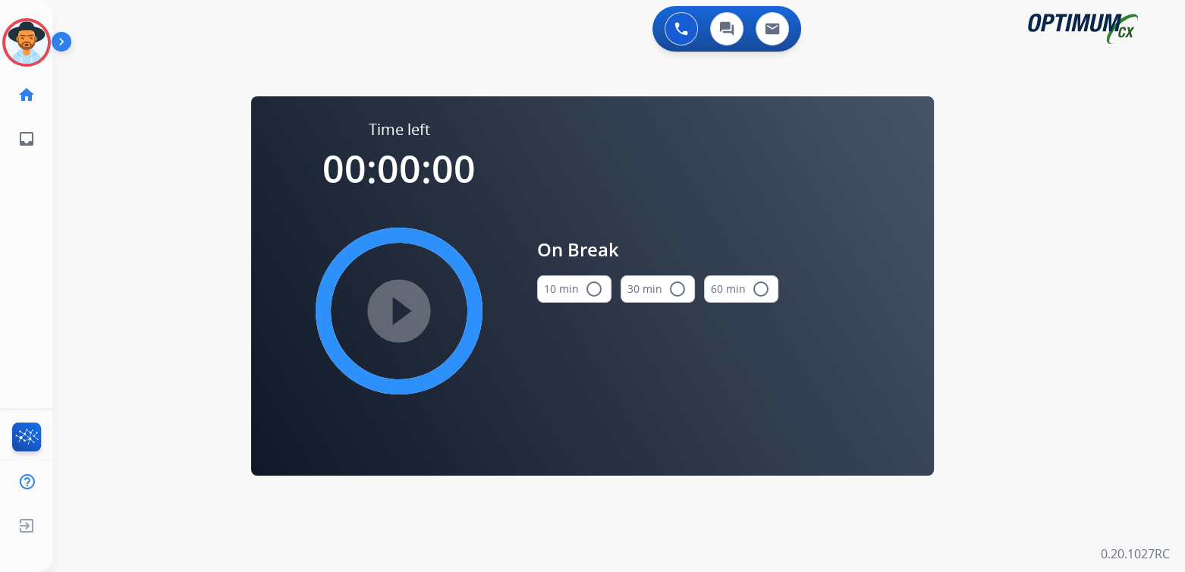
scroll to position [0, 0]
click at [598, 287] on mat-icon "radio_button_unchecked" at bounding box center [594, 289] width 18 height 18
click at [407, 304] on mat-icon "play_circle_filled" at bounding box center [399, 311] width 18 height 18
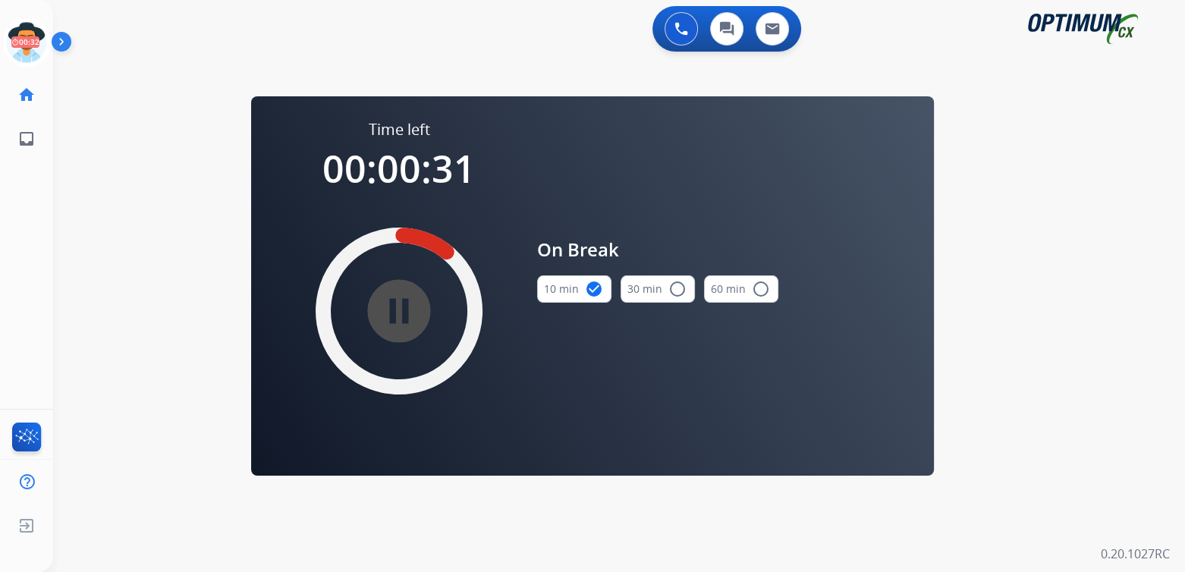
drag, startPoint x: 33, startPoint y: 39, endPoint x: 58, endPoint y: 48, distance: 27.1
click at [33, 39] on icon at bounding box center [26, 42] width 49 height 49
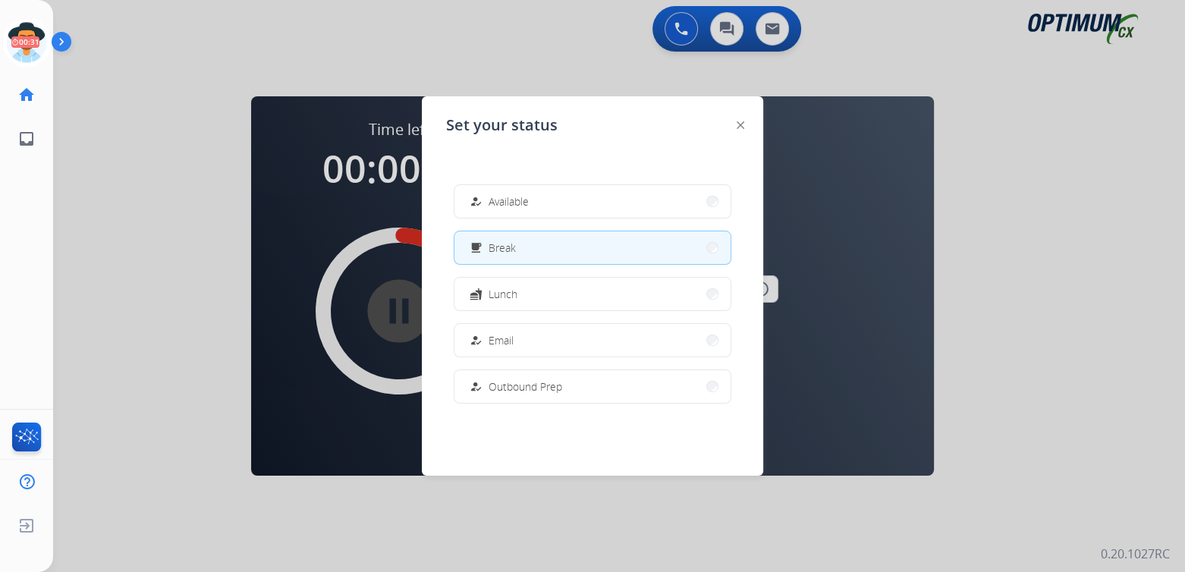
click at [508, 204] on span "Available" at bounding box center [509, 201] width 40 height 16
